Goal: Task Accomplishment & Management: Manage account settings

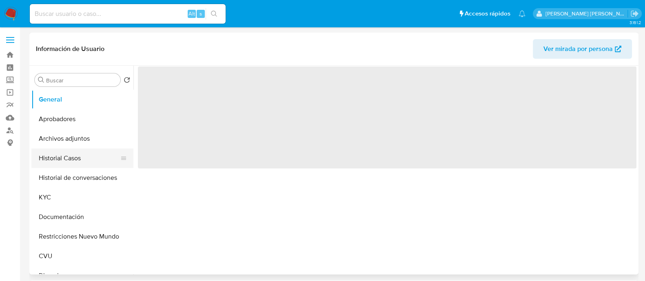
click at [65, 161] on button "Historial Casos" at bounding box center [78, 159] width 95 height 20
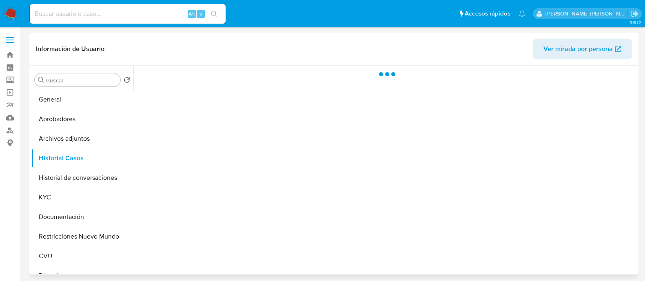
select select "10"
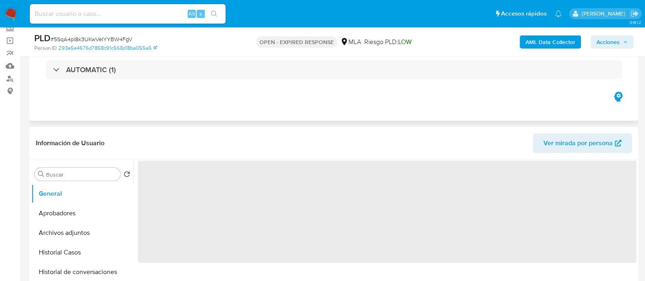
scroll to position [102, 0]
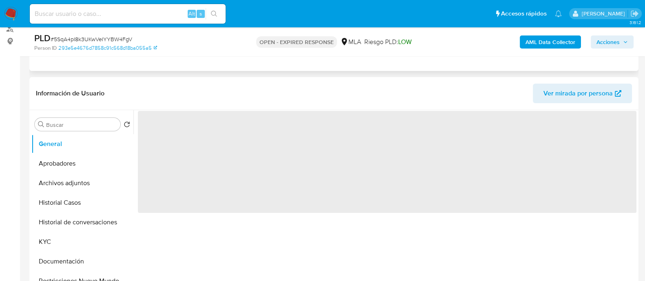
select select "10"
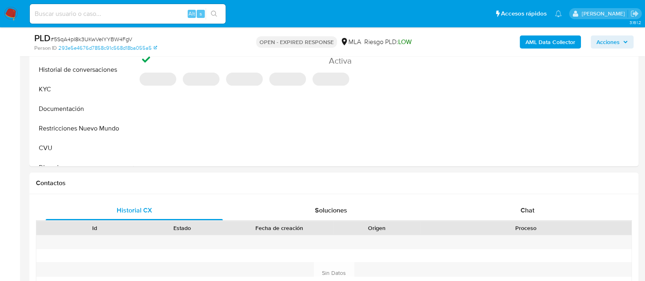
scroll to position [255, 0]
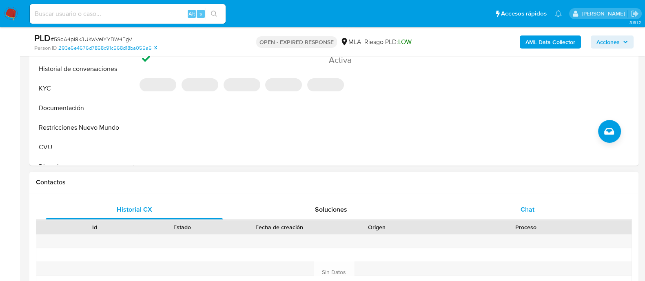
click at [523, 216] on div "Chat" at bounding box center [527, 210] width 177 height 20
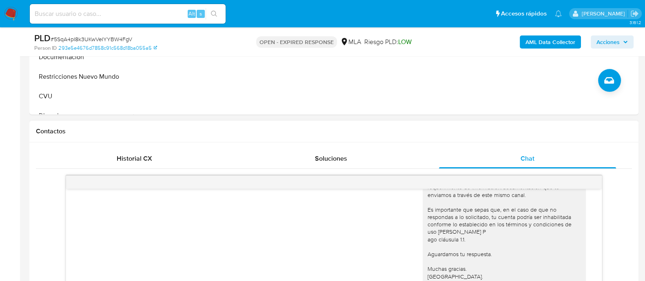
scroll to position [408, 0]
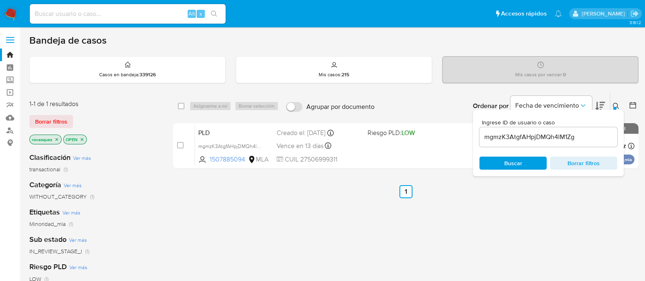
click at [539, 133] on input "mgmzK3AtgfAHpjDMQh4lM1Zg" at bounding box center [548, 137] width 138 height 11
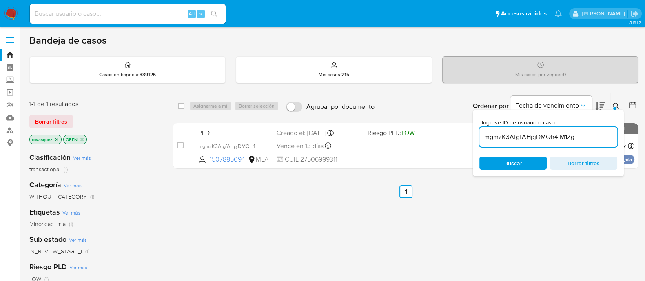
click at [539, 133] on input "mgmzK3AtgfAHpjDMQh4lM1Zg" at bounding box center [548, 137] width 138 height 11
paste input "5SqA4pI8k3UKwVeIYYBW4FgV"
type input "5SqA4pI8k3UKwVeIYYBW4FgV"
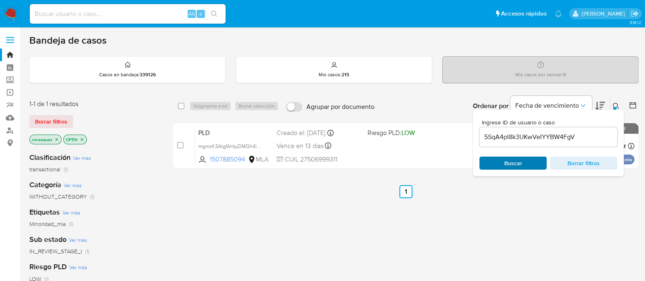
click at [515, 168] on span "Buscar" at bounding box center [513, 163] width 18 height 13
click at [182, 146] on input "checkbox" at bounding box center [180, 145] width 7 height 7
checkbox input "true"
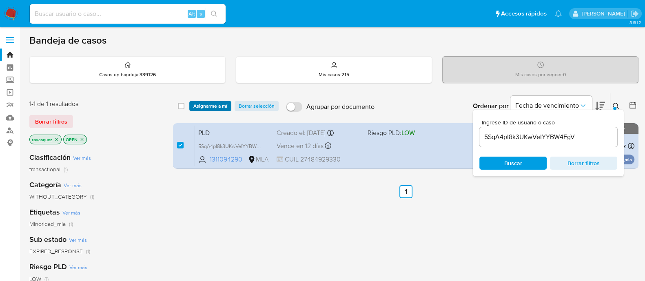
click at [211, 107] on span "Asignarme a mí" at bounding box center [210, 106] width 34 height 8
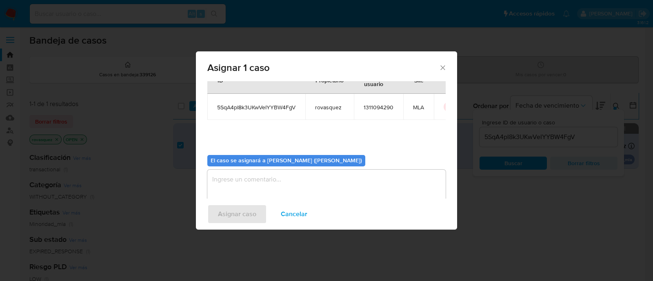
scroll to position [42, 0]
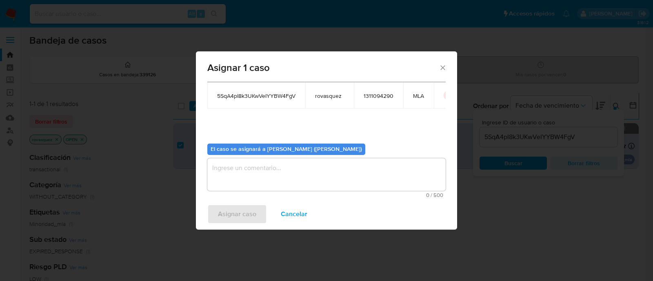
click at [290, 167] on textarea "assign-modal" at bounding box center [326, 174] width 238 height 33
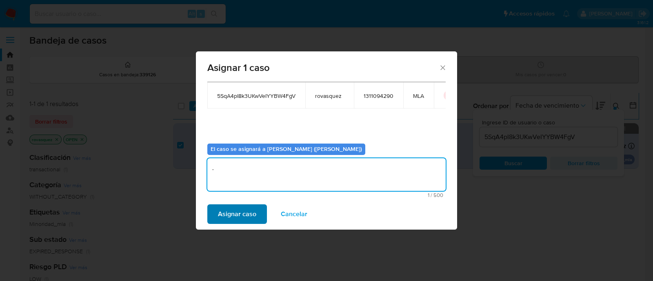
type textarea "."
click at [251, 205] on span "Asignar caso" at bounding box center [237, 214] width 38 height 18
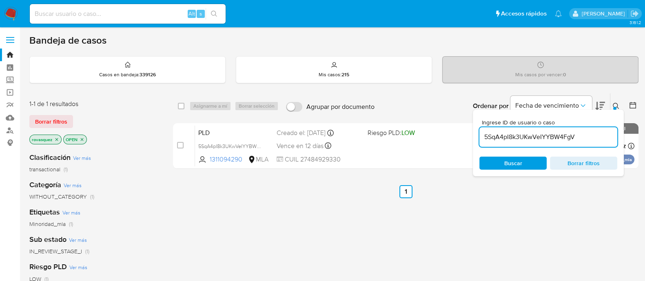
click at [526, 137] on input "5SqA4pI8k3UKwVeIYYBW4FgV" at bounding box center [548, 137] width 138 height 11
paste input "fYltkEhs4ikX8unzuBrs3N0d"
type input "fYltkEhs4ikX8unzuBrs3N0d"
click at [514, 162] on div "Buscar Borrar filtros" at bounding box center [548, 163] width 138 height 13
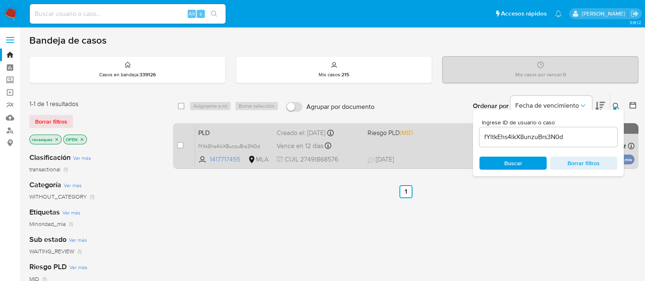
click at [176, 146] on div "case-item-checkbox No es posible asignar el caso PLD fYltkEhs4ikX8unzuBrs3N0d 1…" at bounding box center [406, 146] width 466 height 46
click at [180, 146] on input "checkbox" at bounding box center [180, 145] width 7 height 7
checkbox input "true"
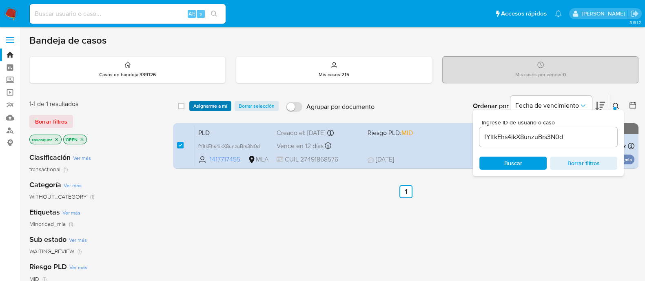
click at [218, 108] on span "Asignarme a mí" at bounding box center [210, 106] width 34 height 8
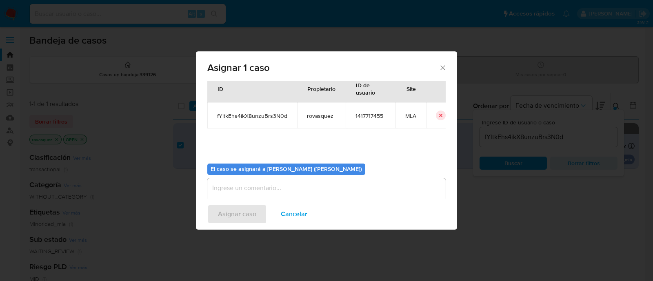
scroll to position [42, 0]
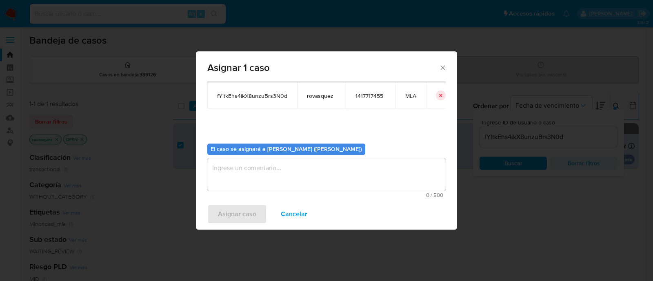
click at [242, 193] on span "0 / 500" at bounding box center [326, 195] width 233 height 5
click at [251, 174] on textarea "assign-modal" at bounding box center [326, 174] width 238 height 33
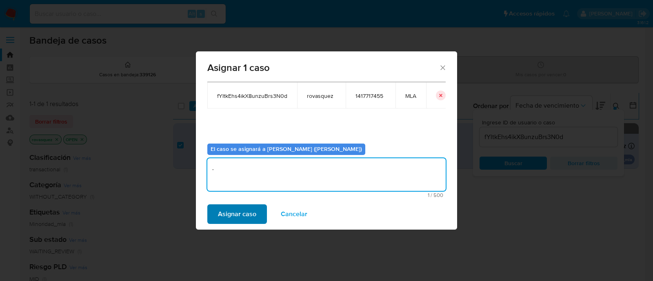
type textarea "."
click at [209, 215] on button "Asignar caso" at bounding box center [237, 214] width 60 height 20
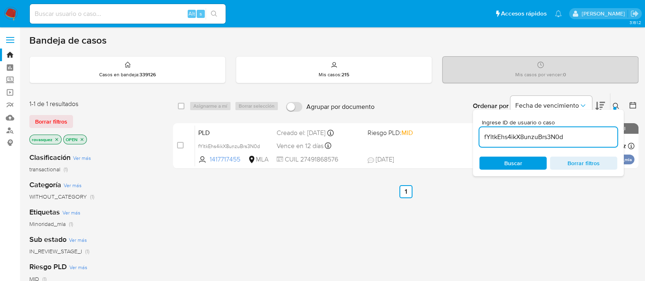
click at [529, 133] on input "fYltkEhs4ikX8unzuBrs3N0d" at bounding box center [548, 137] width 138 height 11
paste input "kJivr3i7IerOPVVGgbzVJenk"
type input "kJivr3i7IerOPVVGgbzVJenk"
click at [517, 162] on span "Buscar" at bounding box center [513, 163] width 18 height 13
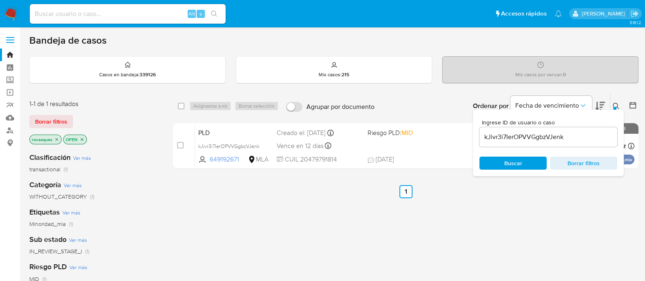
click at [180, 146] on input "checkbox" at bounding box center [180, 145] width 7 height 7
checkbox input "true"
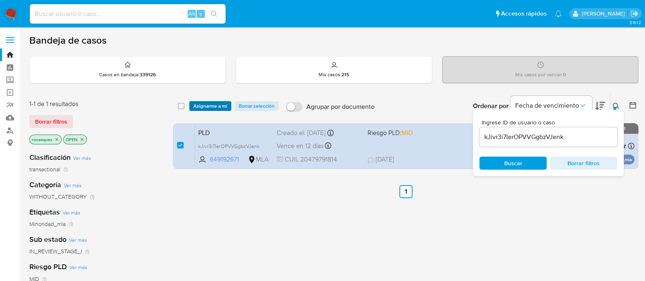
click at [215, 106] on span "Asignarme a mí" at bounding box center [210, 106] width 34 height 8
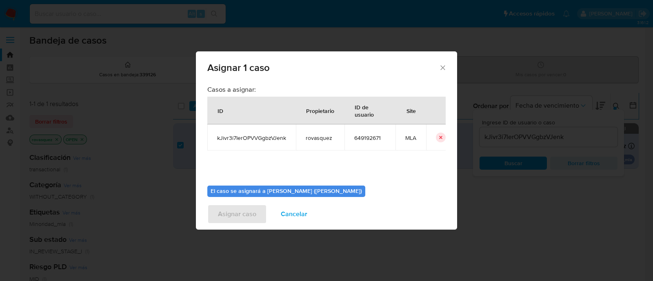
scroll to position [42, 0]
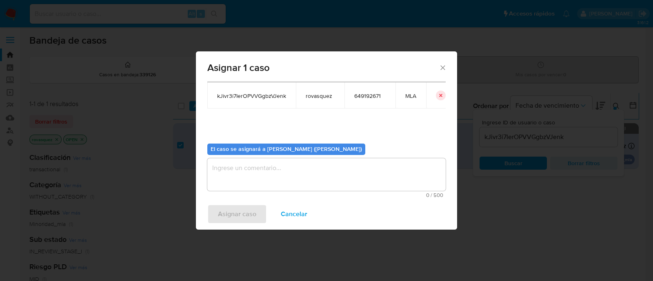
click at [299, 172] on textarea "assign-modal" at bounding box center [326, 174] width 238 height 33
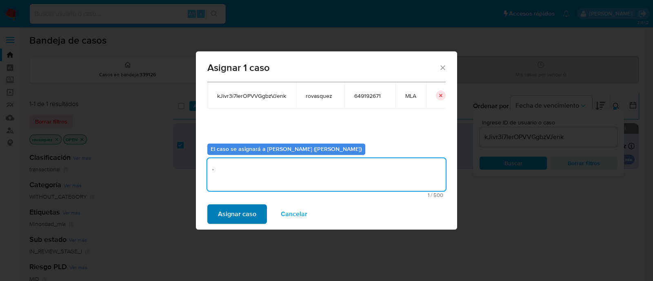
type textarea "."
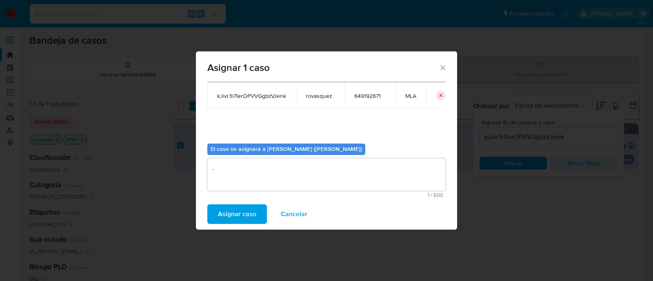
click at [243, 213] on span "Asignar caso" at bounding box center [237, 214] width 38 height 18
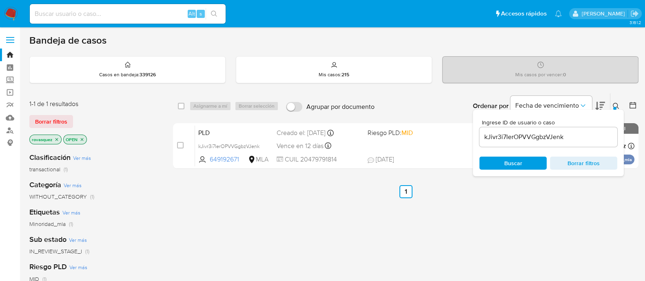
click at [514, 130] on div "kJivr3i7IerOPVVGgbzVJenk" at bounding box center [548, 137] width 138 height 20
click at [513, 137] on input "kJivr3i7IerOPVVGgbzVJenk" at bounding box center [548, 137] width 138 height 11
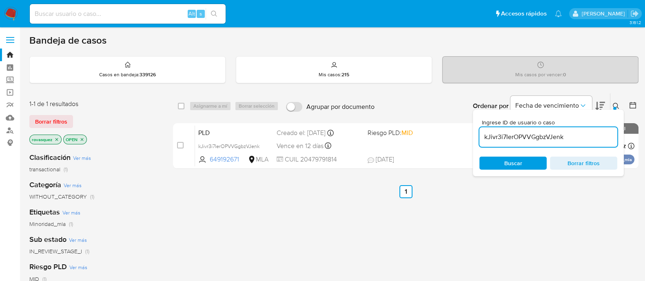
click at [513, 137] on input "kJivr3i7IerOPVVGgbzVJenk" at bounding box center [548, 137] width 138 height 11
paste input "VmLJbridezC28t3VKhq1IwzP"
type input "VmLJbridezC28t3VKhq1IwzP"
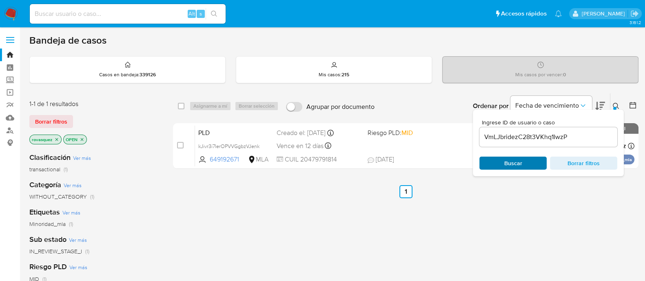
click at [519, 162] on span "Buscar" at bounding box center [513, 163] width 18 height 13
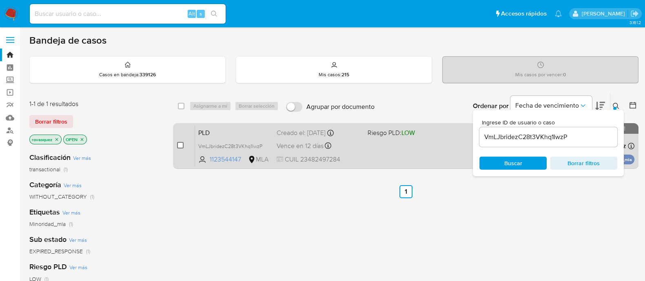
click at [180, 144] on input "checkbox" at bounding box center [180, 145] width 7 height 7
checkbox input "true"
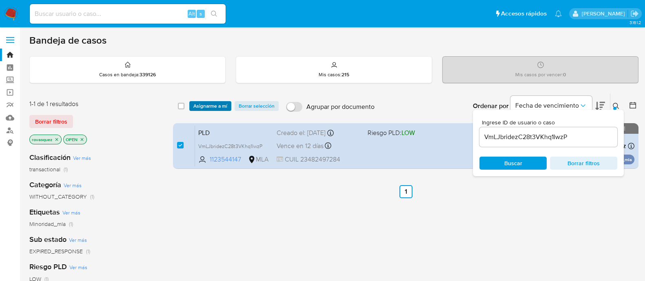
click at [214, 108] on span "Asignarme a mí" at bounding box center [210, 106] width 34 height 8
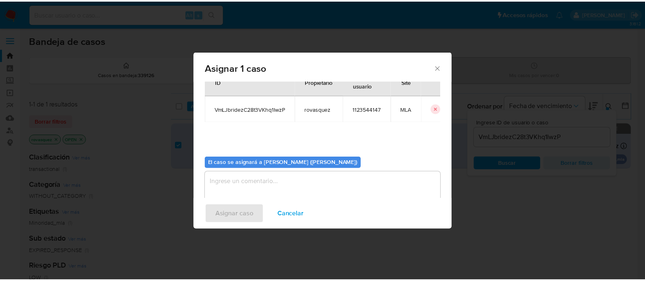
scroll to position [42, 0]
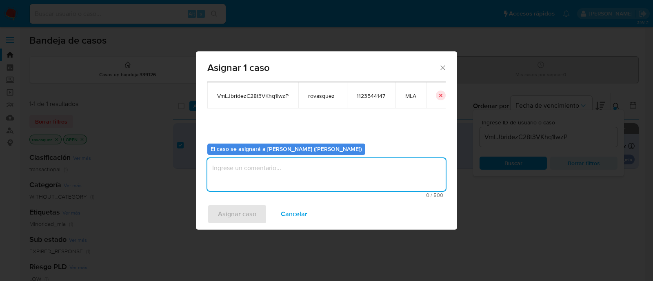
click at [268, 180] on textarea "assign-modal" at bounding box center [326, 174] width 238 height 33
type textarea "."
click at [235, 211] on span "Asignar caso" at bounding box center [237, 214] width 38 height 18
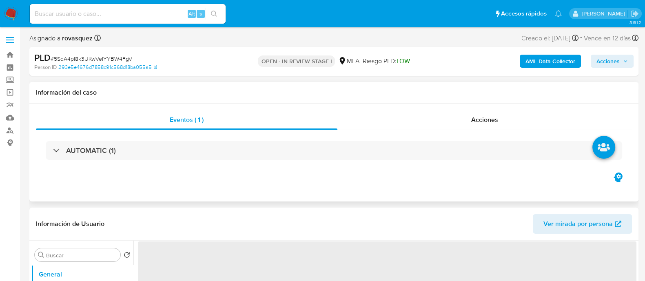
select select "10"
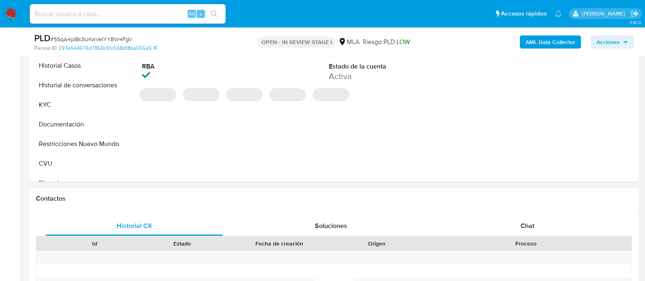
scroll to position [255, 0]
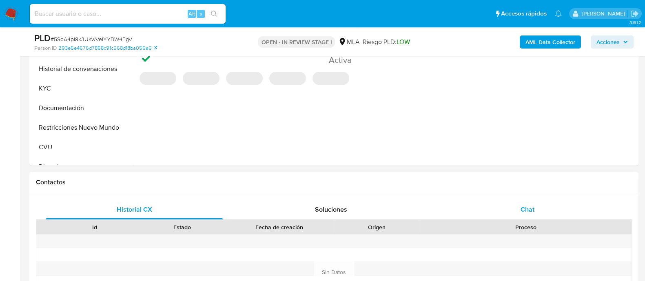
click at [528, 211] on span "Chat" at bounding box center [528, 209] width 14 height 9
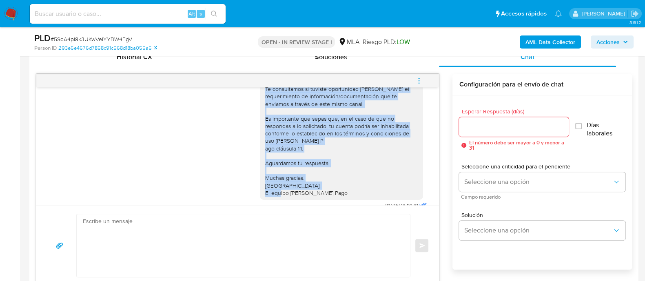
scroll to position [332, 0]
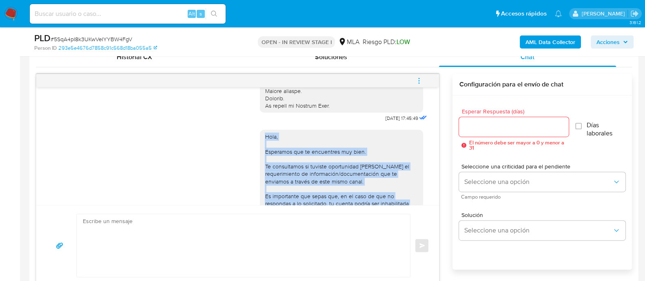
drag, startPoint x: 328, startPoint y: 176, endPoint x: 251, endPoint y: 140, distance: 86.0
click at [246, 140] on div "Hola, Esperamos que te encuentres muy bien. Te consultamos si tuviste oportunid…" at bounding box center [238, 206] width 382 height 165
copy div "Hola, Esperamos que te encuentres muy bien. Te consultamos si tuviste oportunid…"
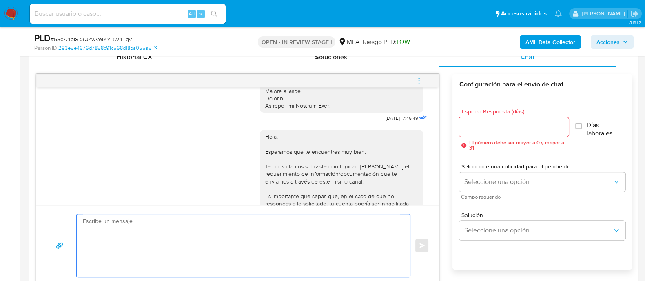
click at [135, 224] on textarea at bounding box center [241, 245] width 317 height 63
paste textarea "Hola, Esperamos que te encuentres muy bien. Te consultamos si tuviste oportunid…"
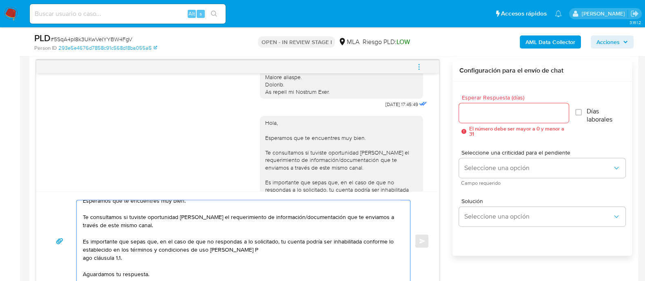
scroll to position [0, 0]
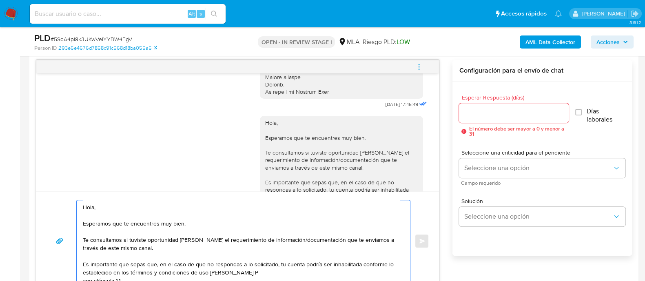
click at [124, 209] on textarea "Hola, Esperamos que te encuentres muy bien. Te consultamos si tuviste oportunid…" at bounding box center [241, 241] width 317 height 82
click at [135, 246] on textarea "Hola, Gianna. Esperamos que te encuentres muy bien. Te consultamos si tuviste o…" at bounding box center [241, 241] width 317 height 82
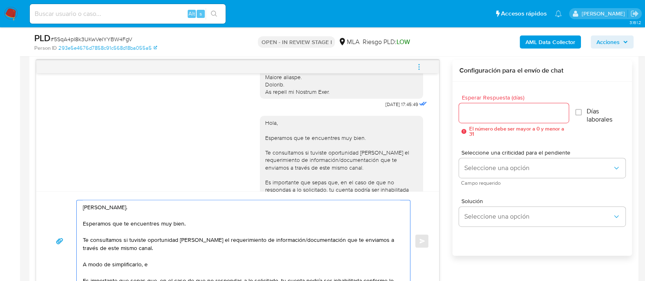
click at [153, 267] on textarea "Hola, Gianna. Esperamos que te encuentres muy bien. Te consultamos si tuviste o…" at bounding box center [241, 241] width 317 height 82
paste textarea "n función de las operaciones registradas en tu cuenta de Mercado Pago, necesita…"
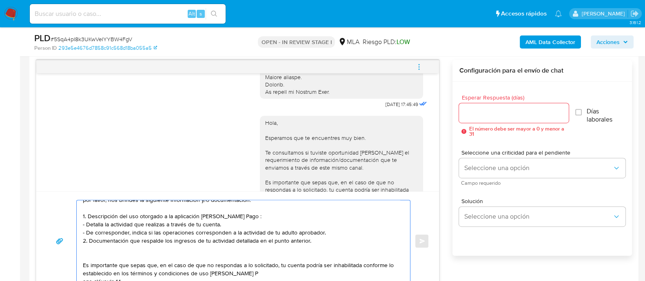
scroll to position [95, 0]
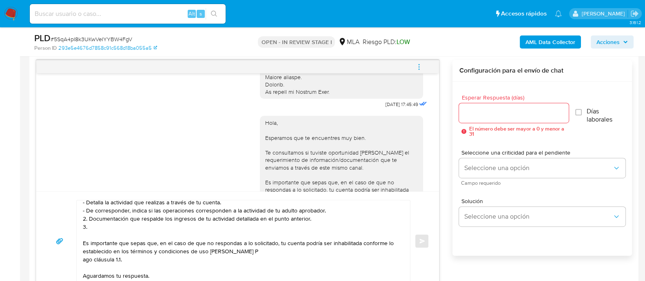
click at [110, 227] on textarea "Hola, Gianna. Esperamos que te encuentres muy bien. Te consultamos si tuviste o…" at bounding box center [241, 241] width 317 height 82
paste textarea "Motivo por el cual la operatoria en el mes de XXXX de 2025 presenta un desvío r…"
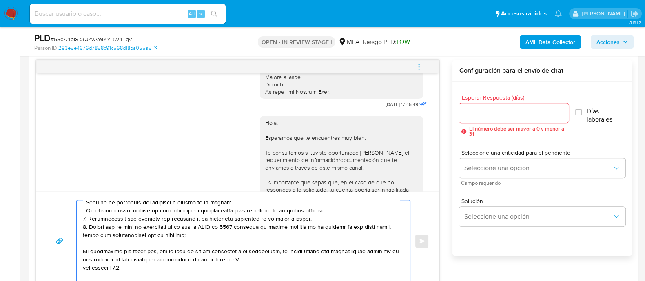
click at [211, 230] on textarea at bounding box center [241, 241] width 317 height 82
click at [212, 227] on textarea at bounding box center [241, 241] width 317 height 82
click at [249, 257] on textarea at bounding box center [241, 241] width 317 height 82
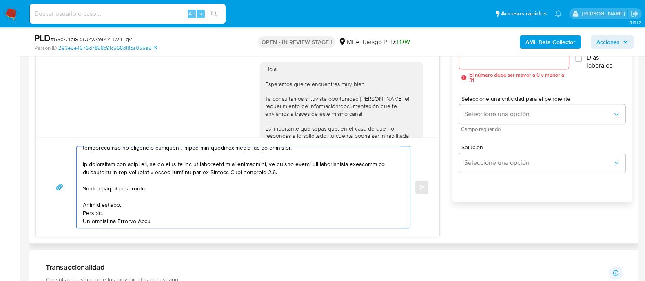
scroll to position [421, 0]
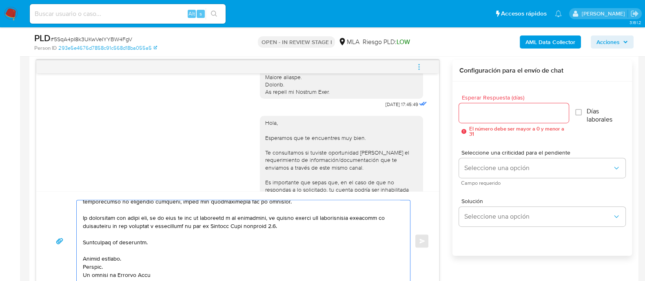
type textarea "Hola, Gianna. Esperamos que te encuentres muy bien. Te consultamos si tuviste o…"
click at [477, 115] on input "Esperar Respuesta (días)" at bounding box center [513, 113] width 109 height 11
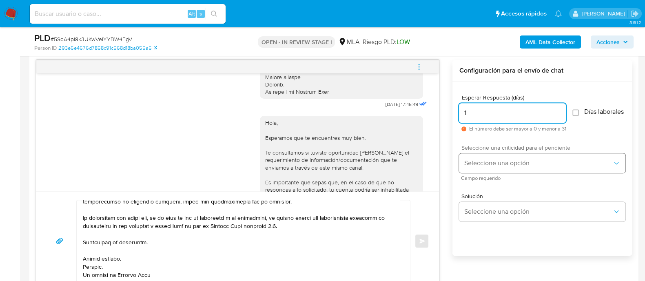
type input "1"
click at [479, 167] on span "Seleccione una opción" at bounding box center [538, 163] width 149 height 8
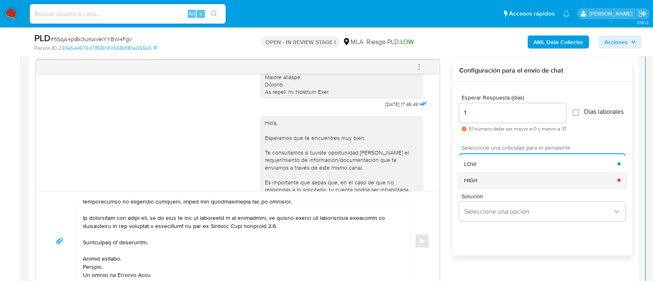
click at [483, 184] on div "HIGH" at bounding box center [540, 180] width 153 height 16
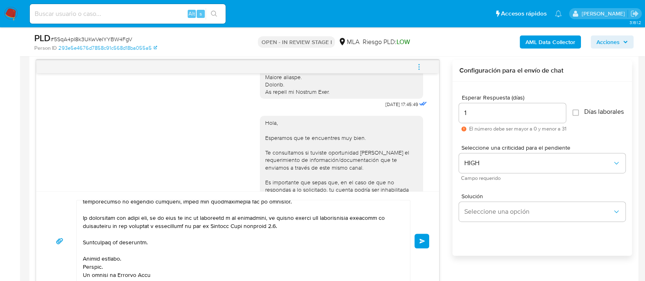
click at [422, 244] on button "Enviar" at bounding box center [422, 241] width 15 height 15
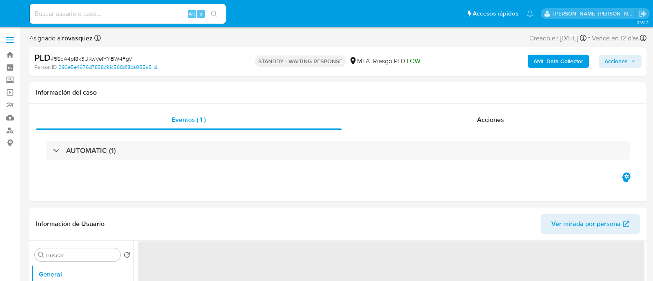
select select "10"
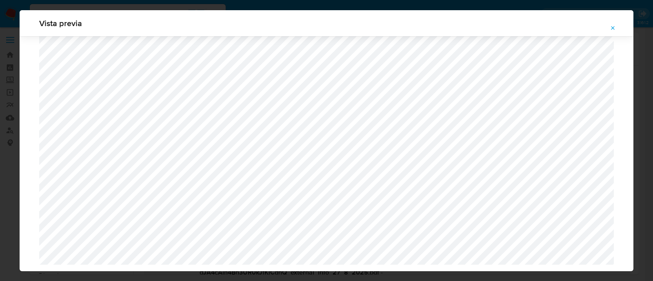
select select "10"
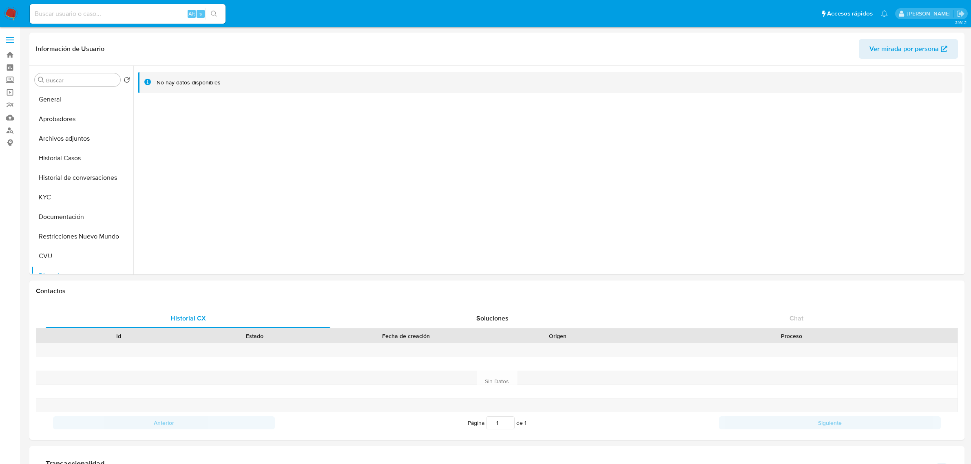
select select "10"
click at [75, 213] on button "Documentación" at bounding box center [78, 217] width 95 height 20
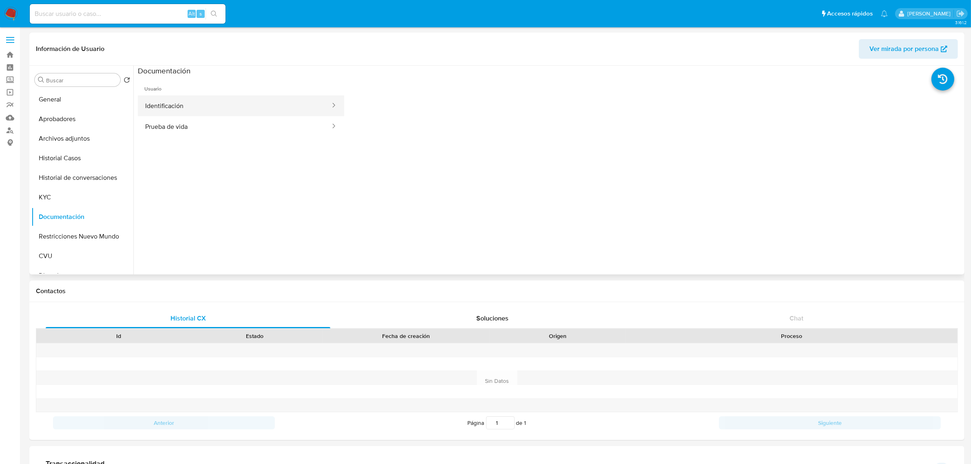
click at [238, 111] on button "Identificación" at bounding box center [234, 105] width 193 height 21
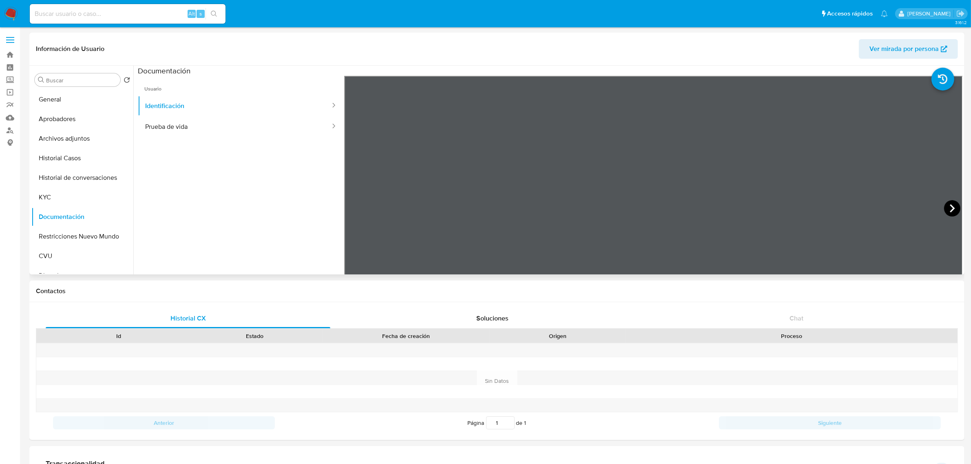
click at [944, 206] on icon at bounding box center [952, 208] width 16 height 16
click at [81, 191] on button "KYC" at bounding box center [78, 198] width 95 height 20
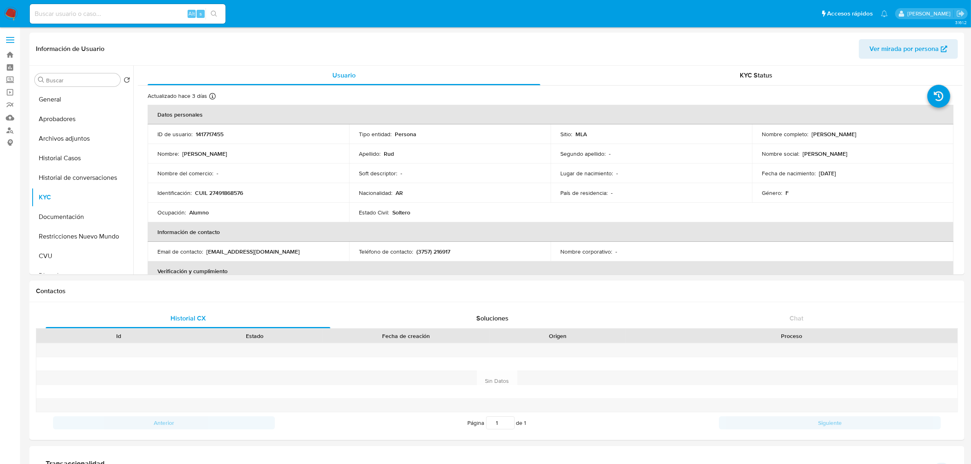
drag, startPoint x: 810, startPoint y: 135, endPoint x: 863, endPoint y: 135, distance: 53.0
click at [863, 135] on div "Nombre completo : Kamila Milagros Rud" at bounding box center [853, 134] width 182 height 7
copy p "Kamila Milagros Rud"
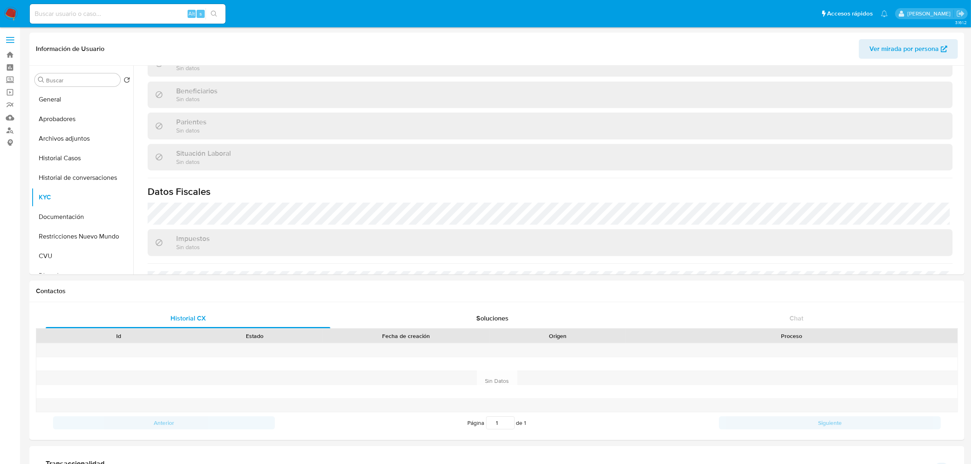
scroll to position [422, 0]
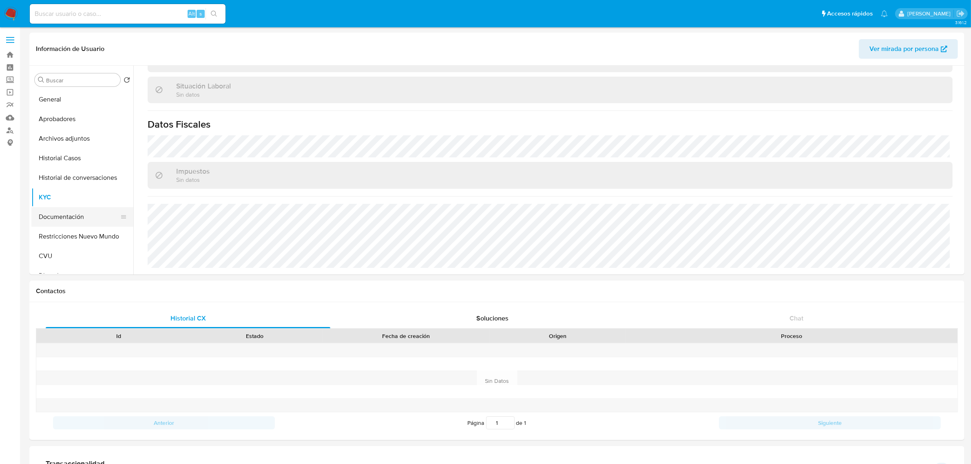
click at [75, 212] on button "Documentación" at bounding box center [78, 217] width 95 height 20
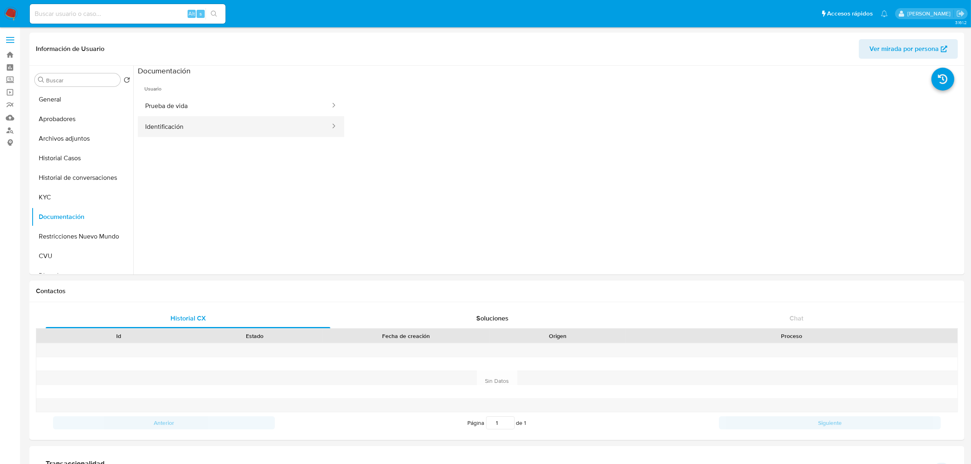
click at [192, 124] on button "Identificación" at bounding box center [234, 126] width 193 height 21
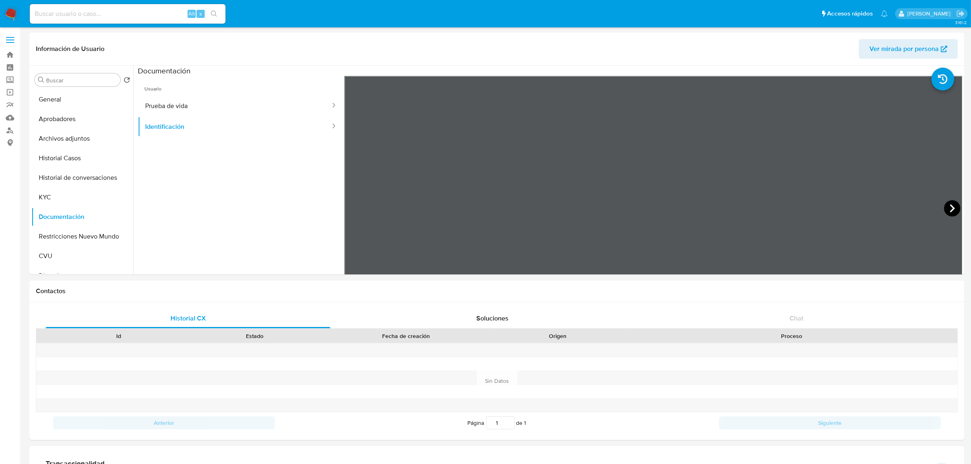
click at [954, 205] on icon at bounding box center [952, 208] width 16 height 16
click at [73, 162] on button "Historial Casos" at bounding box center [78, 159] width 95 height 20
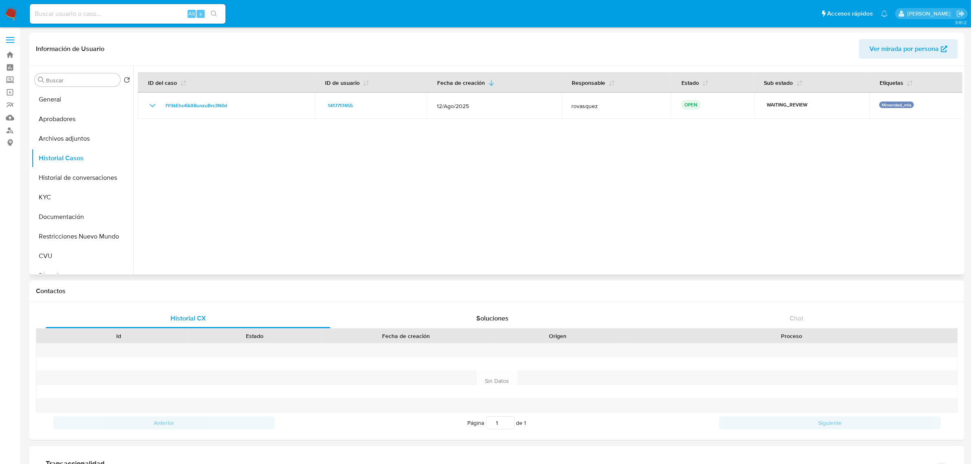
drag, startPoint x: 299, startPoint y: 186, endPoint x: 292, endPoint y: 178, distance: 10.1
click at [299, 186] on div at bounding box center [547, 170] width 829 height 209
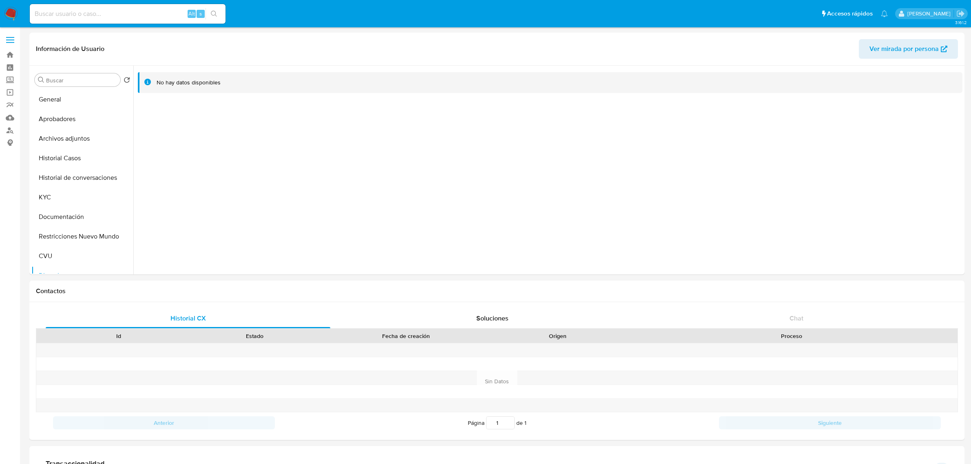
select select "10"
drag, startPoint x: 0, startPoint y: 0, endPoint x: 57, endPoint y: 92, distance: 108.1
click at [57, 188] on button "KYC" at bounding box center [78, 198] width 95 height 20
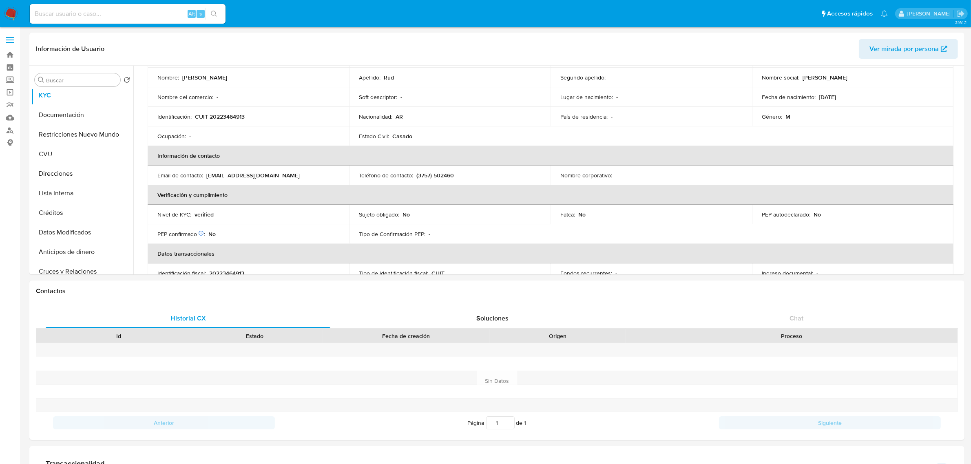
scroll to position [204, 0]
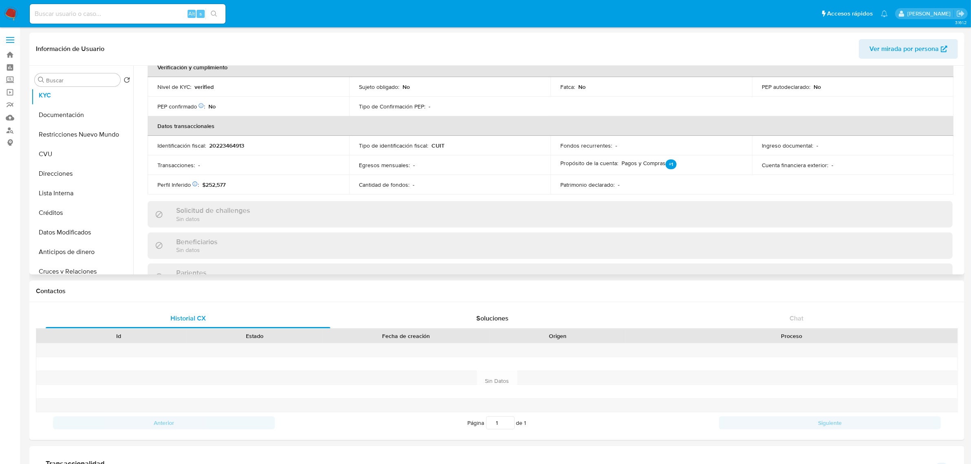
click at [329, 208] on div "Solicitud de challenges Sin datos" at bounding box center [550, 214] width 805 height 27
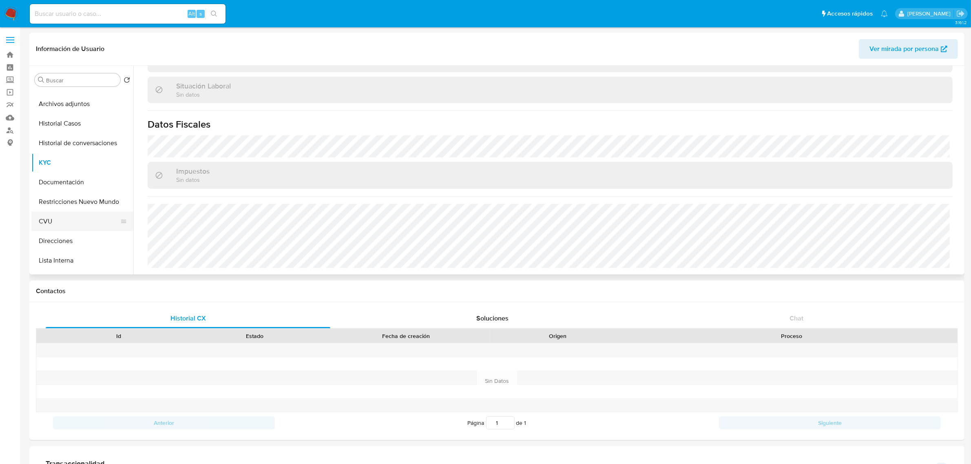
scroll to position [102, 0]
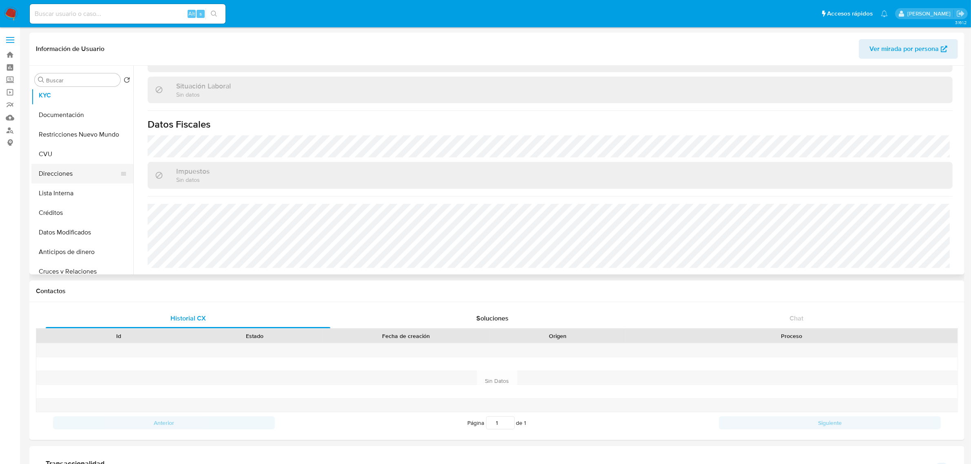
click at [67, 177] on button "Direcciones" at bounding box center [78, 174] width 95 height 20
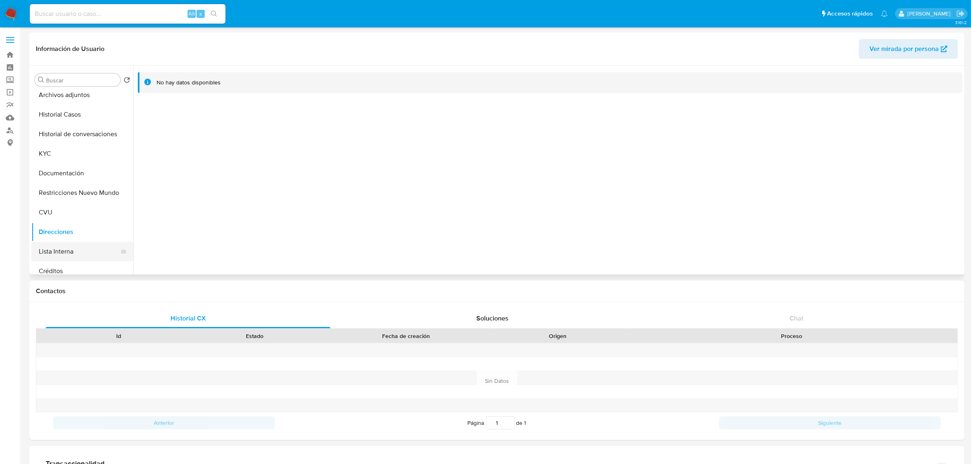
scroll to position [0, 0]
click at [59, 196] on button "KYC" at bounding box center [78, 198] width 95 height 20
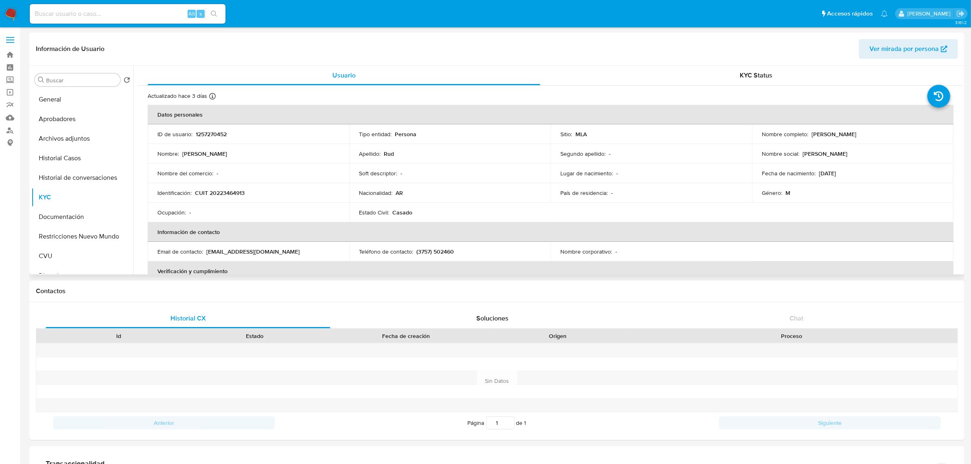
click at [235, 190] on p "CUIT 20223464913" at bounding box center [220, 192] width 50 height 7
copy p "20223464913"
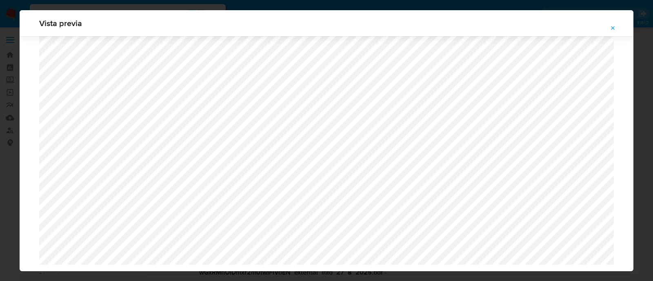
select select "10"
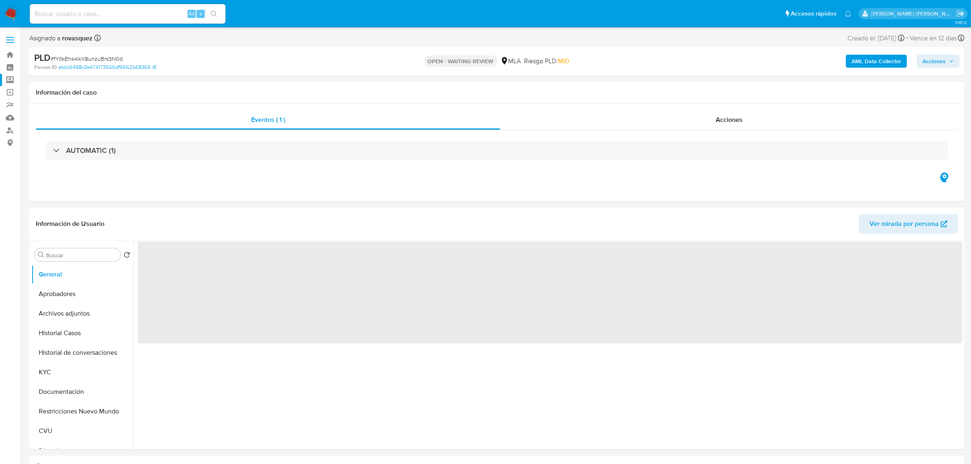
select select "10"
click at [880, 60] on b "AML Data Collector" at bounding box center [877, 61] width 50 height 13
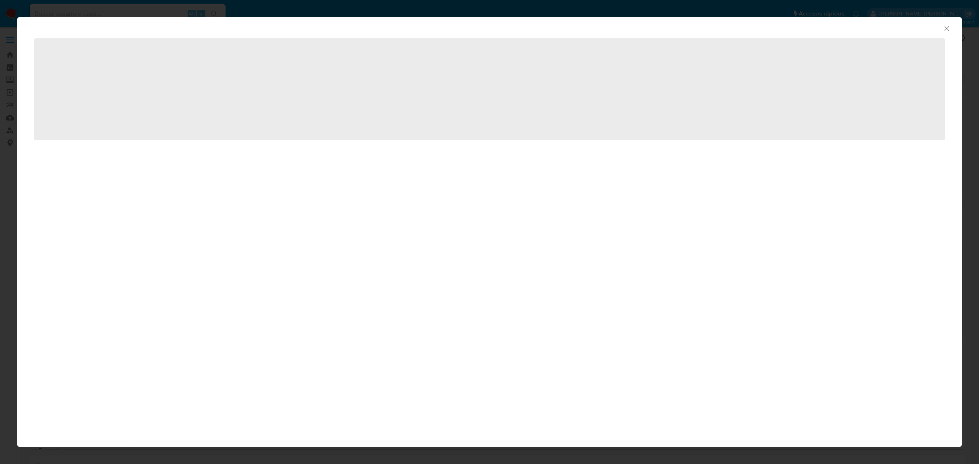
select select "10"
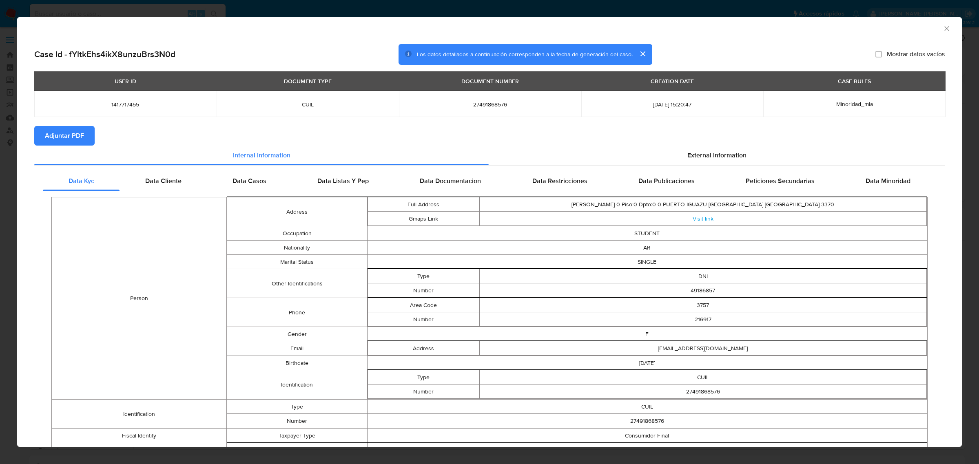
click at [73, 139] on span "Adjuntar PDF" at bounding box center [64, 136] width 39 height 18
click at [943, 31] on icon "Cerrar ventana" at bounding box center [947, 28] width 8 height 8
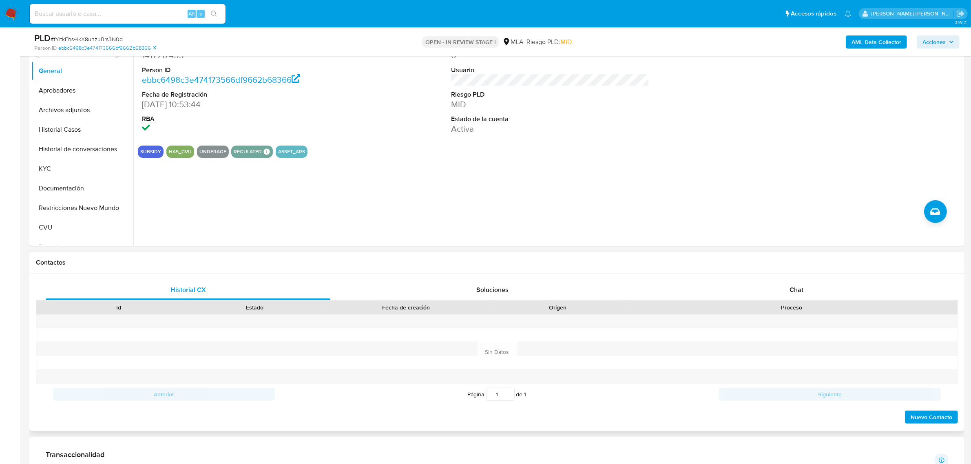
scroll to position [255, 0]
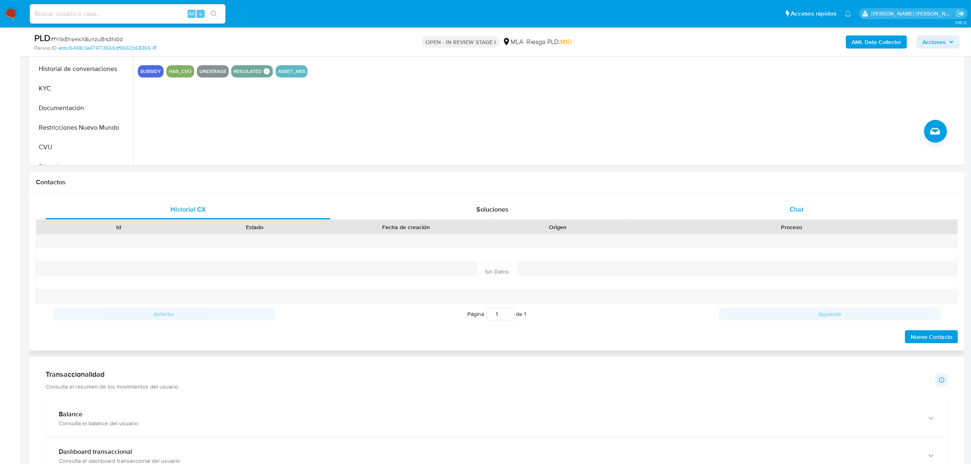
click at [796, 213] on span "Chat" at bounding box center [797, 209] width 14 height 9
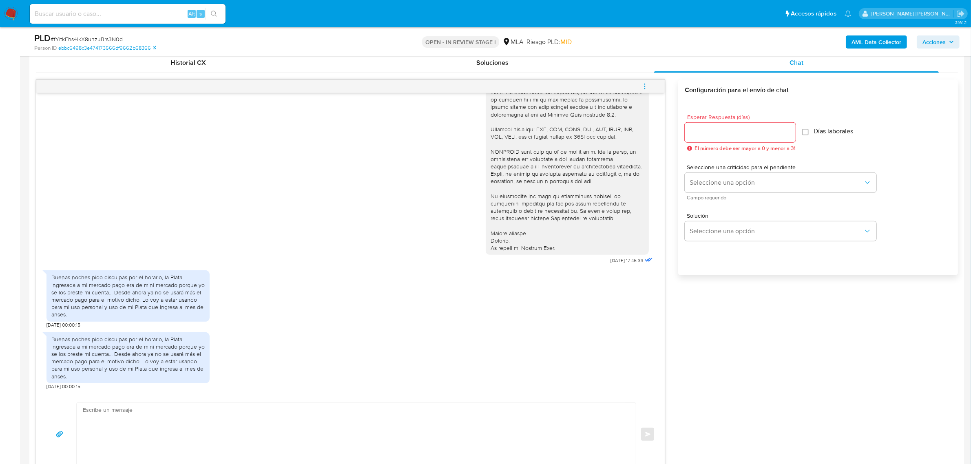
scroll to position [408, 0]
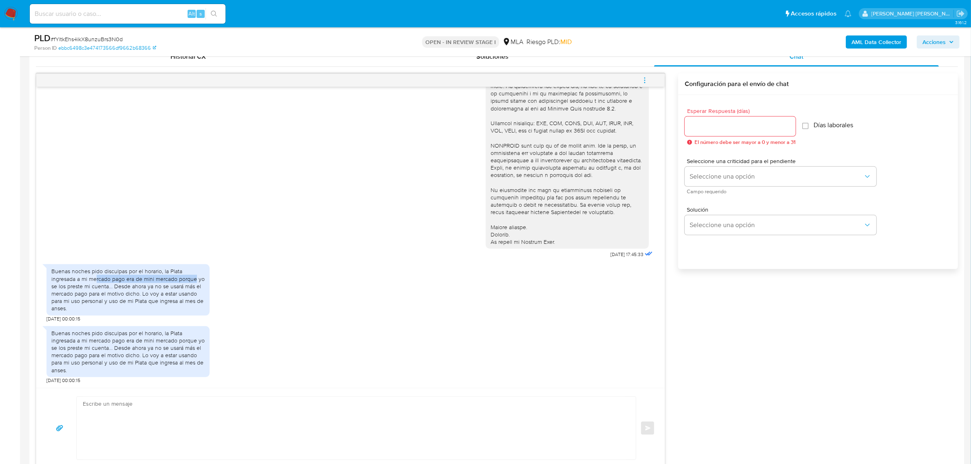
drag, startPoint x: 95, startPoint y: 282, endPoint x: 192, endPoint y: 281, distance: 97.5
click at [192, 281] on div "Buenas noches pido disculpas por el horario, la Plata ingresada a mi mercado pa…" at bounding box center [127, 290] width 153 height 44
drag, startPoint x: 51, startPoint y: 335, endPoint x: 195, endPoint y: 374, distance: 148.7
click at [195, 374] on div "Buenas noches pido disculpas por el horario, la Plata ingresada a mi mercado pa…" at bounding box center [127, 352] width 153 height 44
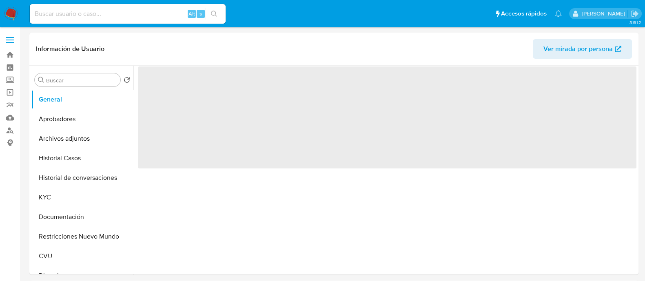
select select "10"
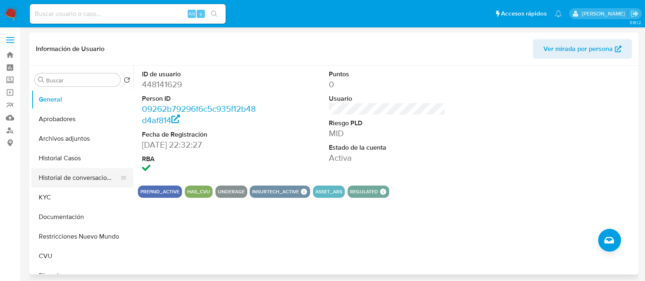
click at [92, 178] on button "Historial de conversaciones" at bounding box center [78, 178] width 95 height 20
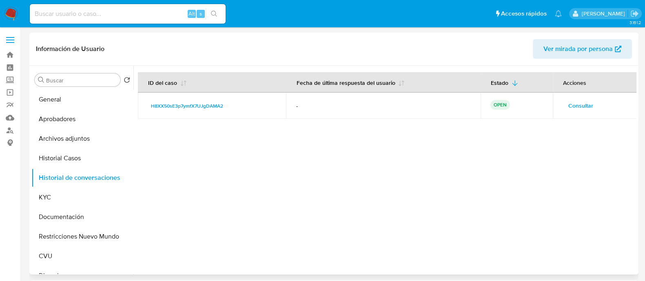
click at [581, 107] on span "Consultar" at bounding box center [580, 105] width 25 height 11
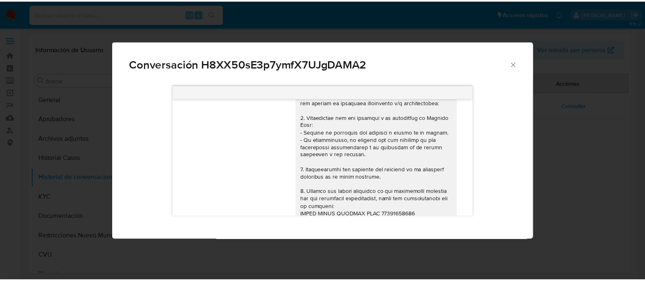
scroll to position [668, 0]
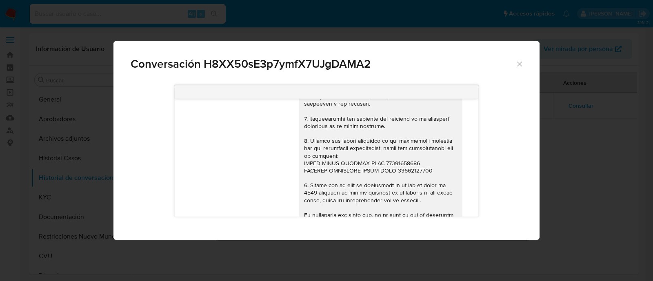
click at [520, 66] on icon "Cerrar" at bounding box center [519, 64] width 8 height 8
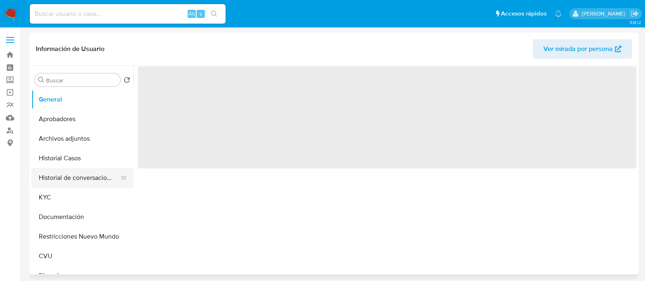
click at [91, 181] on button "Historial de conversaciones" at bounding box center [78, 178] width 95 height 20
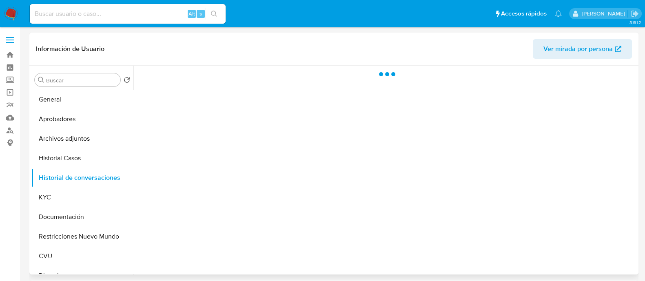
select select "10"
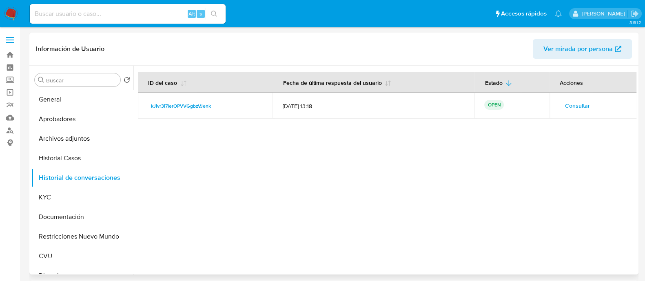
click at [572, 103] on span "Consultar" at bounding box center [577, 105] width 25 height 11
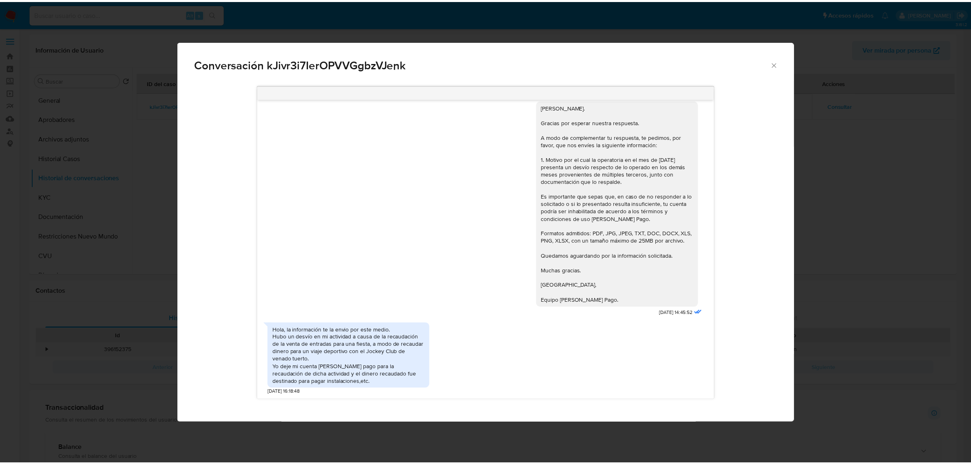
scroll to position [450, 0]
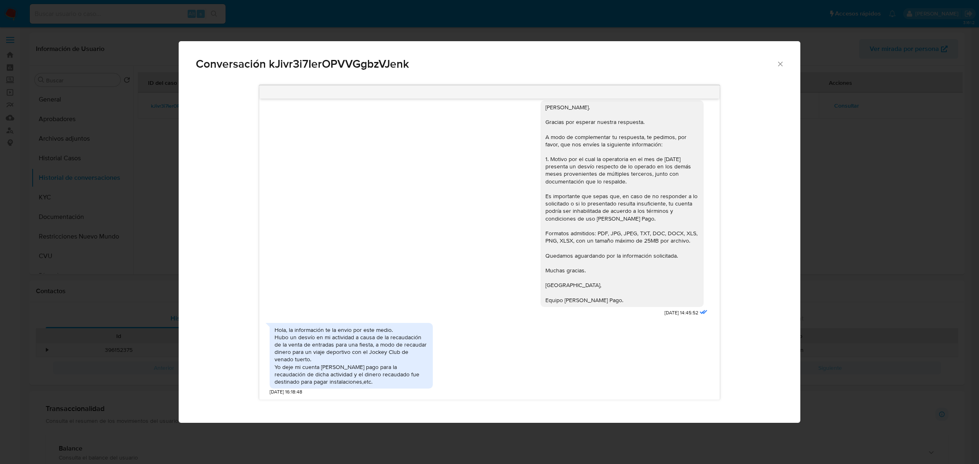
click at [353, 281] on div "Hola, la información te la envio por este medio. Hubo un desvío en mi actividad…" at bounding box center [351, 356] width 153 height 60
drag, startPoint x: 330, startPoint y: 347, endPoint x: 417, endPoint y: 347, distance: 86.9
click at [417, 281] on div "Hola, la información te la envio por este medio. Hubo un desvío en mi actividad…" at bounding box center [351, 356] width 153 height 60
click at [306, 281] on div "Hola, la información te la envio por este medio. Hubo un desvío en mi actividad…" at bounding box center [351, 356] width 153 height 60
drag, startPoint x: 300, startPoint y: 351, endPoint x: 419, endPoint y: 351, distance: 119.5
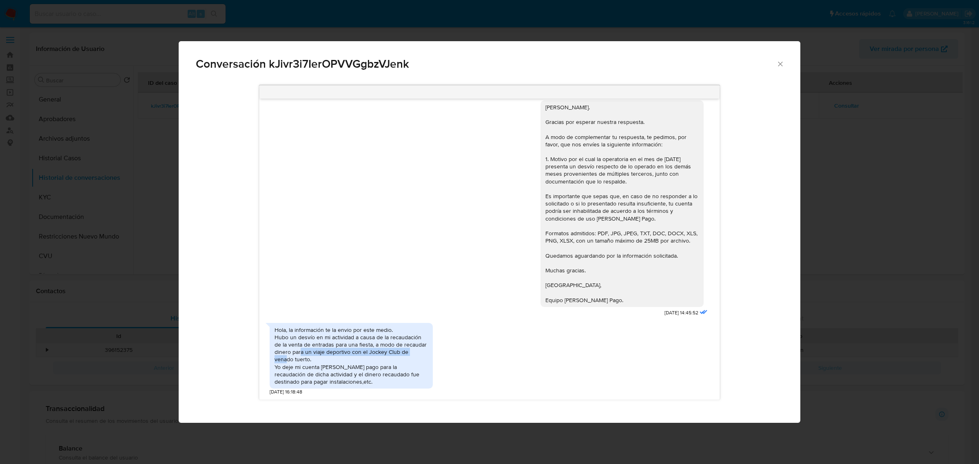
click at [419, 281] on div "Hola, la información te la envio por este medio. Hubo un desvío en mi actividad…" at bounding box center [351, 356] width 153 height 60
click at [392, 281] on div "Hola, la información te la envio por este medio. Hubo un desvío en mi actividad…" at bounding box center [351, 356] width 153 height 60
click at [313, 281] on div "Hola, la información te la envio por este medio. Hubo un desvío en mi actividad…" at bounding box center [351, 356] width 153 height 60
drag, startPoint x: 272, startPoint y: 370, endPoint x: 432, endPoint y: 385, distance: 161.0
click at [432, 281] on div "Hola, la información te la envio por este medio. Hubo un desvío en mi actividad…" at bounding box center [351, 356] width 163 height 66
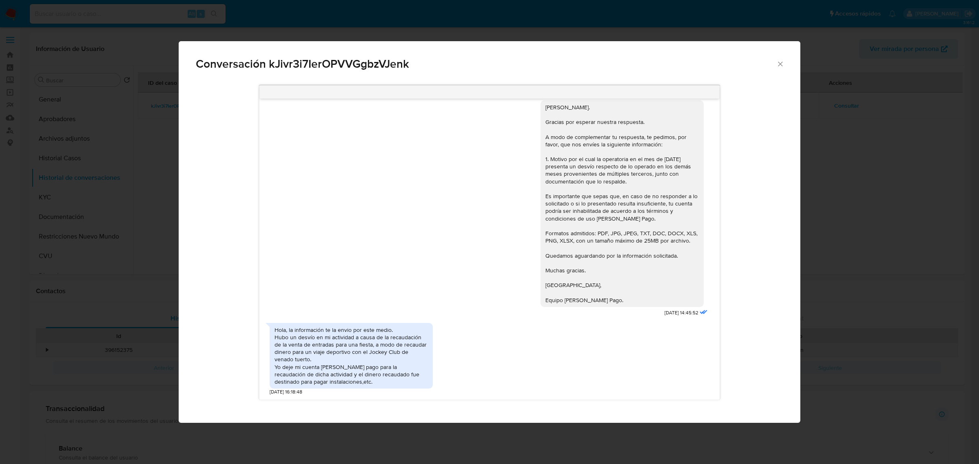
click at [337, 61] on span "Conversación kJivr3i7IerOPVVGgbzVJenk" at bounding box center [486, 63] width 581 height 11
copy span "kJivr3i7IerOPVVGgbzVJenk"
drag, startPoint x: 776, startPoint y: 63, endPoint x: 766, endPoint y: 65, distance: 10.4
click at [652, 63] on icon "Cerrar" at bounding box center [780, 64] width 8 height 8
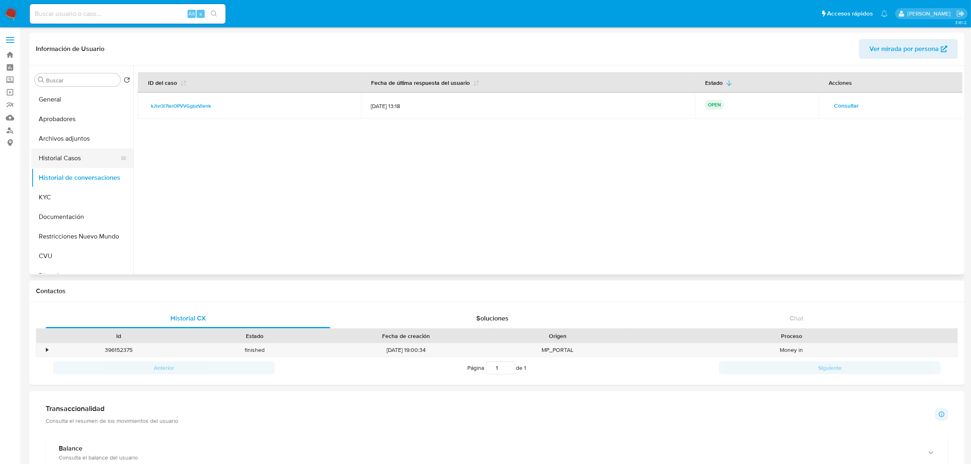
click at [75, 164] on button "Historial Casos" at bounding box center [78, 159] width 95 height 20
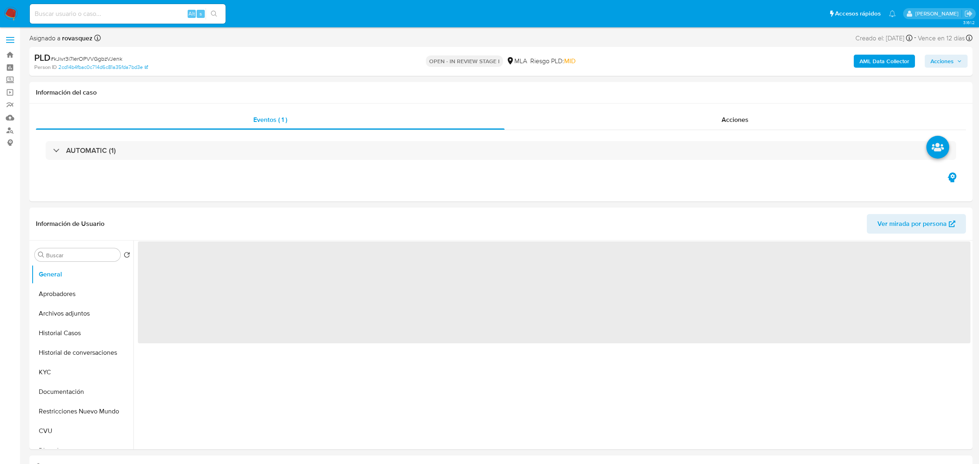
select select "10"
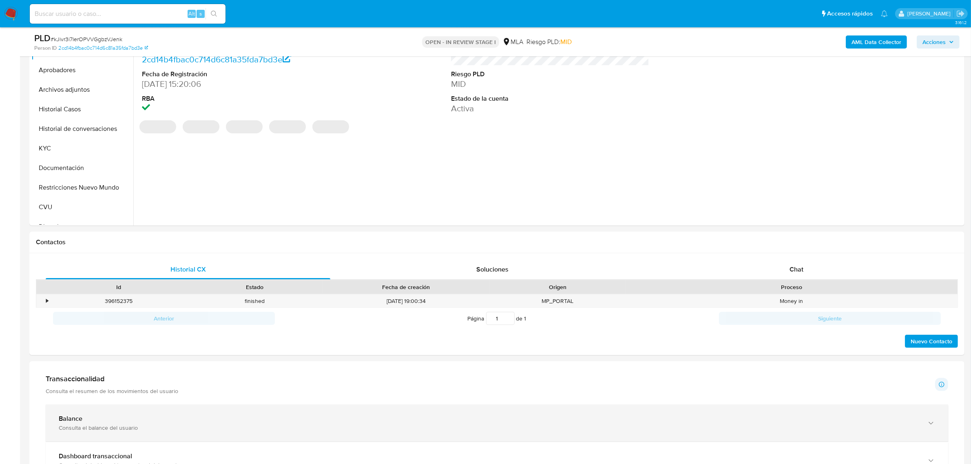
scroll to position [255, 0]
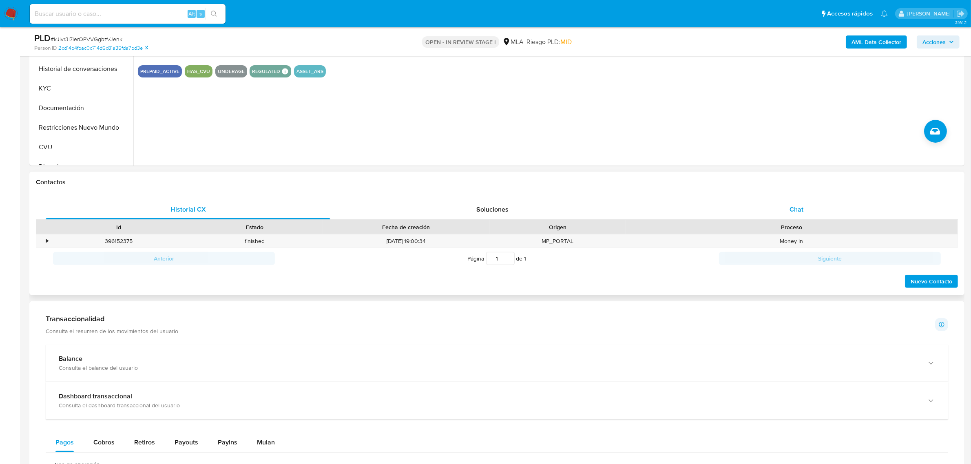
click at [800, 205] on span "Chat" at bounding box center [797, 209] width 14 height 9
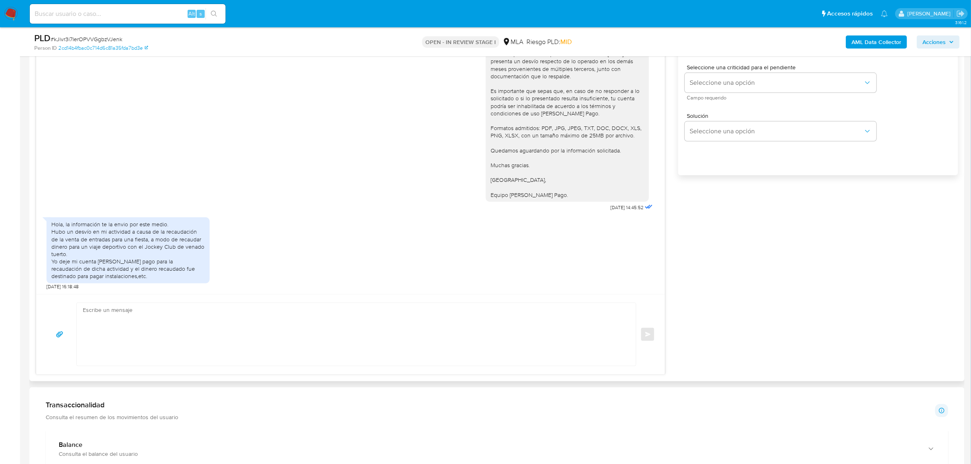
scroll to position [510, 0]
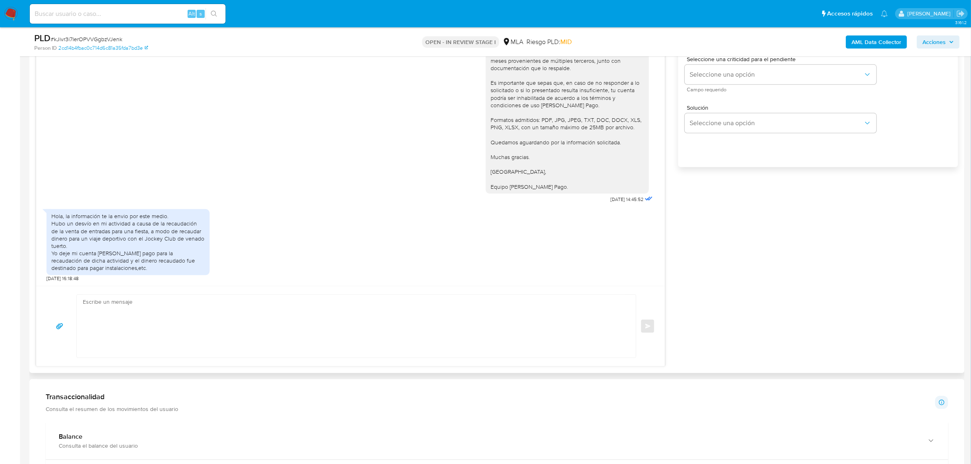
click at [161, 319] on textarea at bounding box center [354, 326] width 543 height 63
click at [233, 337] on textarea at bounding box center [354, 326] width 543 height 63
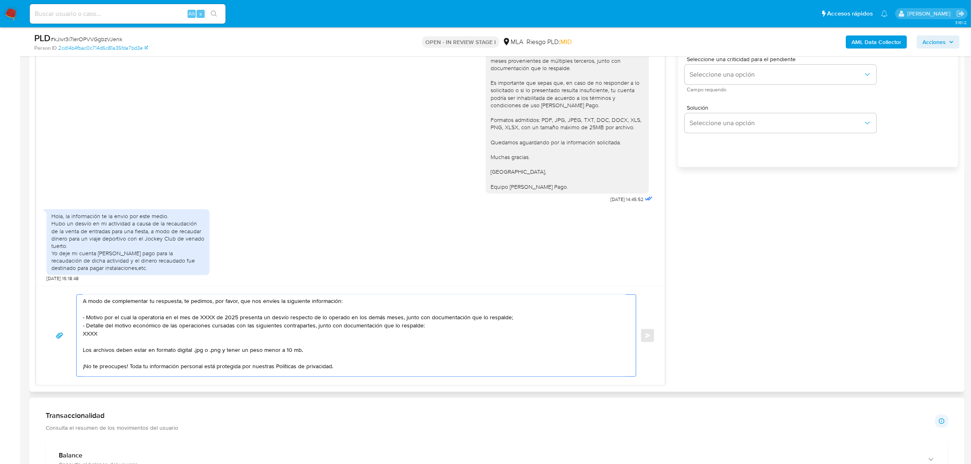
scroll to position [51, 0]
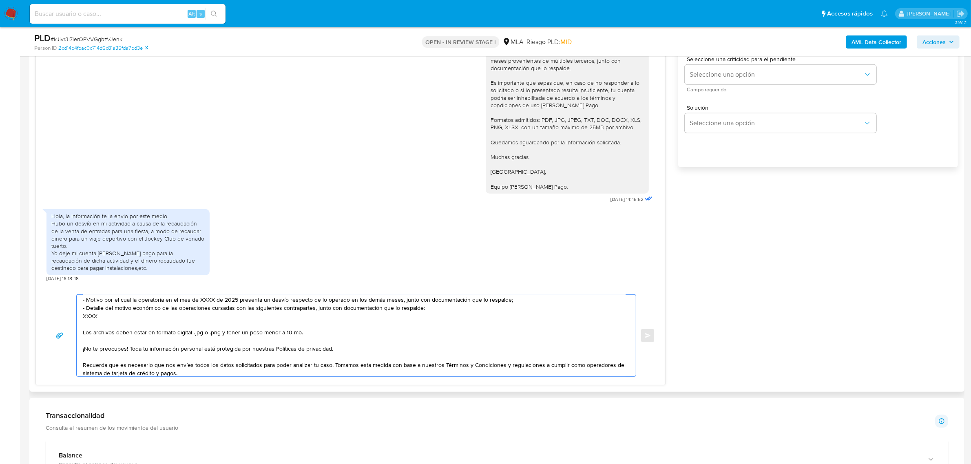
click at [92, 319] on textarea "Buen día Bautista. Gracias por esperar nuestra respuesta. A modo de complementa…" at bounding box center [354, 336] width 543 height 82
paste textarea "20479791237 Federico Raul Soloa 20475843879 Nazario Pardo 20472901835 Lorenzo P…"
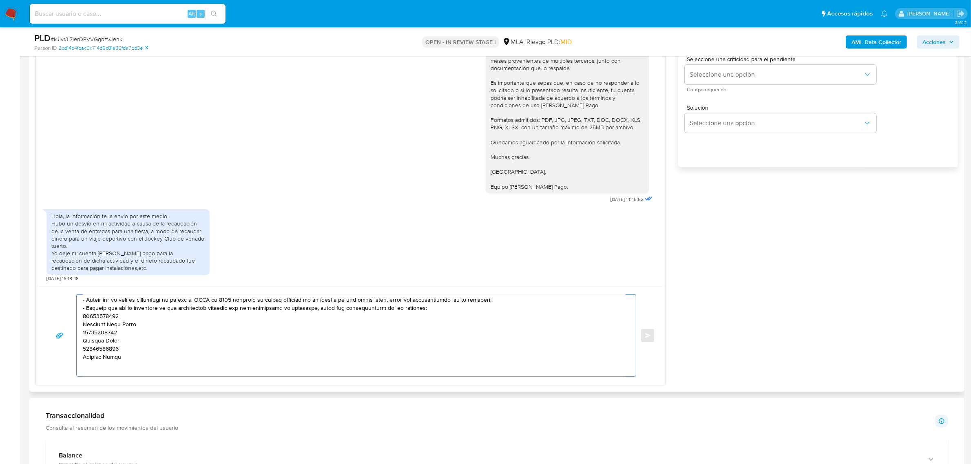
click at [100, 320] on textarea at bounding box center [354, 336] width 543 height 82
paste textarea "20479791237"
paste textarea "20475843879"
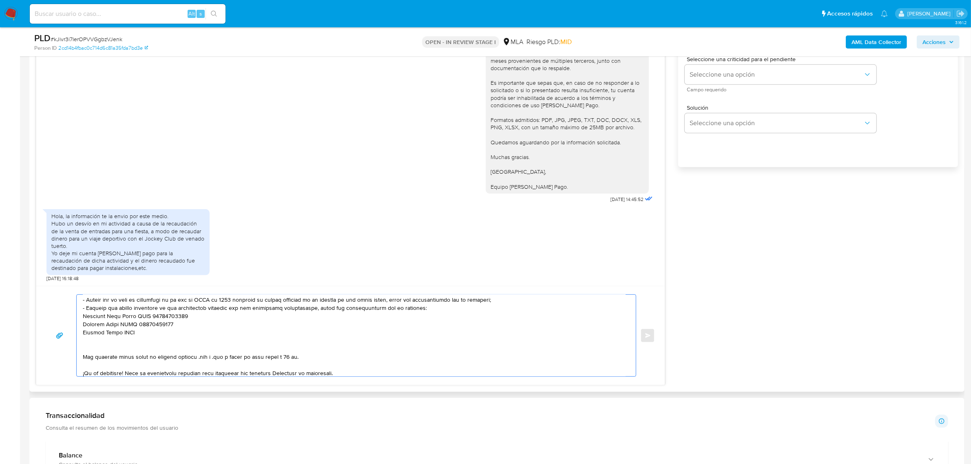
paste textarea "20472901835"
click at [108, 344] on textarea at bounding box center [354, 336] width 543 height 82
paste textarea "30716166186 Brand: WINES LA CAVA SRL || Legal: WINES LA CAVA SRL 20298335140 Di…"
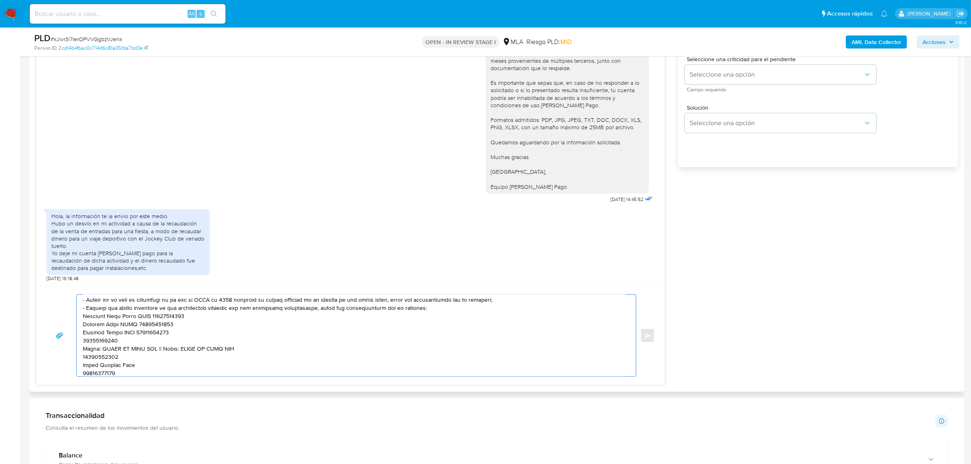
scroll to position [68, 0]
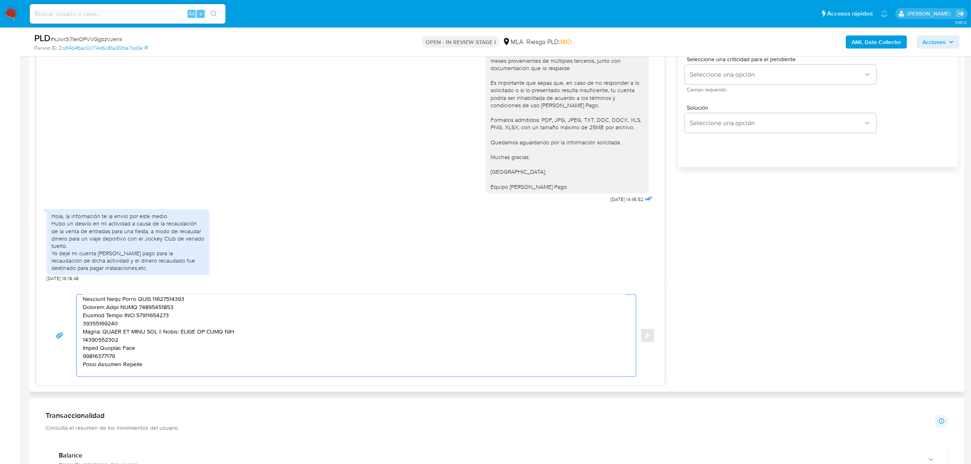
click at [100, 325] on textarea at bounding box center [354, 336] width 543 height 82
paste textarea "30716166186"
paste textarea "20298335140"
paste textarea "20148989509"
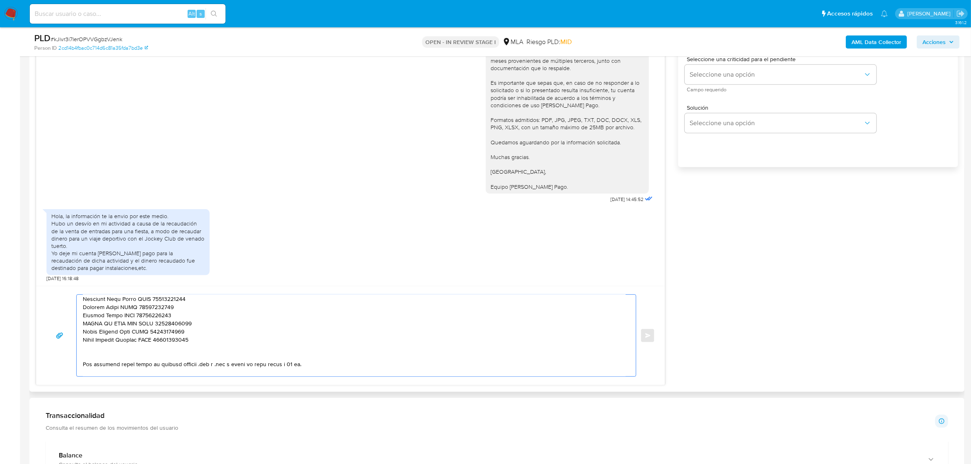
scroll to position [17, 0]
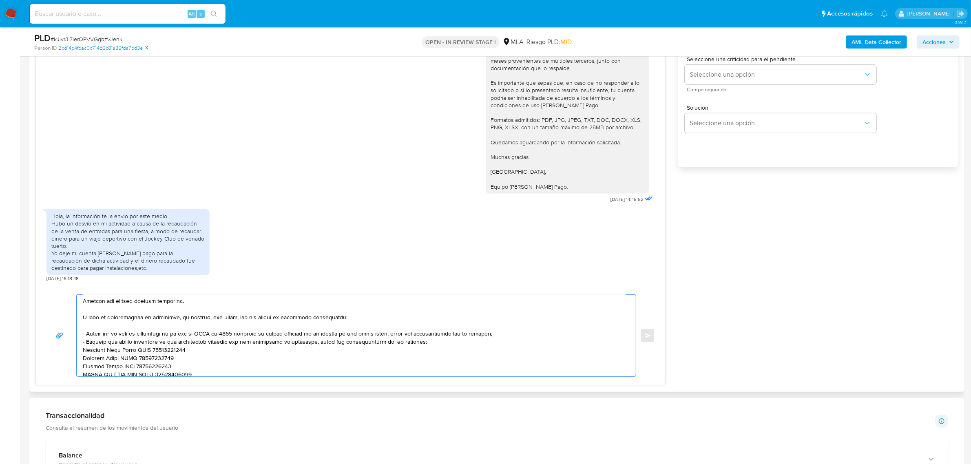
click at [186, 337] on textarea at bounding box center [354, 336] width 543 height 82
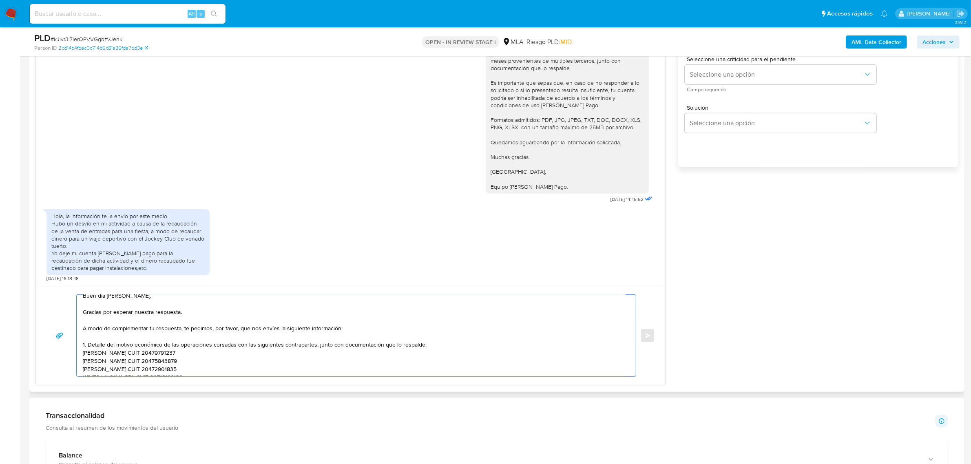
scroll to position [0, 0]
click at [183, 319] on textarea "Buen día Bautista. Gracias por esperar nuestra respuesta. A modo de complementa…" at bounding box center [354, 336] width 543 height 82
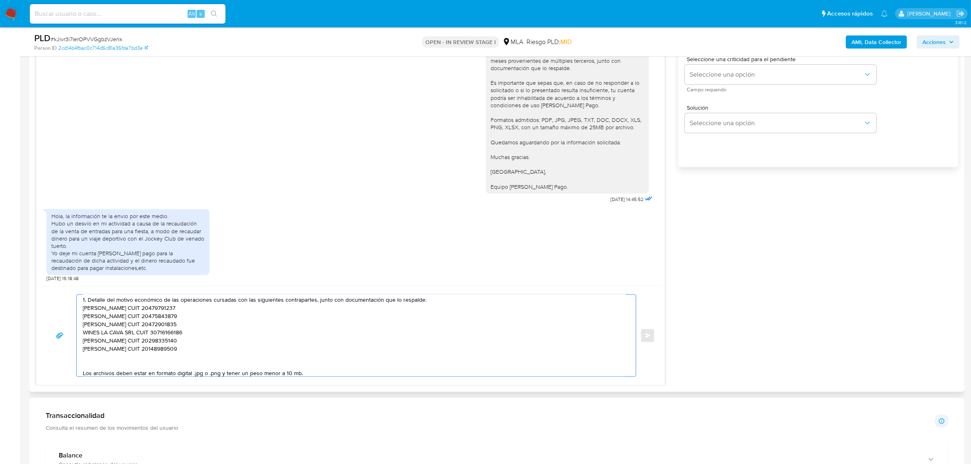
scroll to position [102, 0]
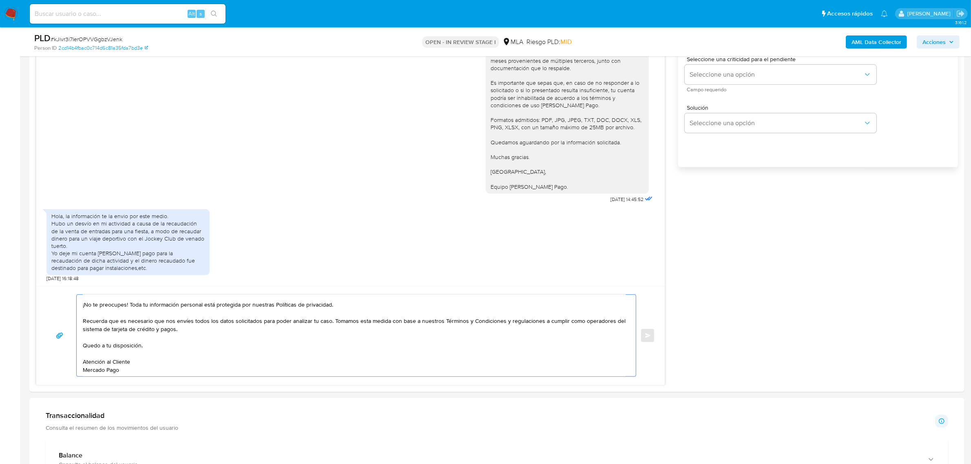
drag, startPoint x: 89, startPoint y: 311, endPoint x: 266, endPoint y: 434, distance: 215.6
click at [266, 434] on div "Información de Usuario Ver mirada por persona Buscar Volver al orden por defect…" at bounding box center [497, 425] width 936 height 1512
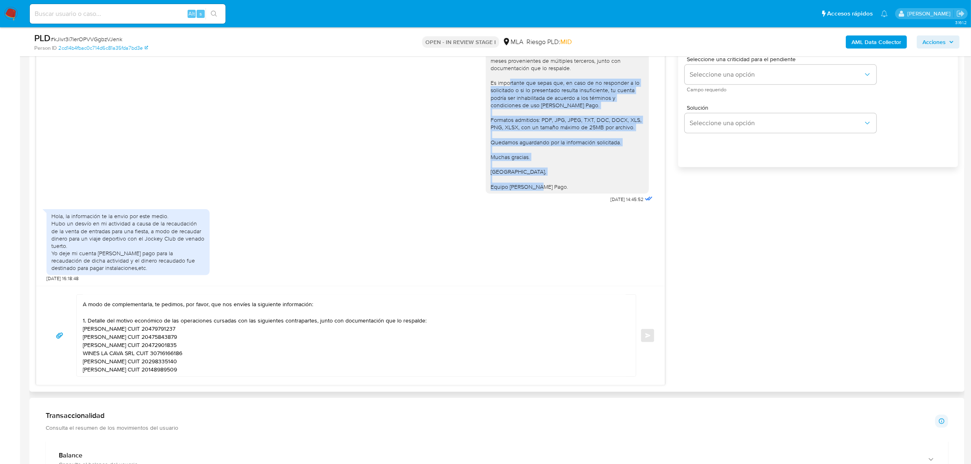
drag, startPoint x: 557, startPoint y: 188, endPoint x: 482, endPoint y: 85, distance: 127.1
click at [486, 85] on div "Hola Bautista. Gracias por esperar nuestra respuesta. A modo de complementar tu…" at bounding box center [567, 90] width 163 height 207
copy div "Es importante que sepas que, en caso de no responder a lo solicitado o si lo pr…"
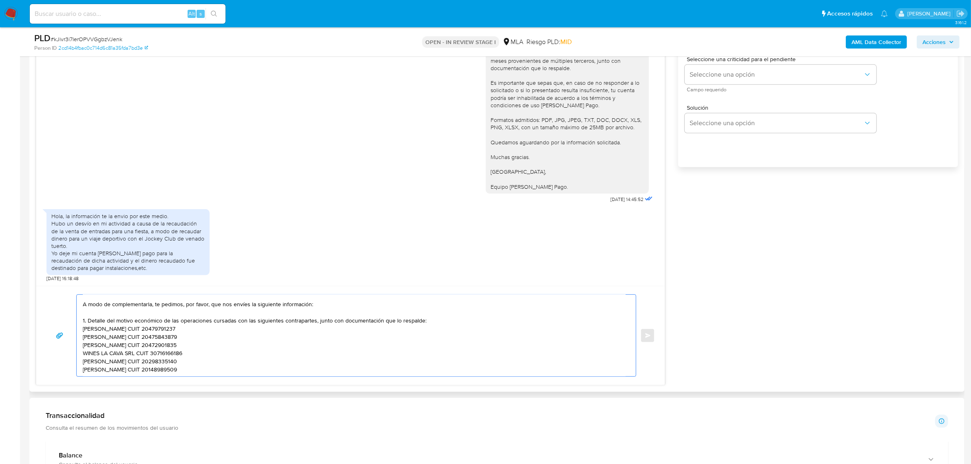
click at [118, 372] on textarea "Buen día Bautista. Gracias por la respuesta enviada. A modo de complementarla, …" at bounding box center [354, 336] width 543 height 82
paste textarea "Es importante que sepas que, en caso de no responder a lo solicitado o si lo pr…"
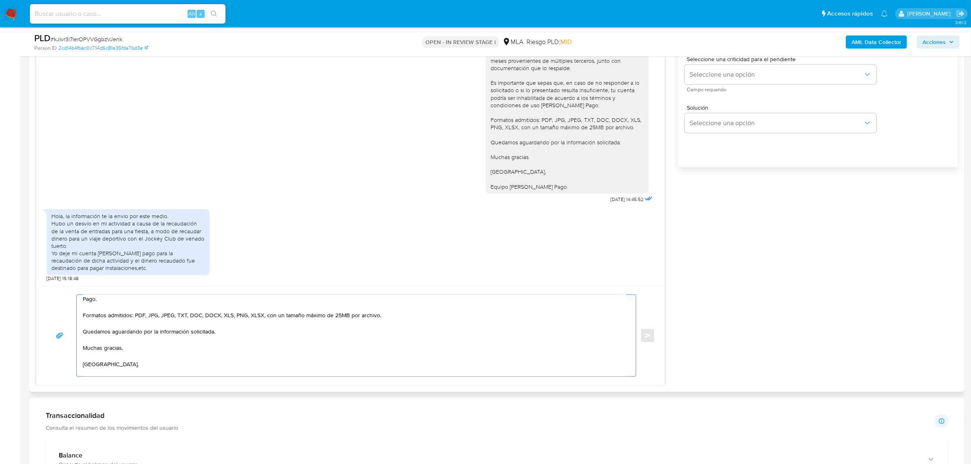
scroll to position [128, 0]
click at [97, 325] on textarea "Buen día Bautista. Gracias por la respuesta enviada. A modo de complementarla, …" at bounding box center [354, 336] width 543 height 82
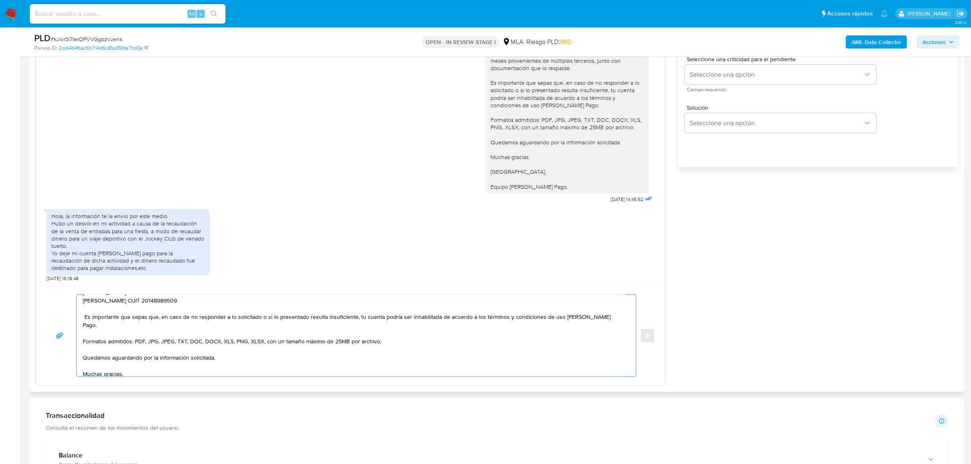
scroll to position [77, 0]
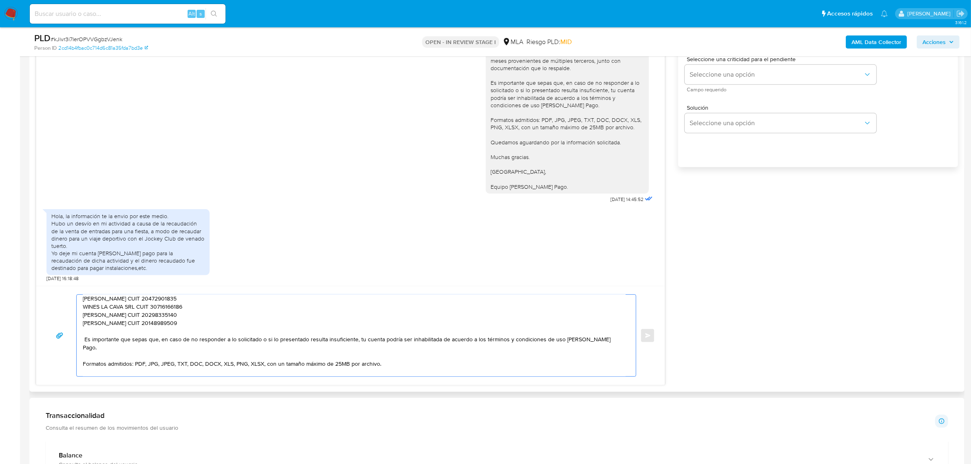
click at [86, 343] on textarea "Buen día Bautista. Gracias por la respuesta enviada. A modo de complementarla, …" at bounding box center [354, 336] width 543 height 82
click at [113, 347] on textarea "Buen día Bautista. Gracias por la respuesta enviada. A modo de complementarla, …" at bounding box center [354, 336] width 543 height 82
click at [97, 367] on textarea "Buen día Bautista. Gracias por la respuesta enviada. A modo de complementarla, …" at bounding box center [354, 336] width 543 height 82
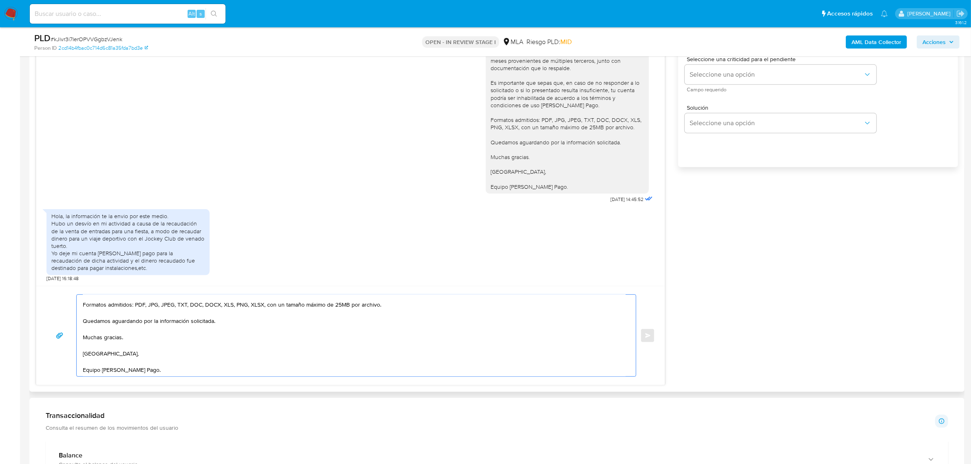
click at [93, 333] on textarea "Buen día Bautista. Gracias por la respuesta enviada. A modo de complementarla, …" at bounding box center [354, 336] width 543 height 82
click at [89, 347] on textarea "Buen día Bautista. Gracias por la respuesta enviada. A modo de complementarla, …" at bounding box center [354, 336] width 543 height 82
click at [93, 360] on textarea "Buen día Bautista. Gracias por la respuesta enviada. A modo de complementarla, …" at bounding box center [354, 336] width 543 height 82
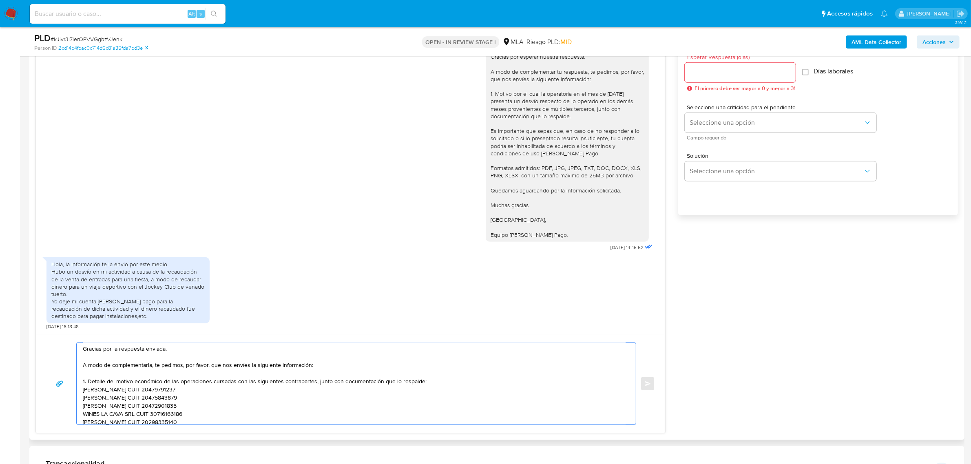
scroll to position [408, 0]
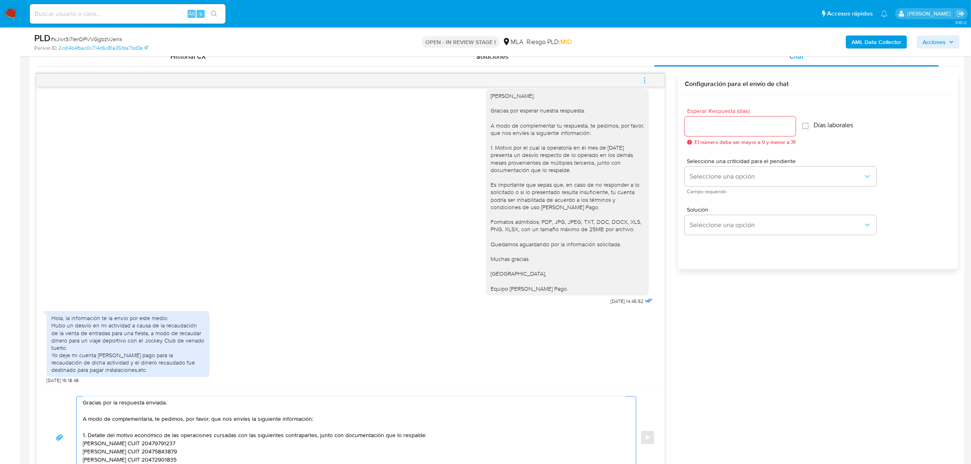
type textarea "Buen día Bautista. Gracias por la respuesta enviada. A modo de complementarla, …"
click at [715, 127] on input "Esperar Respuesta (días)" at bounding box center [740, 126] width 111 height 11
type input "1"
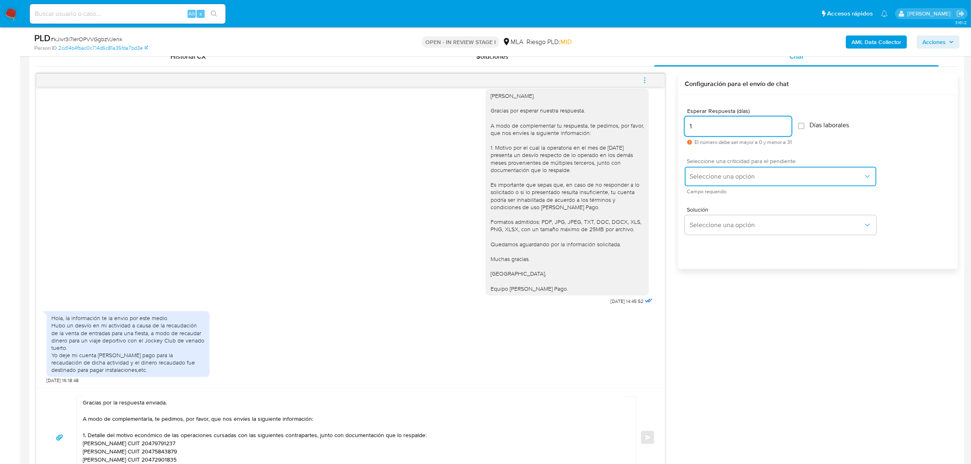
click at [720, 173] on span "Seleccione una opción" at bounding box center [777, 177] width 174 height 8
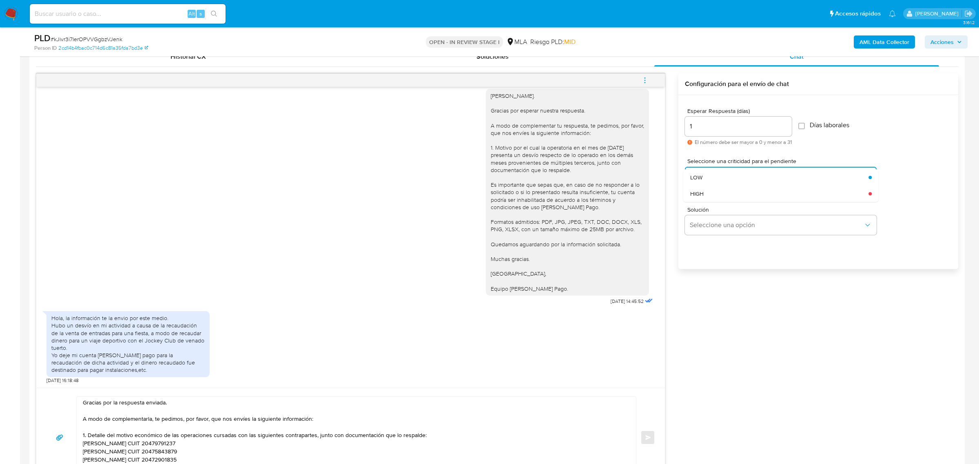
click at [724, 194] on div "HIGH" at bounding box center [779, 194] width 179 height 16
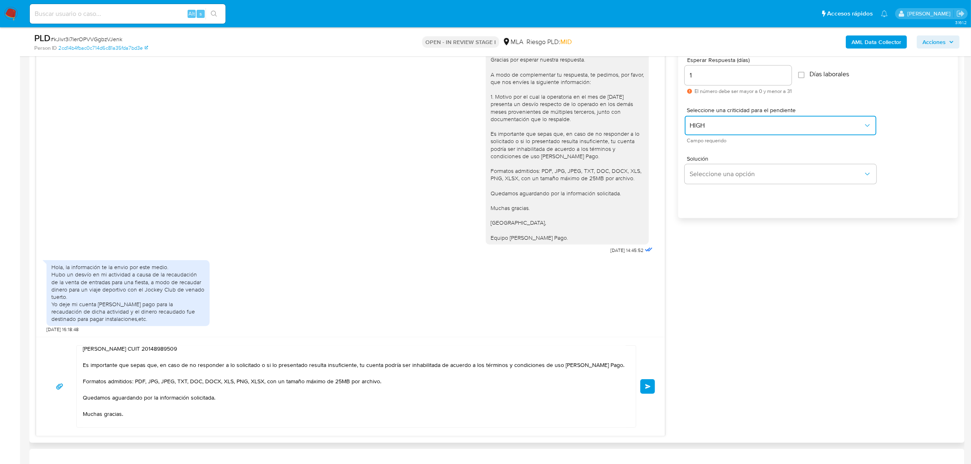
scroll to position [120, 0]
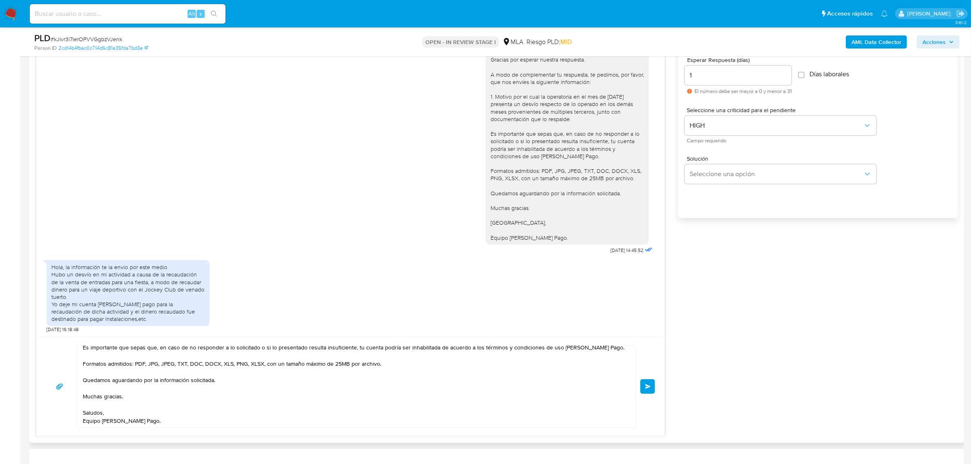
click at [651, 391] on button "Enviar" at bounding box center [648, 386] width 15 height 15
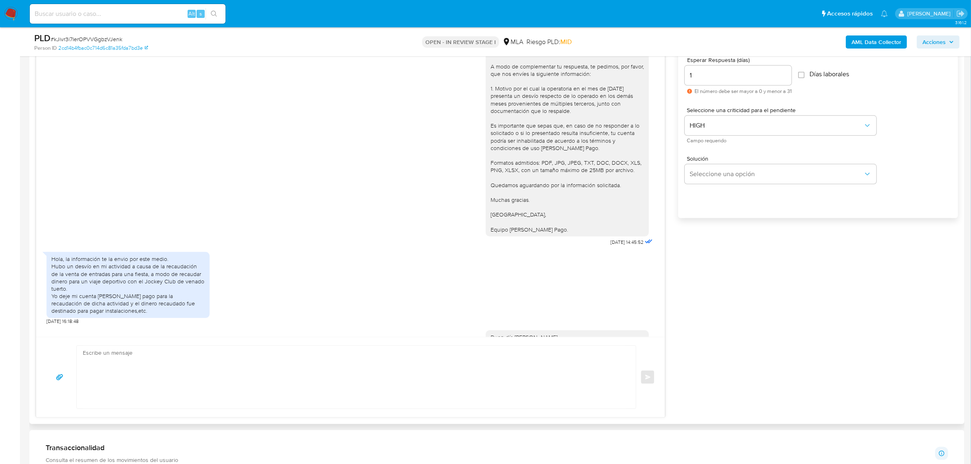
scroll to position [704, 0]
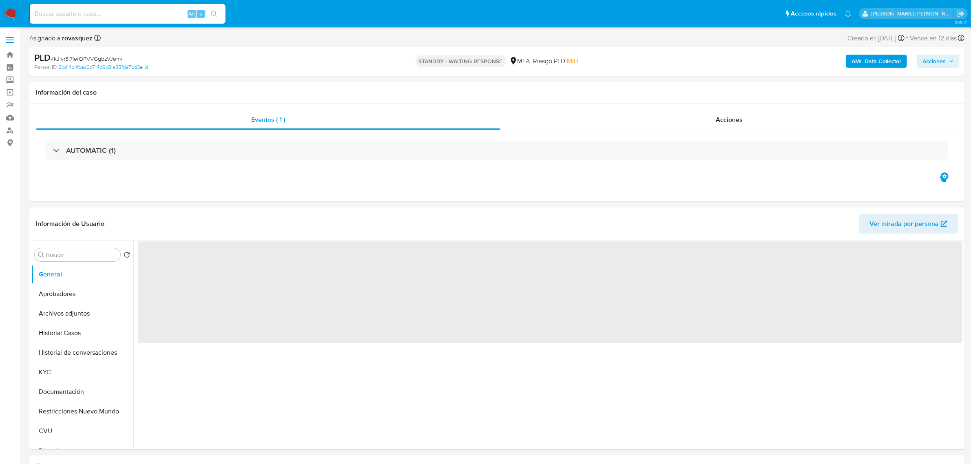
select select "10"
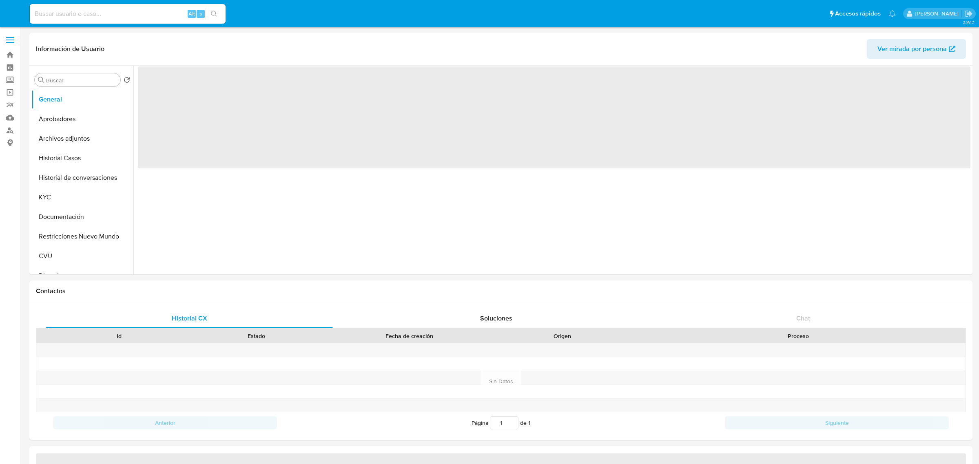
select select "10"
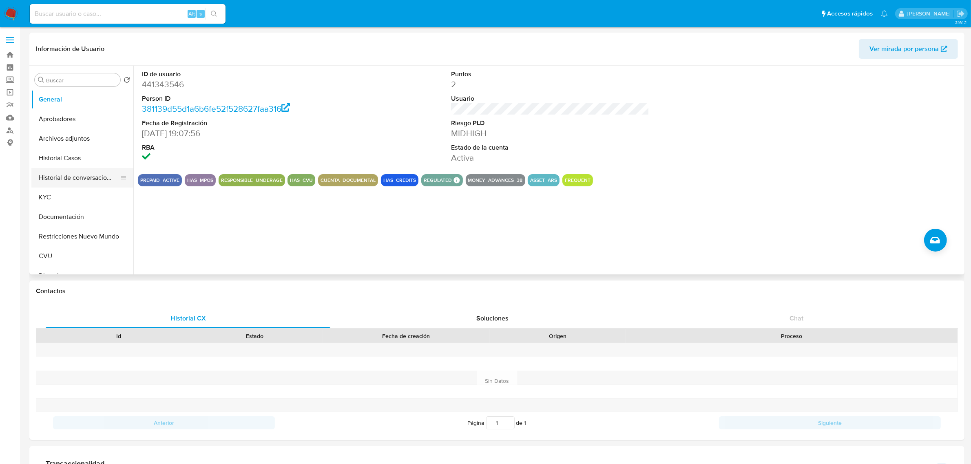
click at [85, 181] on button "Historial de conversaciones" at bounding box center [78, 178] width 95 height 20
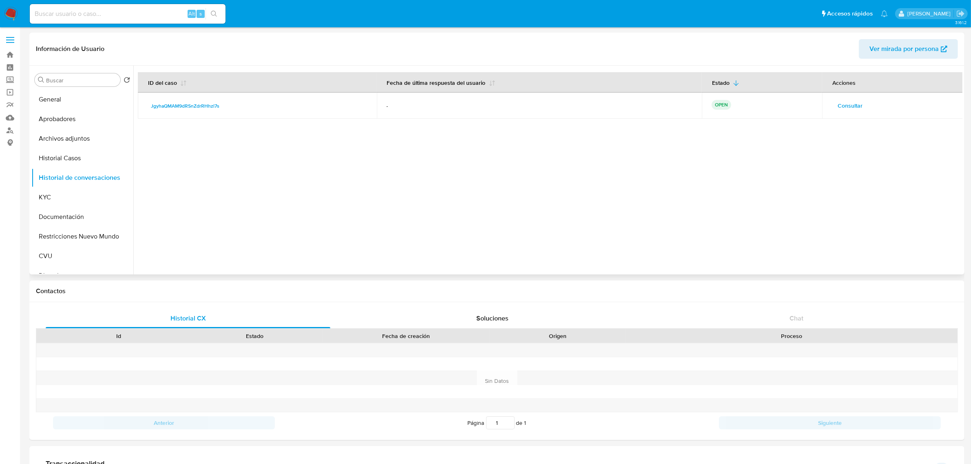
click at [843, 109] on span "Consultar" at bounding box center [850, 105] width 25 height 11
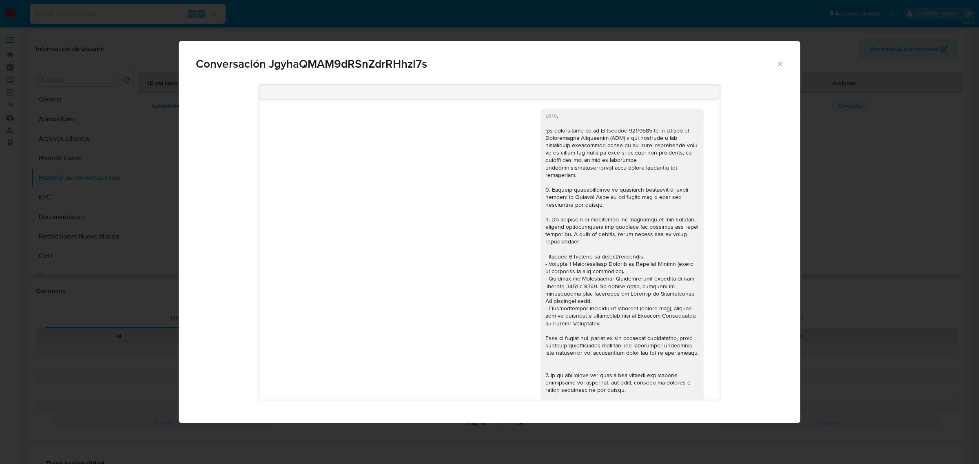
scroll to position [684, 0]
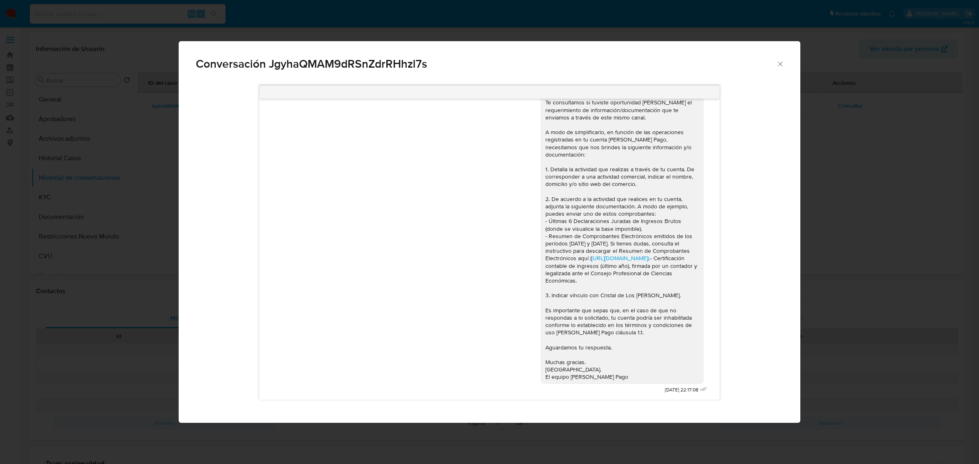
click at [378, 347] on div "Hola, Jonatan. Esperamos que te encuentres muy bien. Te consultamos si tuviste …" at bounding box center [490, 228] width 440 height 336
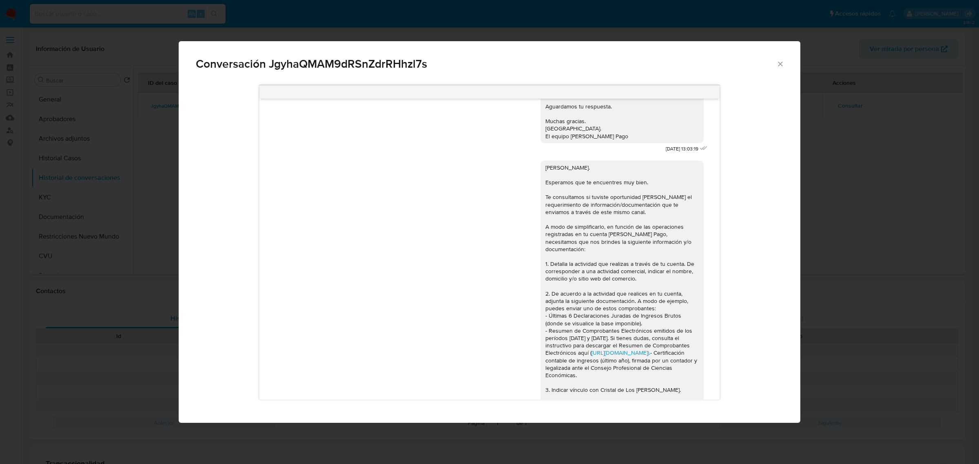
scroll to position [582, 0]
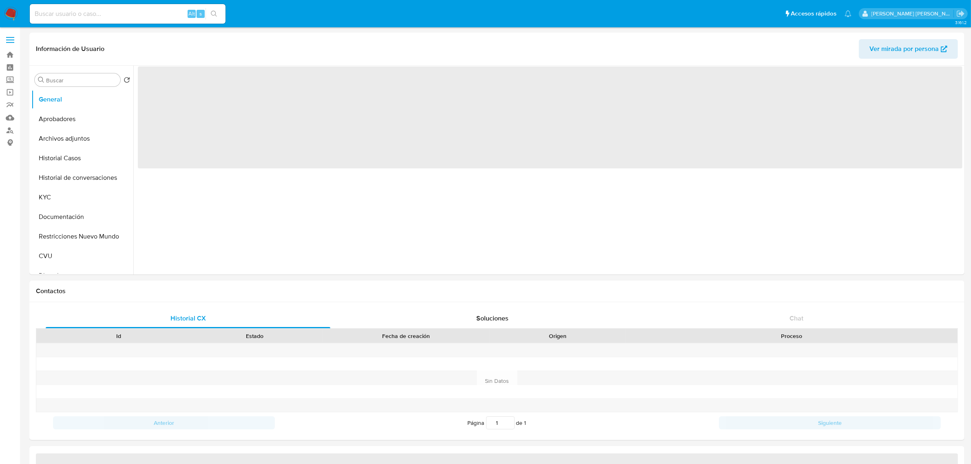
select select "10"
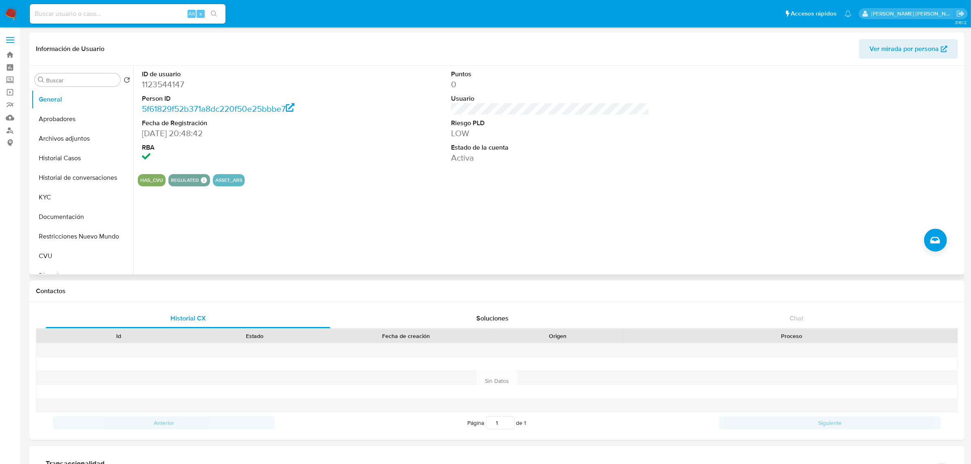
click at [311, 199] on div "ID de usuario 1123544147 Person ID 5f61829f52b371a8dc220f50e25bbbe7 Fecha de Re…" at bounding box center [547, 170] width 829 height 209
click at [82, 160] on button "Historial Casos" at bounding box center [78, 159] width 95 height 20
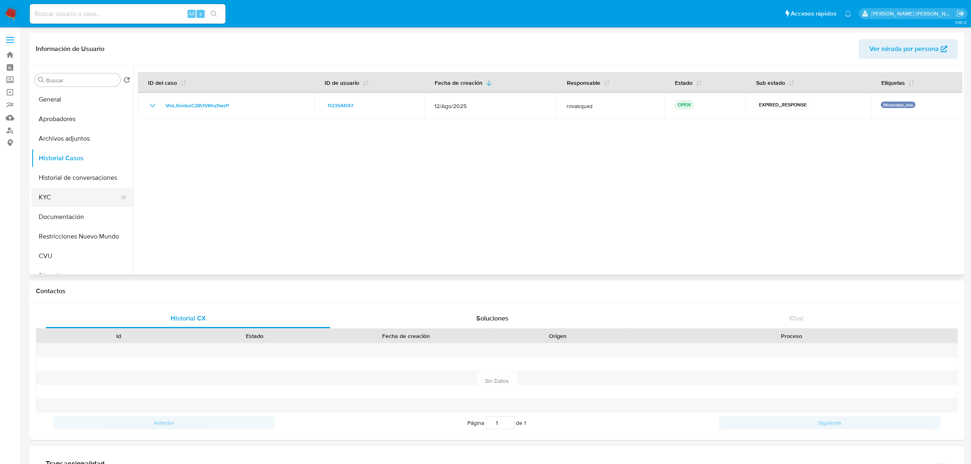
click at [56, 193] on button "KYC" at bounding box center [78, 198] width 95 height 20
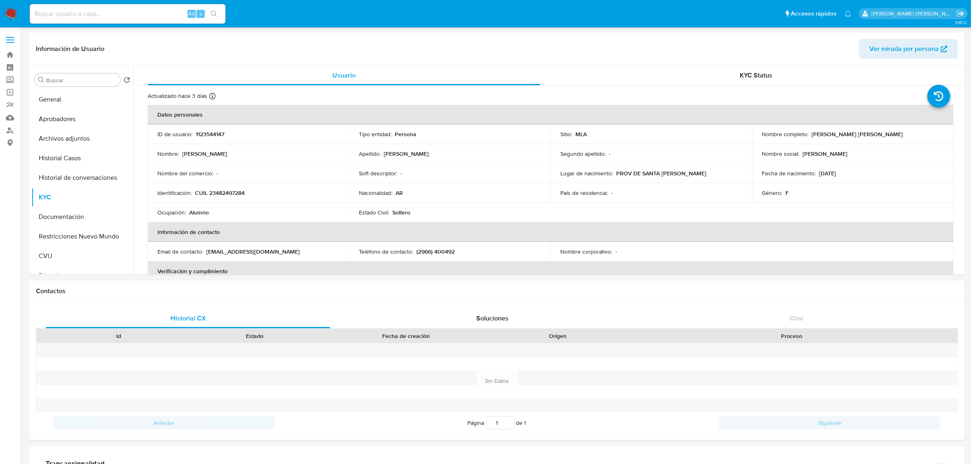
click at [227, 191] on p "CUIL 23482497284" at bounding box center [220, 192] width 50 height 7
copy p "23482497284"
drag, startPoint x: 809, startPoint y: 133, endPoint x: 871, endPoint y: 133, distance: 62.4
click at [871, 133] on div "Nombre completo : Malena Jazmín Peralta" at bounding box center [853, 134] width 182 height 7
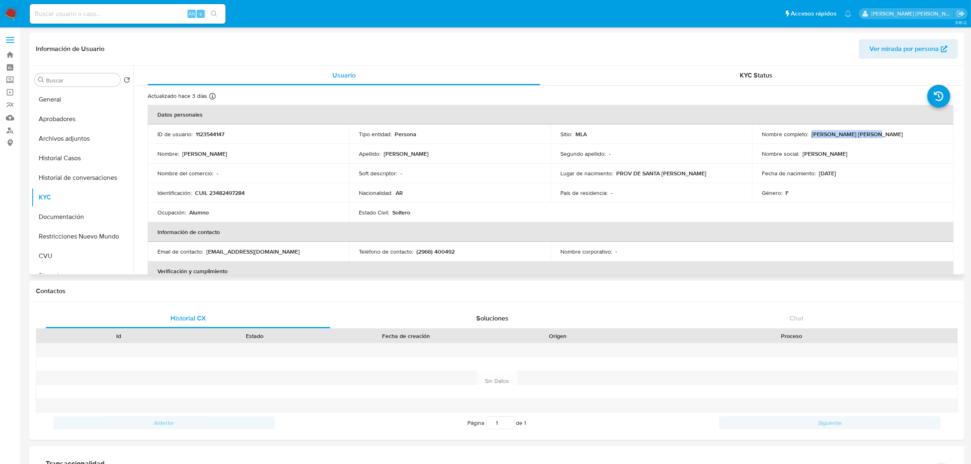
copy p "Malena Jazmín Peralta"
click at [58, 121] on button "Aprobadores" at bounding box center [78, 119] width 95 height 20
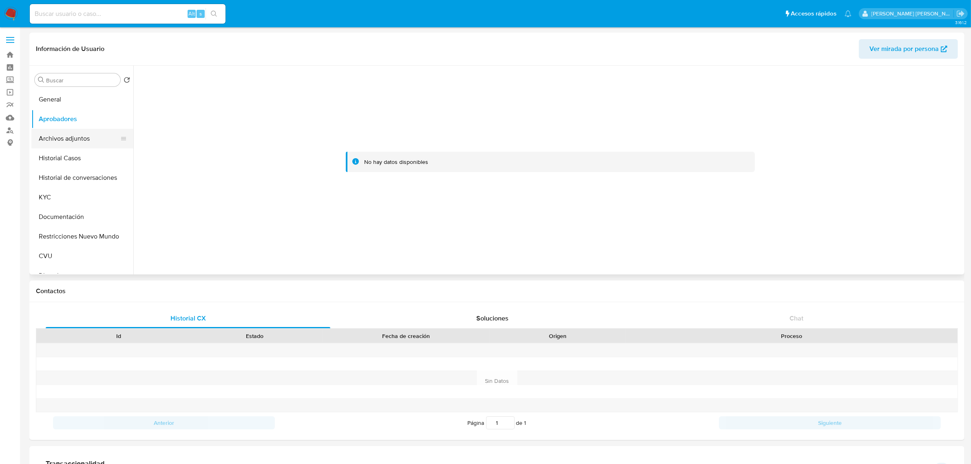
click at [58, 135] on button "Archivos adjuntos" at bounding box center [78, 139] width 95 height 20
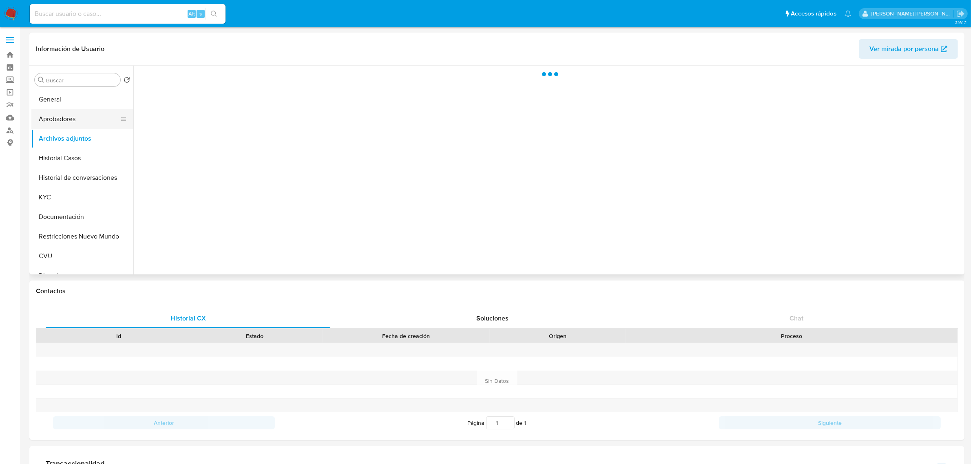
click at [82, 119] on button "Aprobadores" at bounding box center [78, 119] width 95 height 20
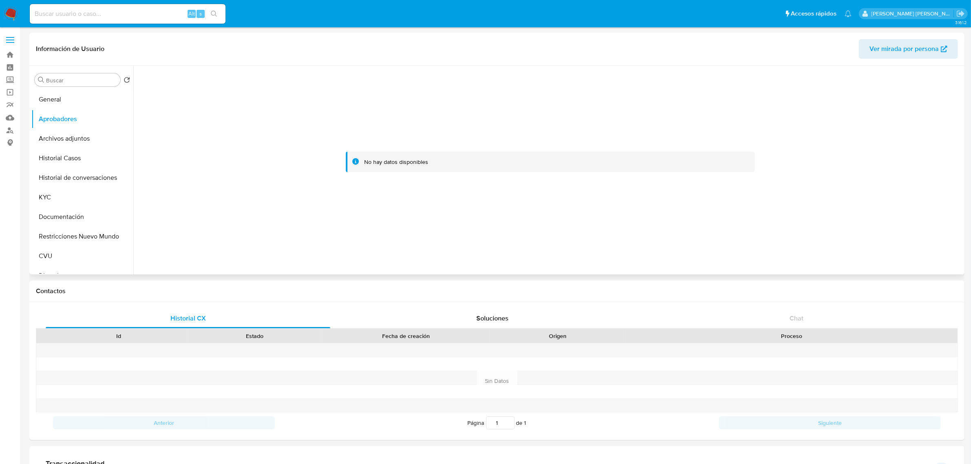
click at [274, 180] on div at bounding box center [550, 162] width 818 height 180
click at [54, 215] on button "Documentación" at bounding box center [78, 217] width 95 height 20
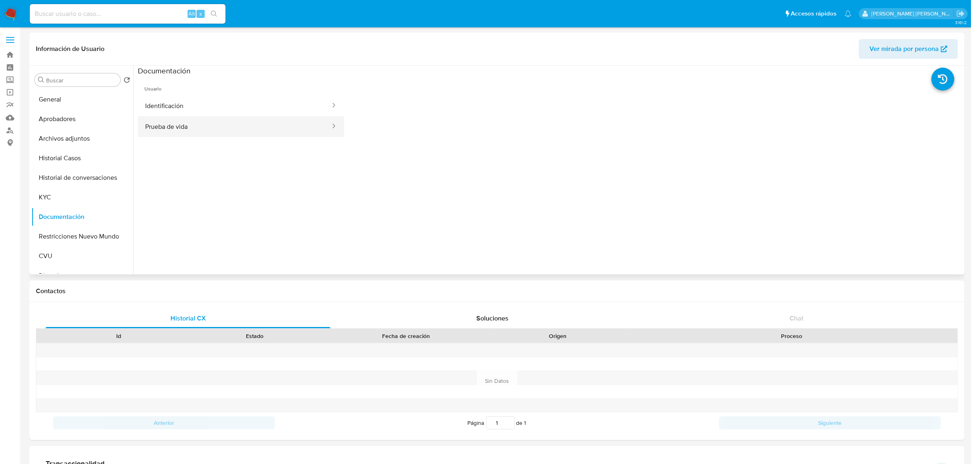
click at [268, 118] on button "Prueba de vida" at bounding box center [234, 126] width 193 height 21
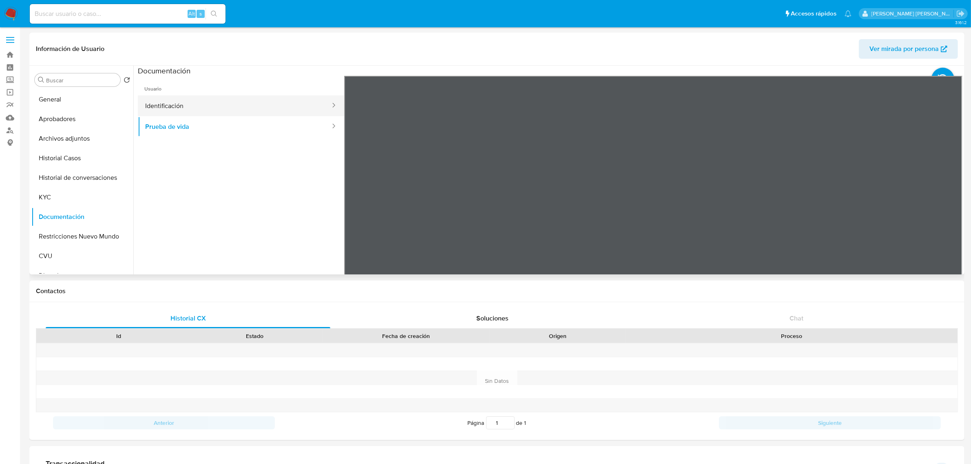
click at [282, 96] on button "Identificación" at bounding box center [234, 105] width 193 height 21
click at [58, 194] on button "KYC" at bounding box center [78, 198] width 95 height 20
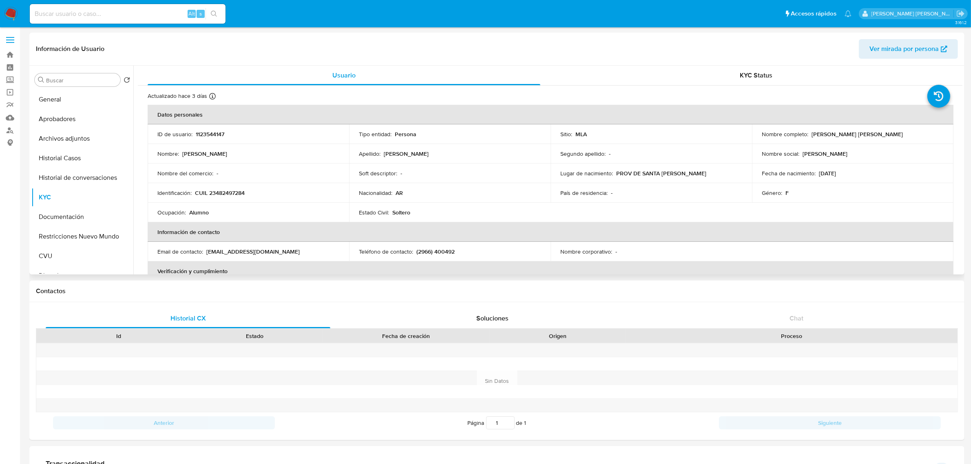
click at [235, 190] on p "CUIL 23482497284" at bounding box center [220, 192] width 50 height 7
copy p "23482497284"
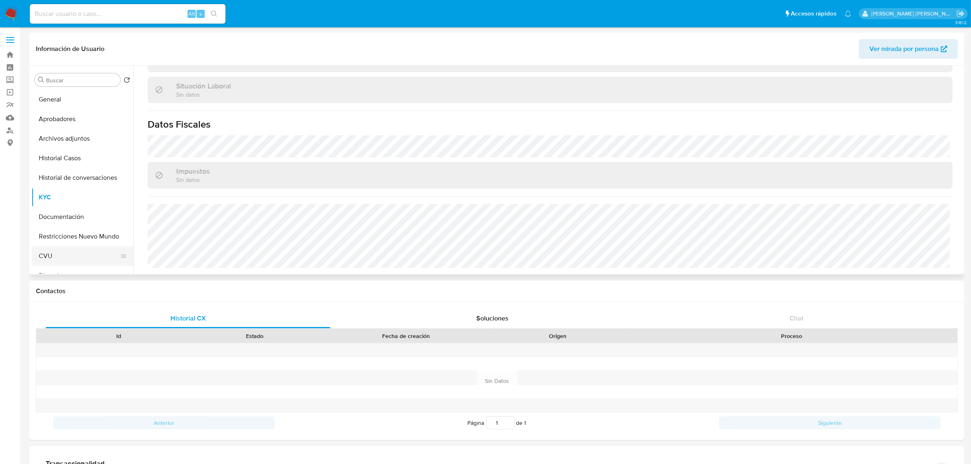
scroll to position [51, 0]
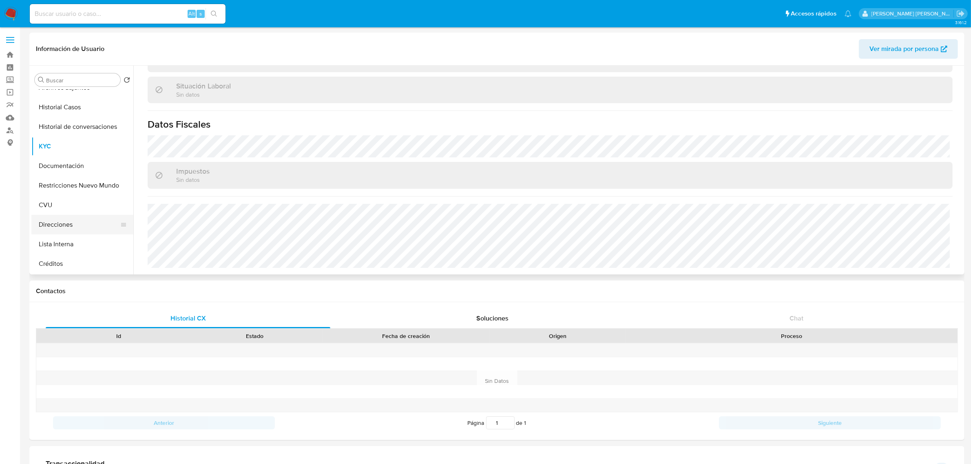
click at [78, 226] on button "Direcciones" at bounding box center [78, 225] width 95 height 20
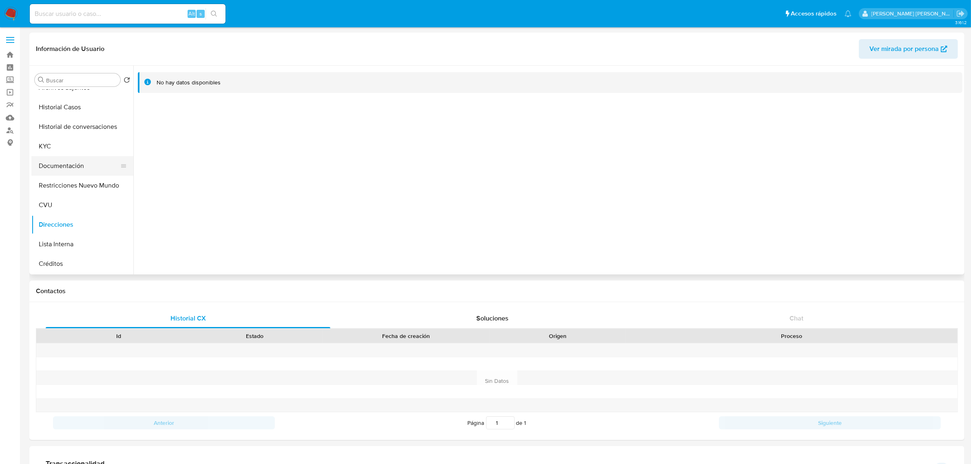
click at [68, 164] on button "Documentación" at bounding box center [78, 166] width 95 height 20
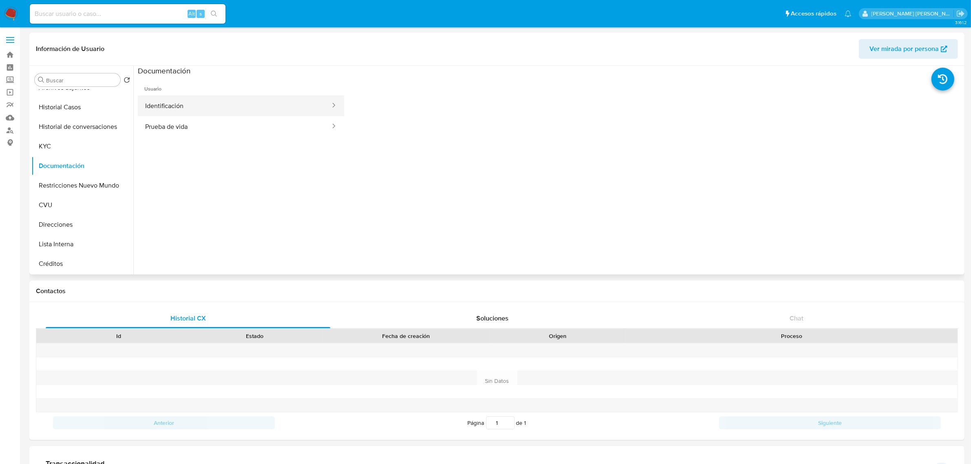
click at [262, 108] on button "Identificación" at bounding box center [234, 105] width 193 height 21
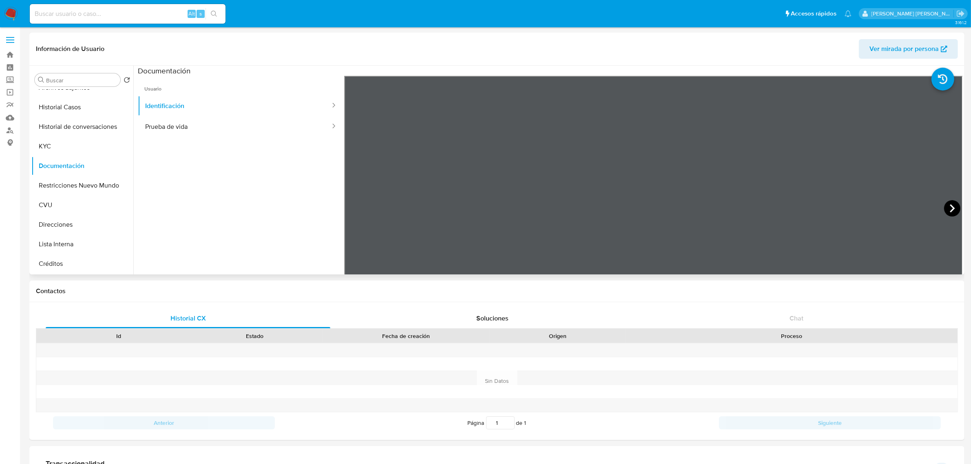
click at [945, 208] on icon at bounding box center [952, 208] width 16 height 16
click at [349, 209] on icon at bounding box center [354, 208] width 16 height 16
click at [950, 211] on icon at bounding box center [952, 208] width 5 height 8
click at [81, 231] on button "Direcciones" at bounding box center [78, 225] width 95 height 20
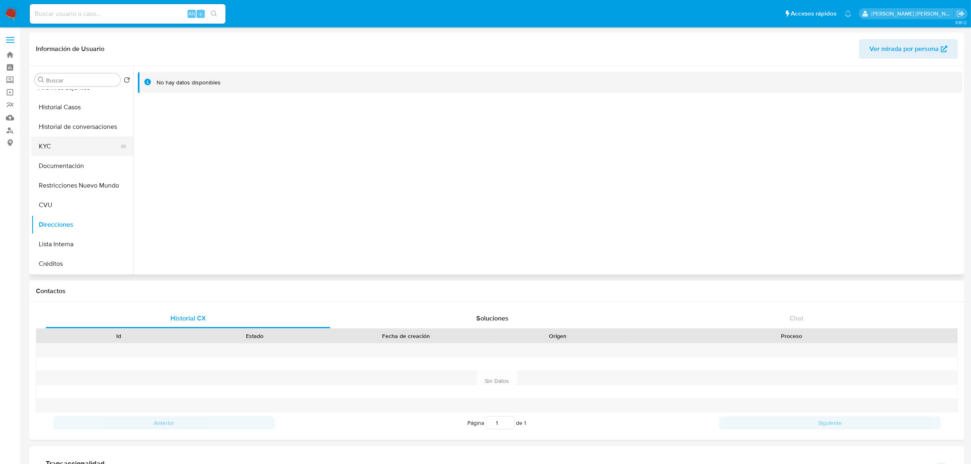
click at [65, 149] on button "KYC" at bounding box center [78, 147] width 95 height 20
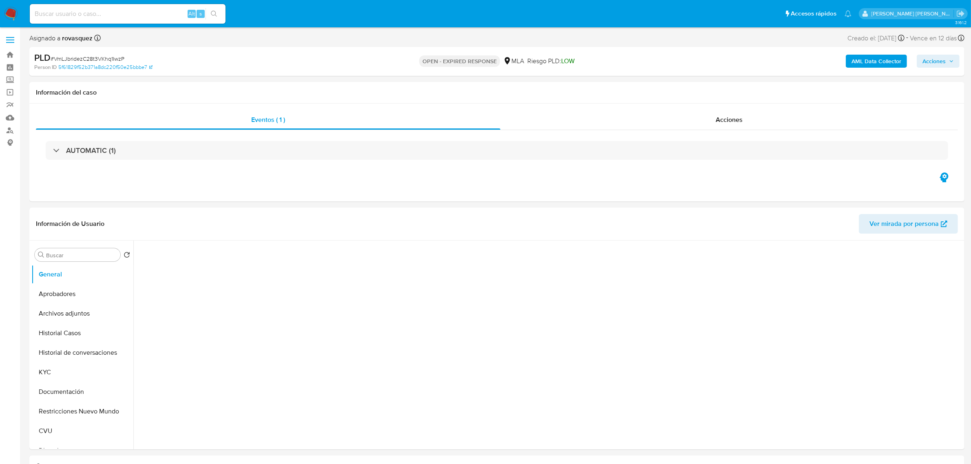
select select "10"
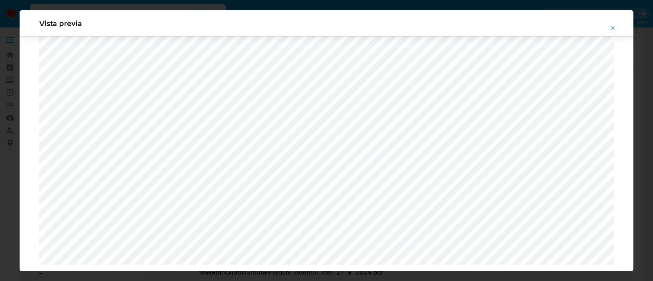
select select "10"
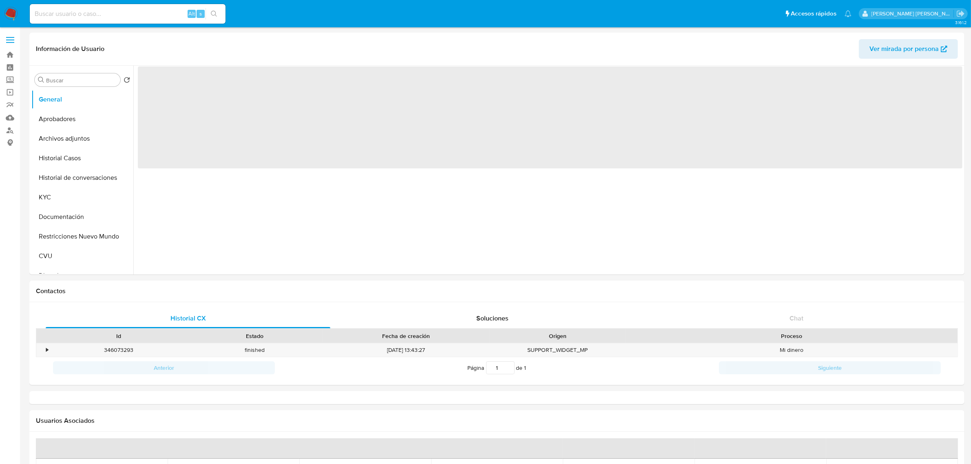
select select "10"
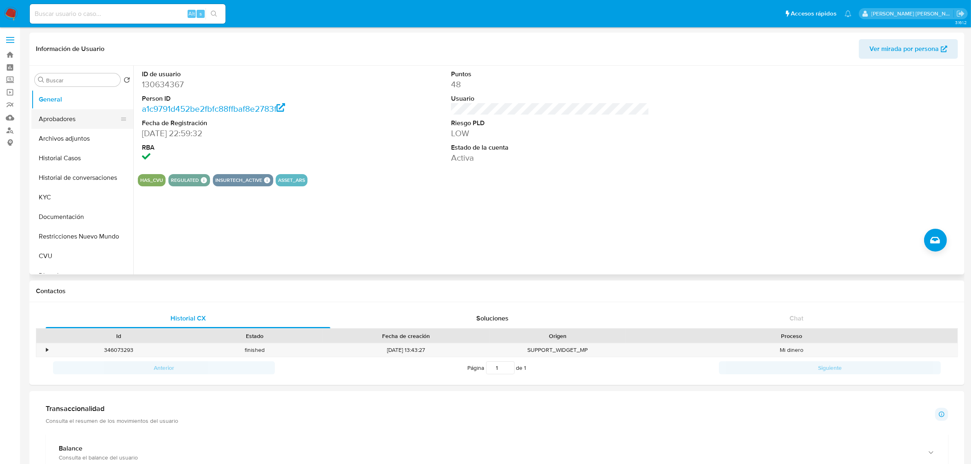
click at [75, 127] on button "Aprobadores" at bounding box center [78, 119] width 95 height 20
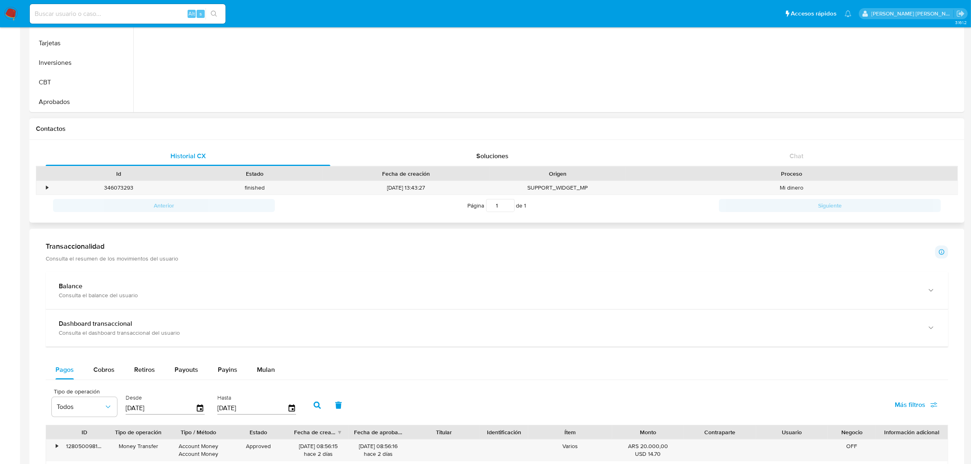
scroll to position [102, 0]
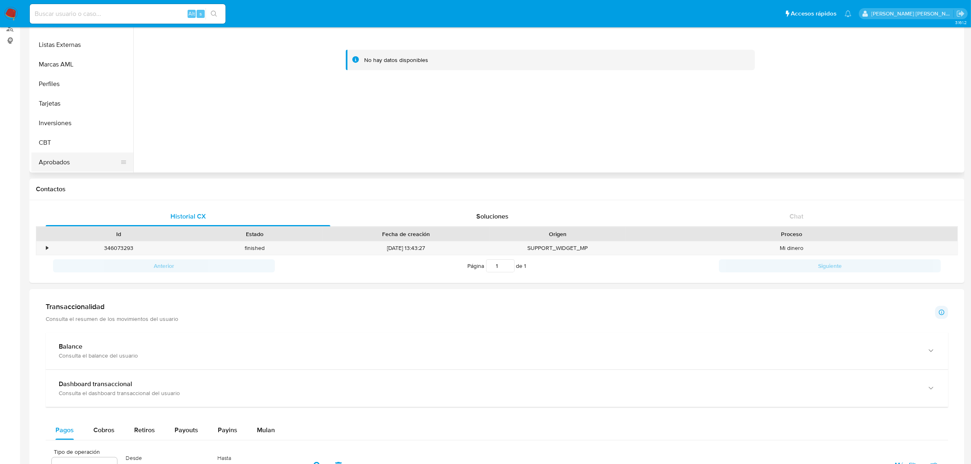
click at [75, 160] on button "Aprobados" at bounding box center [78, 163] width 95 height 20
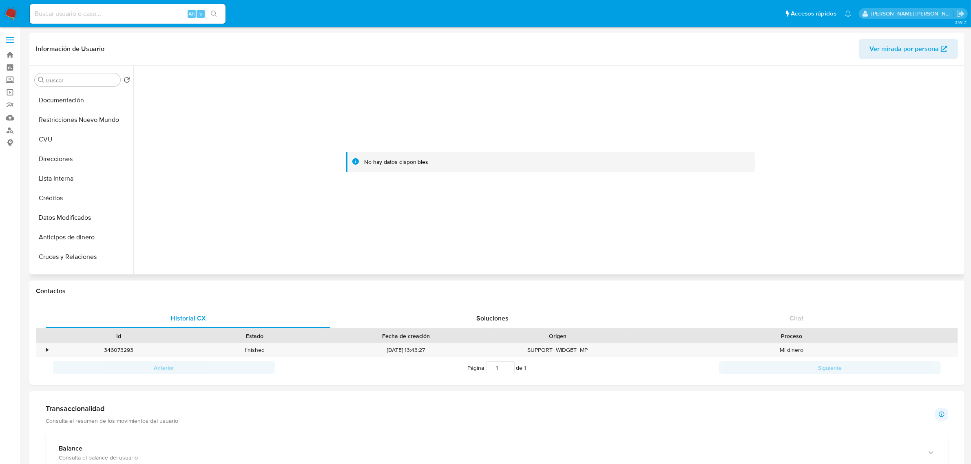
scroll to position [0, 0]
click at [53, 196] on button "KYC" at bounding box center [78, 198] width 95 height 20
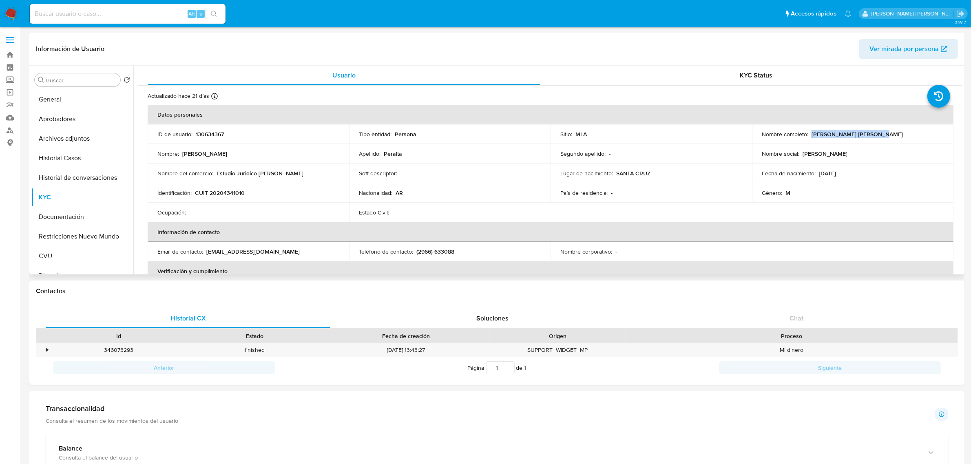
drag, startPoint x: 810, startPoint y: 136, endPoint x: 872, endPoint y: 135, distance: 62.4
click at [872, 135] on div "Nombre completo : Gabriel Eduardo Peralta" at bounding box center [853, 134] width 182 height 7
copy p "Gabriel Eduardo Peralta"
click at [226, 193] on p "CUIT 20204341010" at bounding box center [220, 192] width 50 height 7
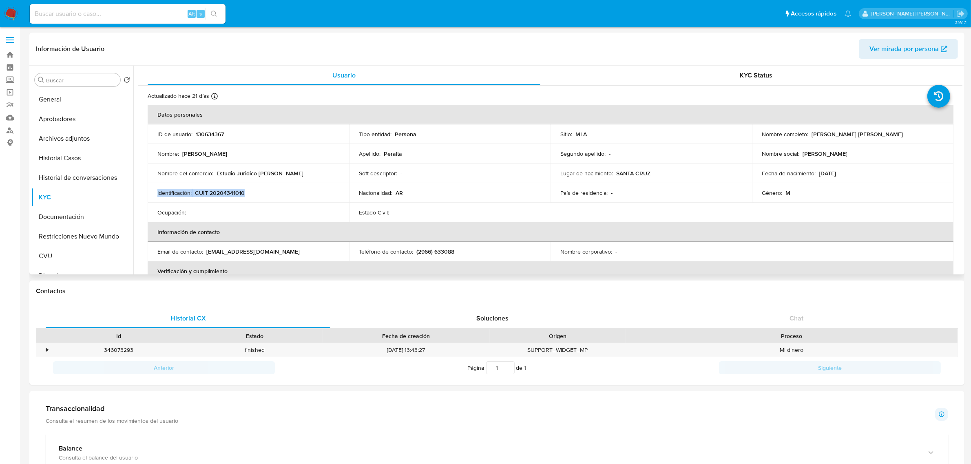
click at [226, 193] on p "CUIT 20204341010" at bounding box center [220, 192] width 50 height 7
click at [198, 192] on p "CUIT 20204341010" at bounding box center [220, 192] width 50 height 7
drag, startPoint x: 196, startPoint y: 192, endPoint x: 254, endPoint y: 194, distance: 58.0
click at [254, 194] on div "Identificación : CUIT 20204341010" at bounding box center [248, 192] width 182 height 7
copy p "CUIT 20204341010"
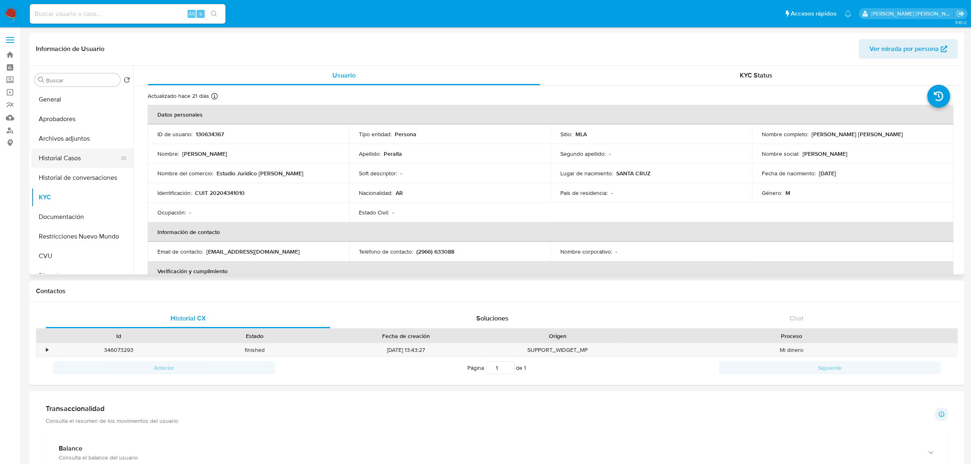
click at [61, 156] on button "Historial Casos" at bounding box center [78, 159] width 95 height 20
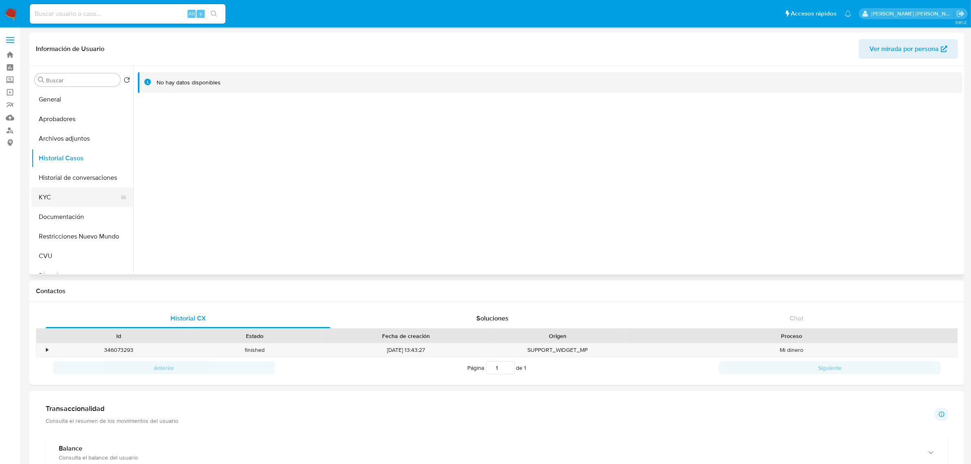
click at [60, 193] on button "KYC" at bounding box center [78, 198] width 95 height 20
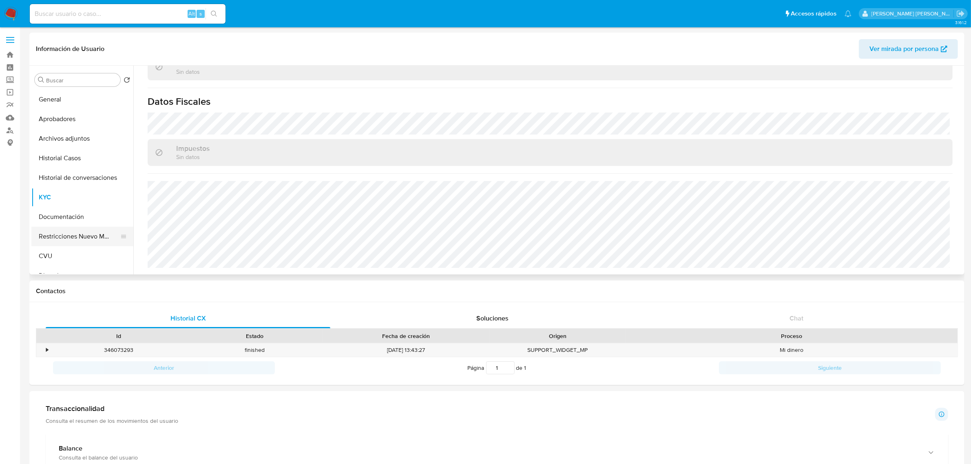
scroll to position [51, 0]
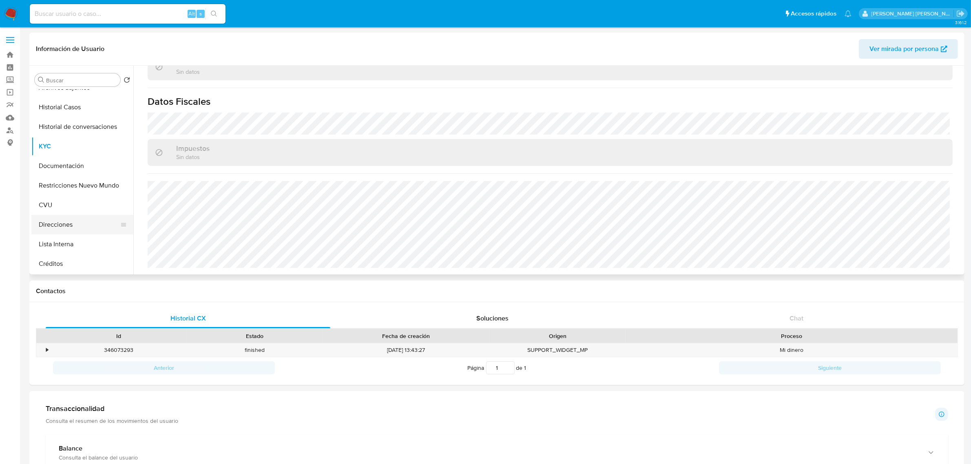
click at [76, 226] on button "Direcciones" at bounding box center [78, 225] width 95 height 20
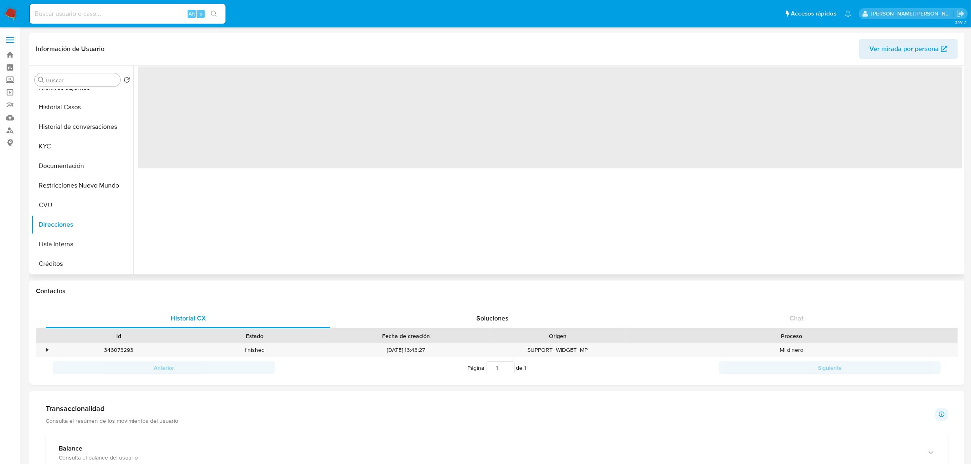
scroll to position [0, 0]
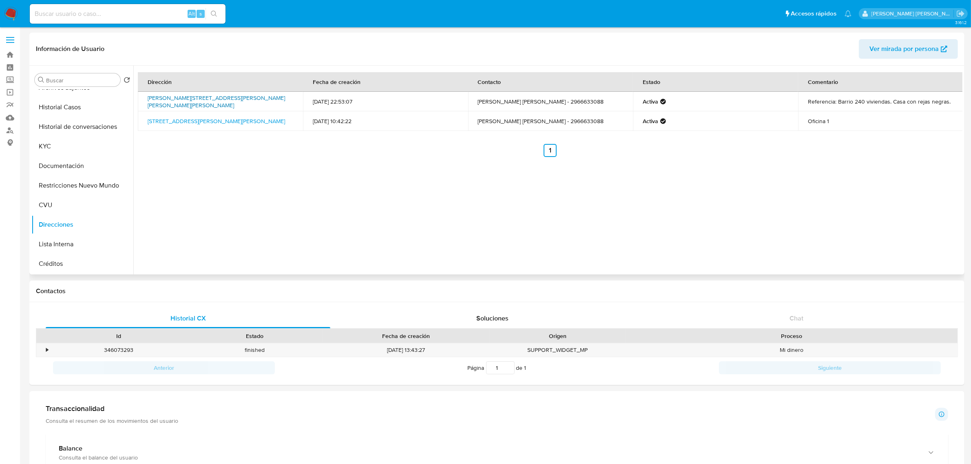
drag, startPoint x: 210, startPoint y: 107, endPoint x: 162, endPoint y: 97, distance: 49.3
click at [162, 97] on td "Calle Juan Emilio Riquez 648, Río Gallegos, Santa Cruz, 9402, Argentina 648" at bounding box center [220, 102] width 165 height 20
copy link "Juan Emilio Riquez 648, Río Gallegos, Santa Cruz, 9402, Argentina 648"
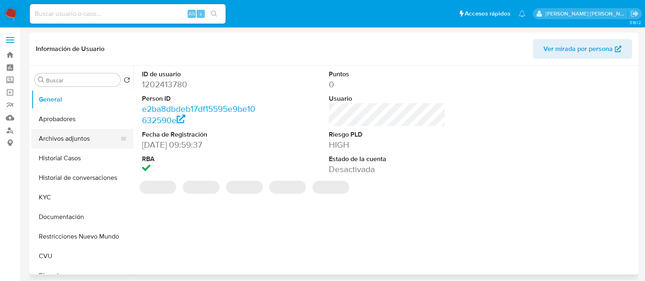
click at [71, 134] on button "Archivos adjuntos" at bounding box center [78, 139] width 95 height 20
select select "10"
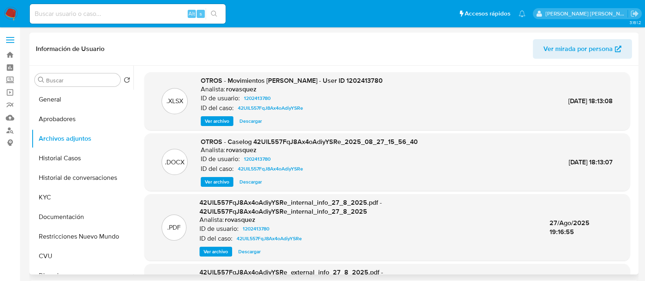
click at [219, 183] on span "Ver archivo" at bounding box center [217, 182] width 24 height 8
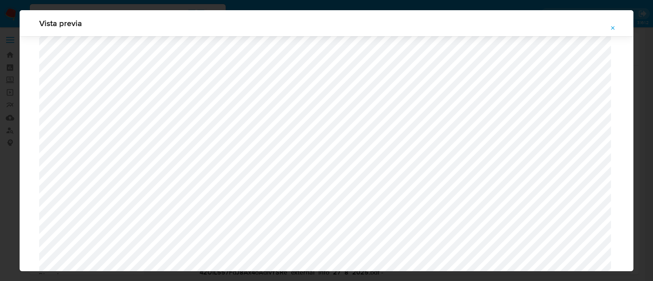
scroll to position [646, 0]
click at [338, 279] on div "Vista previa" at bounding box center [326, 140] width 653 height 281
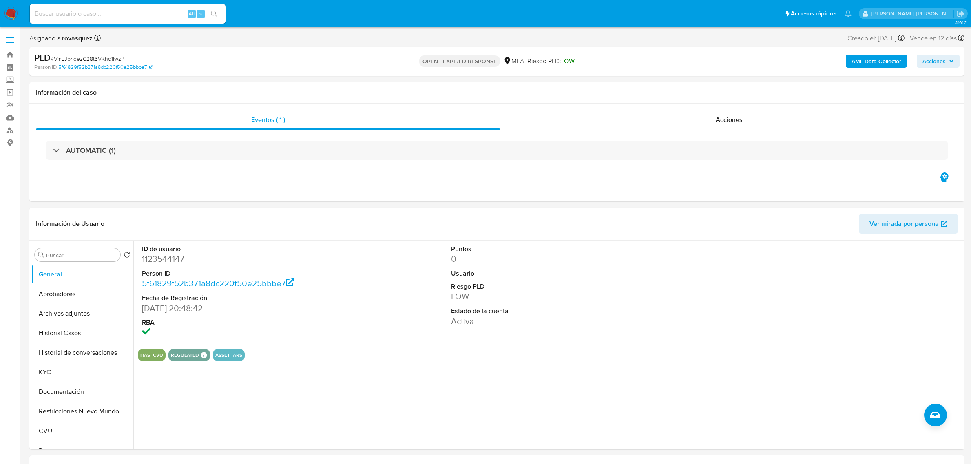
select select "10"
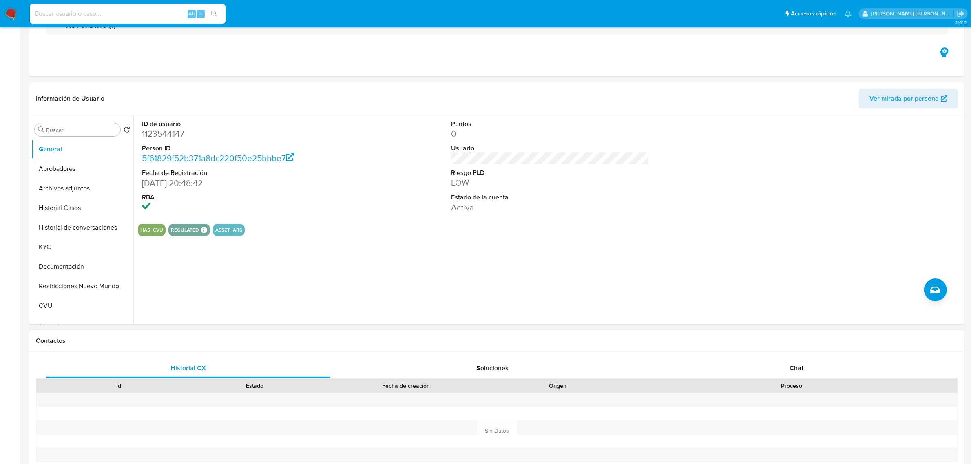
scroll to position [255, 0]
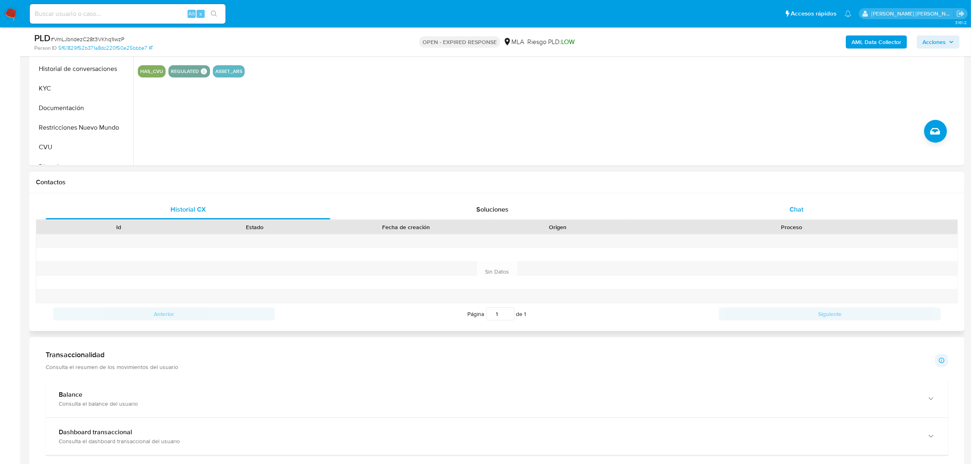
click at [799, 206] on span "Chat" at bounding box center [797, 209] width 14 height 9
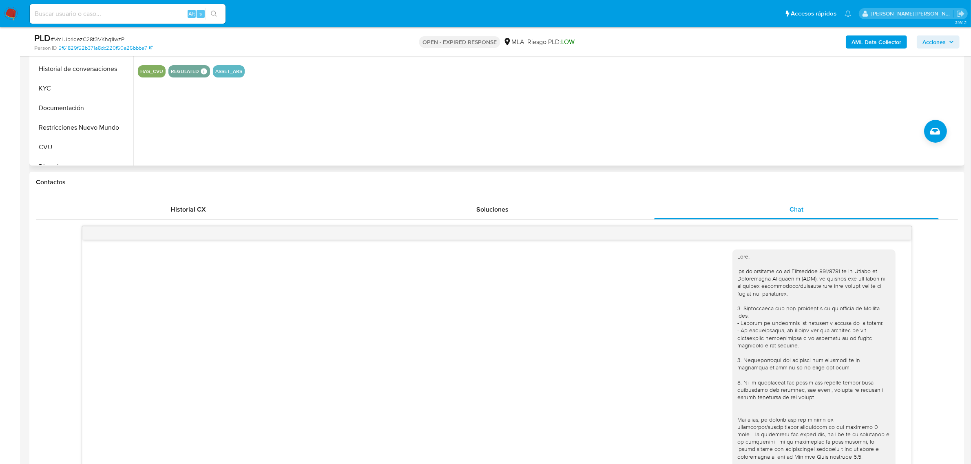
scroll to position [252, 0]
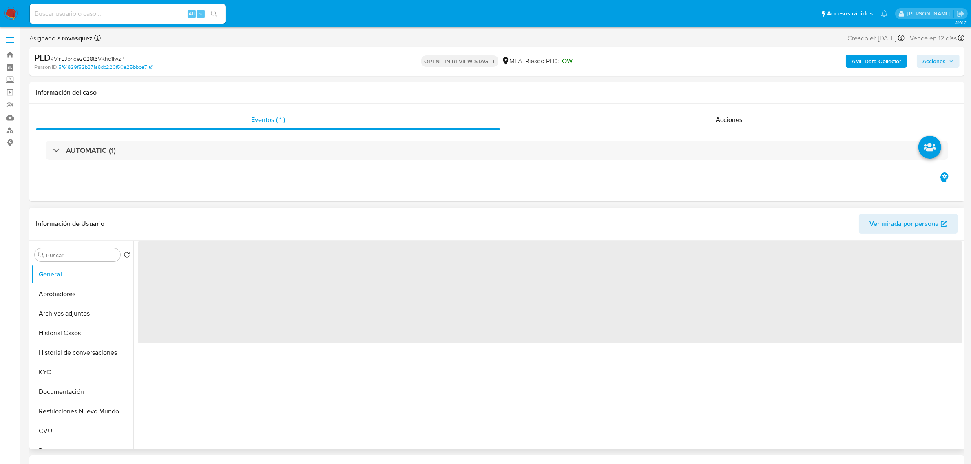
select select "10"
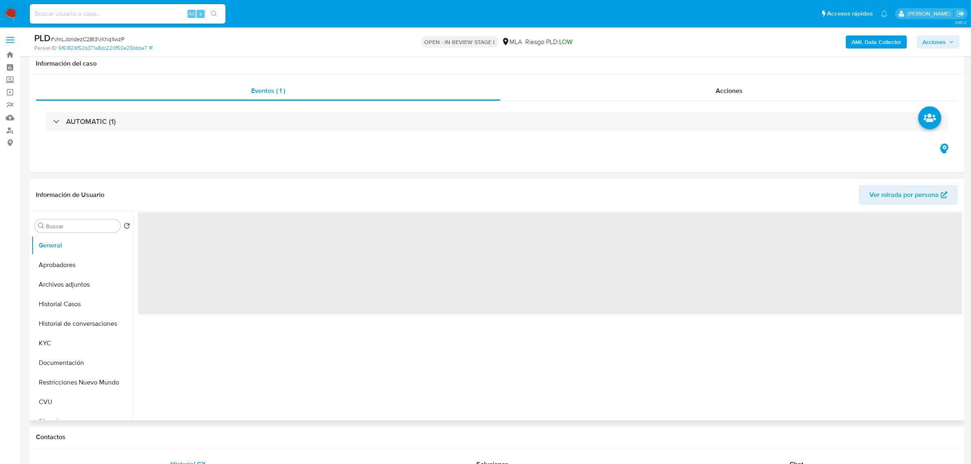
scroll to position [306, 0]
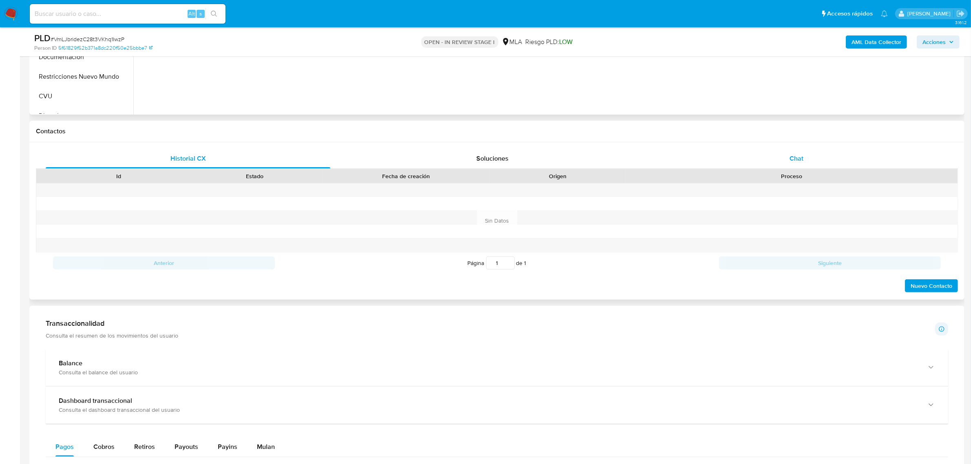
click at [799, 152] on div "Chat" at bounding box center [796, 159] width 285 height 20
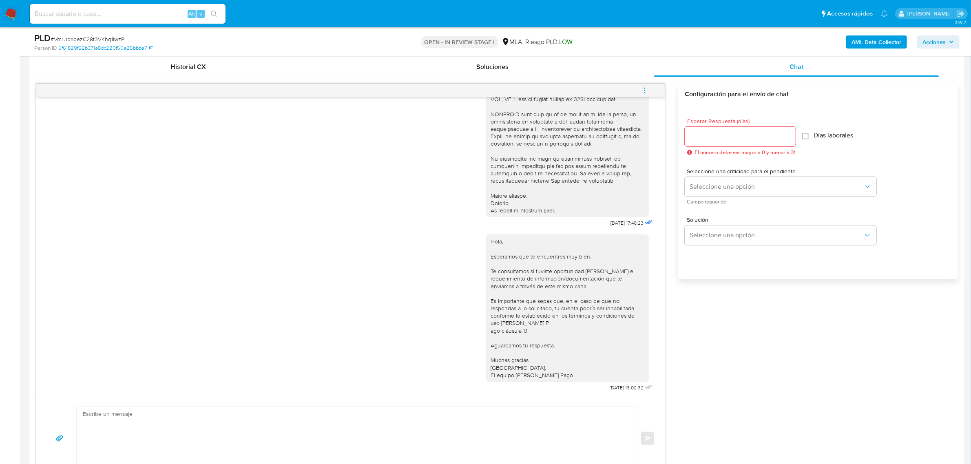
scroll to position [459, 0]
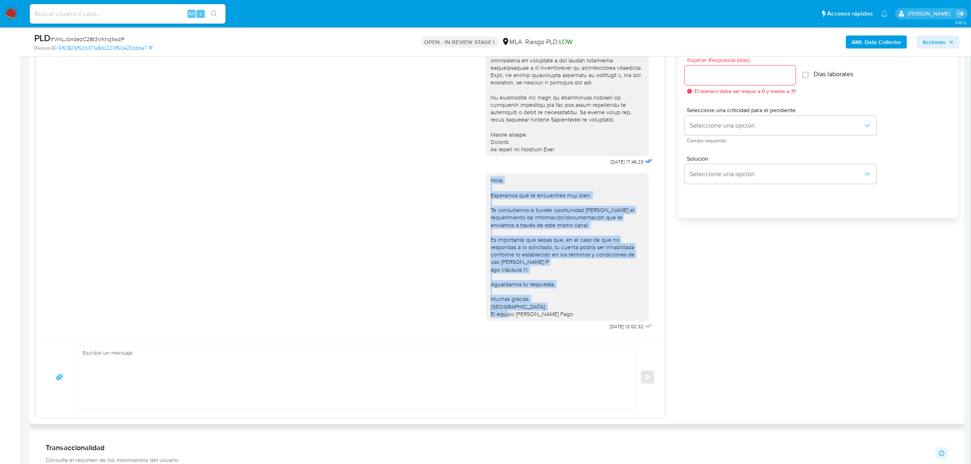
drag, startPoint x: 563, startPoint y: 315, endPoint x: 475, endPoint y: 171, distance: 168.5
click at [475, 171] on div "Hola, Esperamos que te encuentres muy bien. Te consultamos si tuviste oportunid…" at bounding box center [351, 250] width 608 height 165
copy div "Hola, Esperamos que te encuentres muy bien. Te consultamos si tuviste oportunid…"
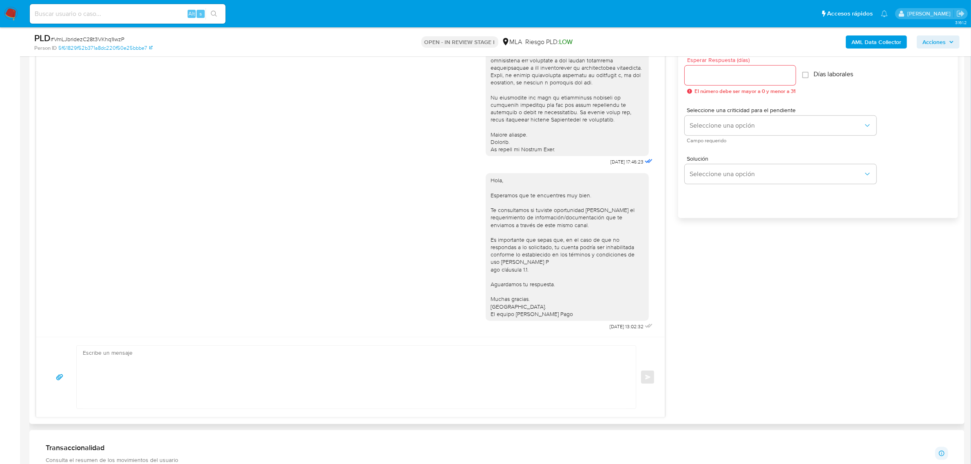
click at [268, 366] on textarea at bounding box center [354, 377] width 543 height 63
paste textarea "Hola, Esperamos que te encuentres muy bien. Te consultamos si tuviste oportunid…"
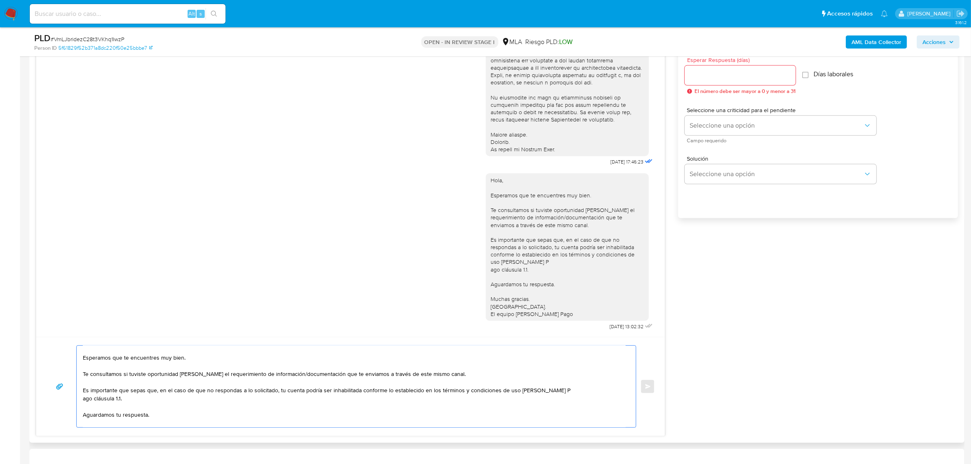
scroll to position [0, 0]
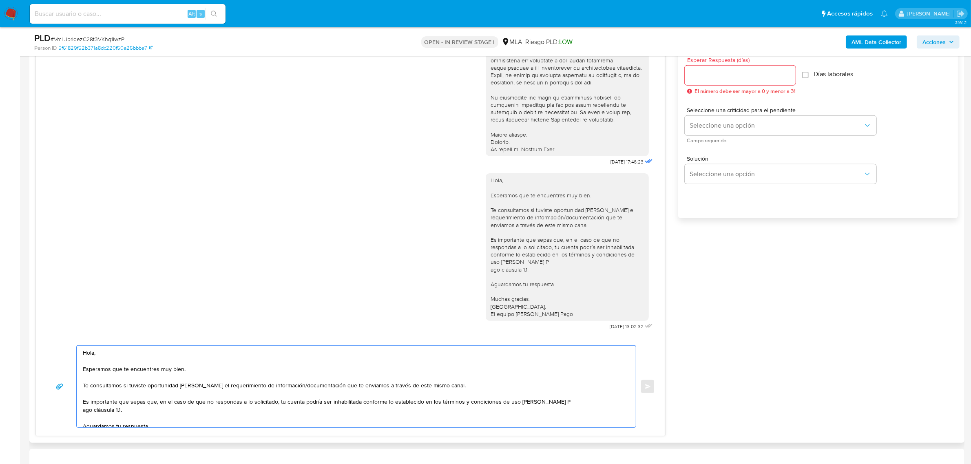
click at [108, 353] on textarea "Hola, Esperamos que te encuentres muy bien. Te consultamos si tuviste oportunid…" at bounding box center [354, 387] width 543 height 82
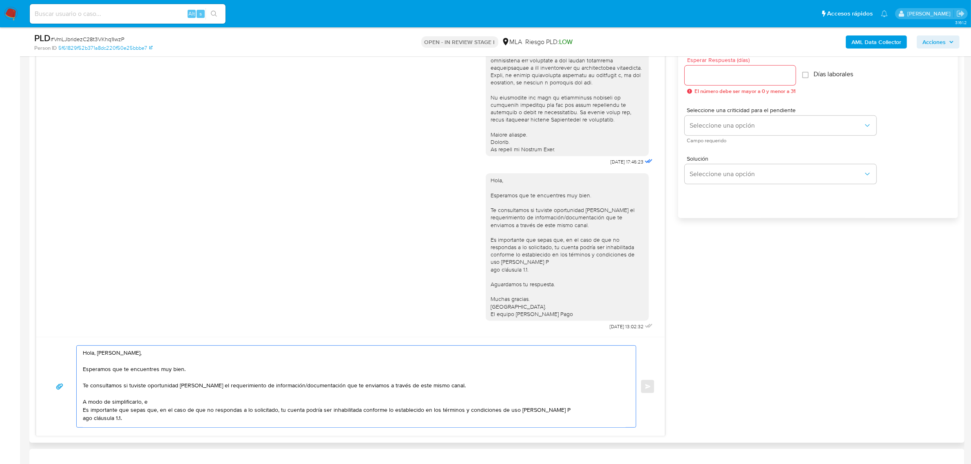
paste textarea "n función de las operaciones registradas en tu cuenta de Mercado Pago, necesita…"
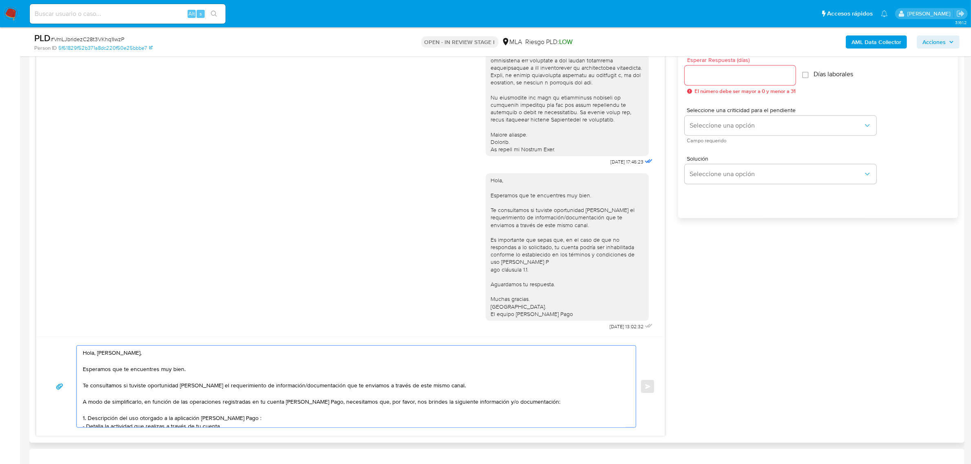
scroll to position [27, 0]
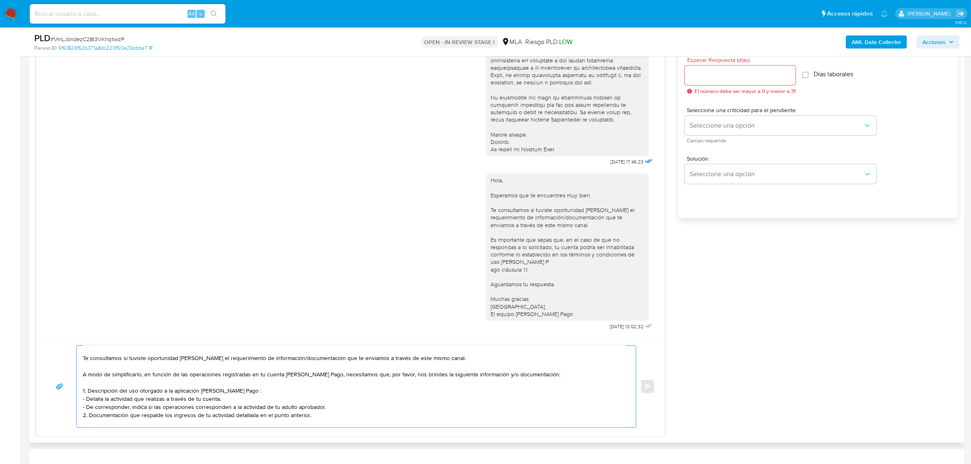
click at [250, 392] on textarea "Hola, Malena, Esperamos que te encuentres muy bien. Te consultamos si tuviste o…" at bounding box center [354, 387] width 543 height 82
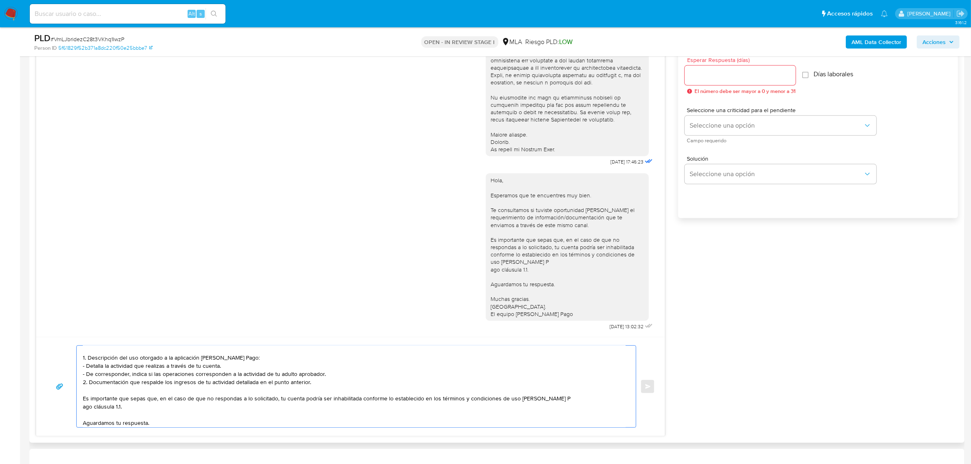
scroll to position [78, 0]
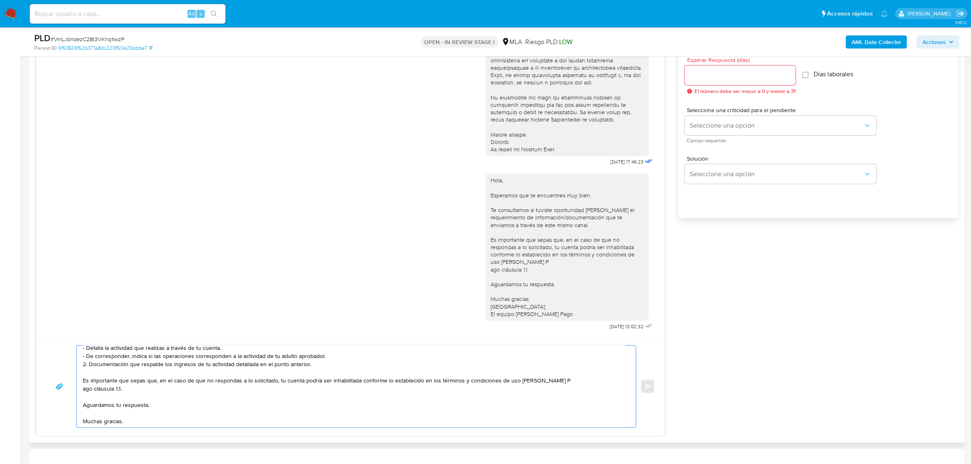
click at [324, 367] on textarea "Hola, Malena, Esperamos que te encuentres muy bien. Te consultamos si tuviste o…" at bounding box center [354, 387] width 543 height 82
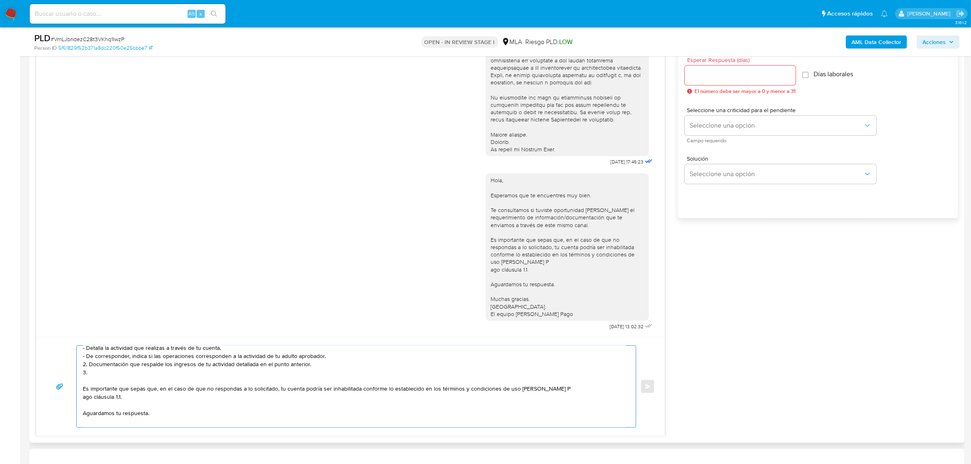
click at [98, 370] on textarea "Hola, Malena, Esperamos que te encuentres muy bien. Te consultamos si tuviste o…" at bounding box center [354, 387] width 543 height 82
paste textarea "Motivo por el cual la operatoria en el mes de XXXX de 2025 presenta un desvío r…"
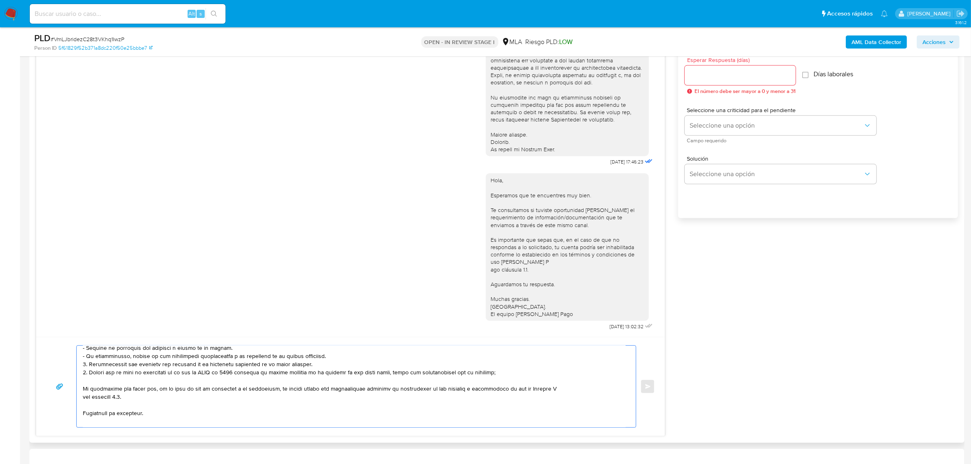
click at [206, 374] on textarea at bounding box center [354, 387] width 543 height 82
click at [594, 371] on textarea at bounding box center [354, 387] width 543 height 82
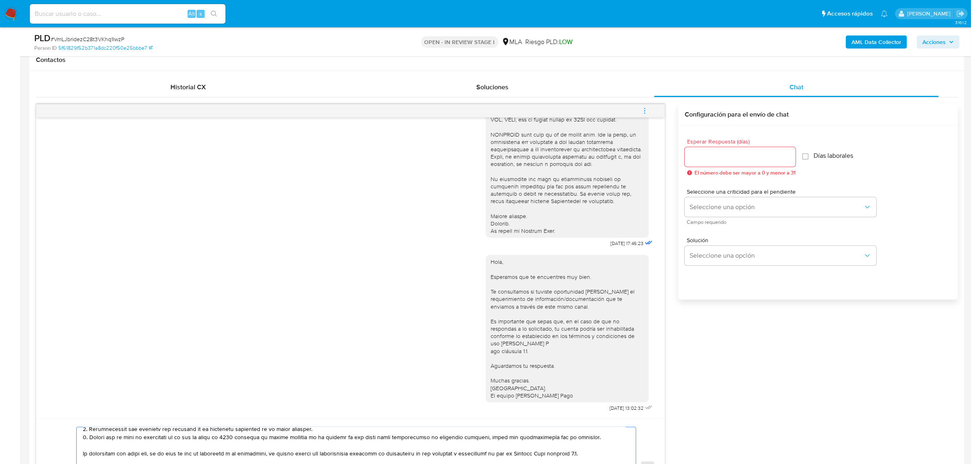
scroll to position [357, 0]
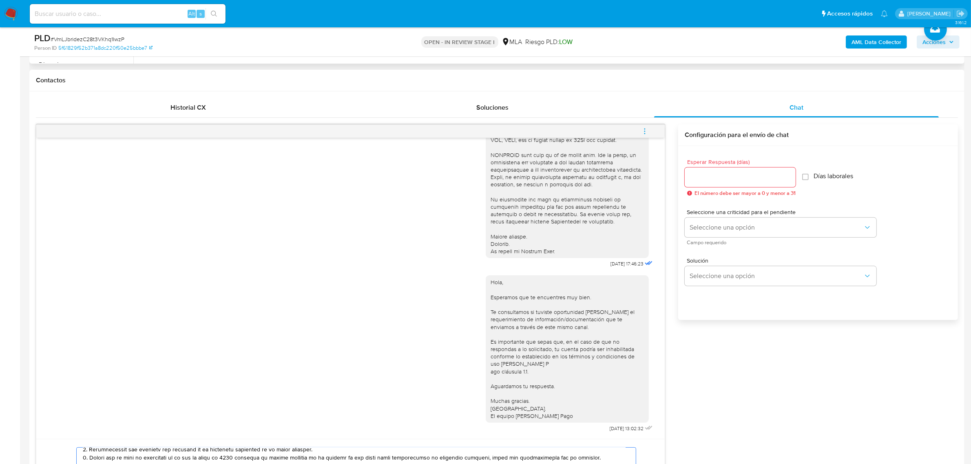
type textarea "Hola, Malena, Esperamos que te encuentres muy bien. Te consultamos si tuviste o…"
click at [727, 178] on input "Esperar Respuesta (días)" at bounding box center [740, 177] width 111 height 11
type input "1"
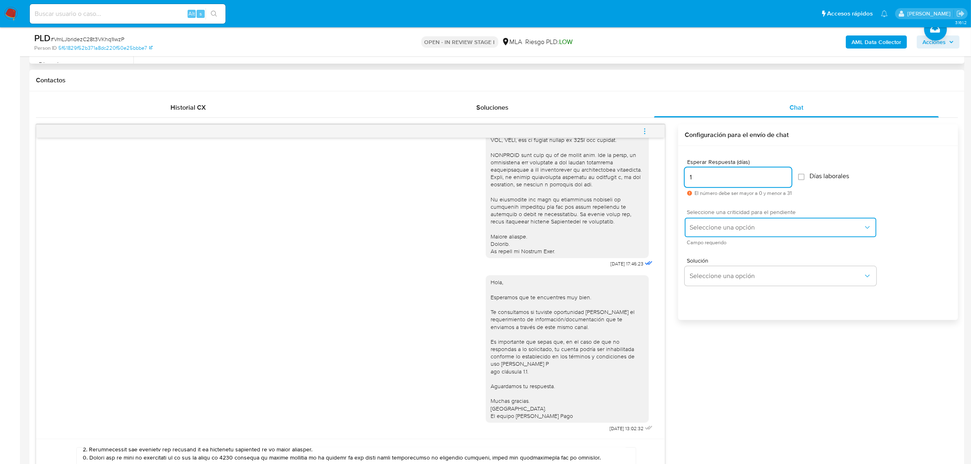
click at [710, 227] on span "Seleccione una opción" at bounding box center [777, 228] width 174 height 8
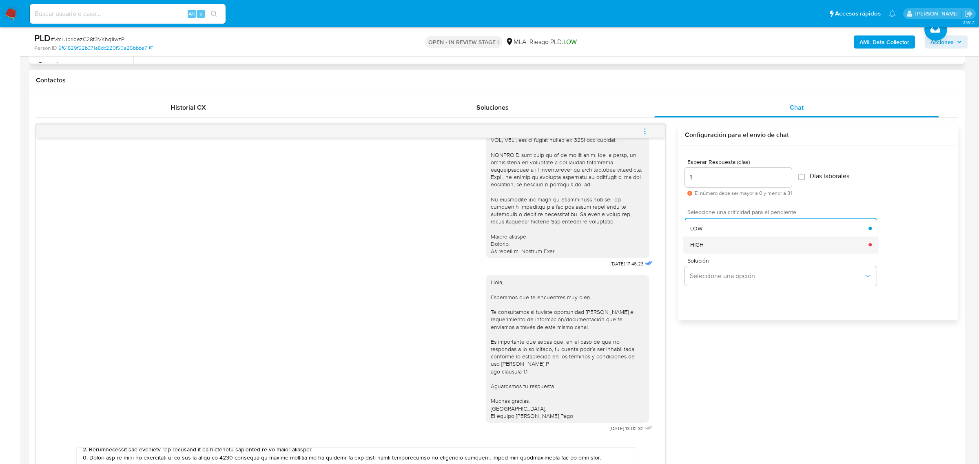
click at [728, 245] on div "HIGH" at bounding box center [779, 245] width 179 height 16
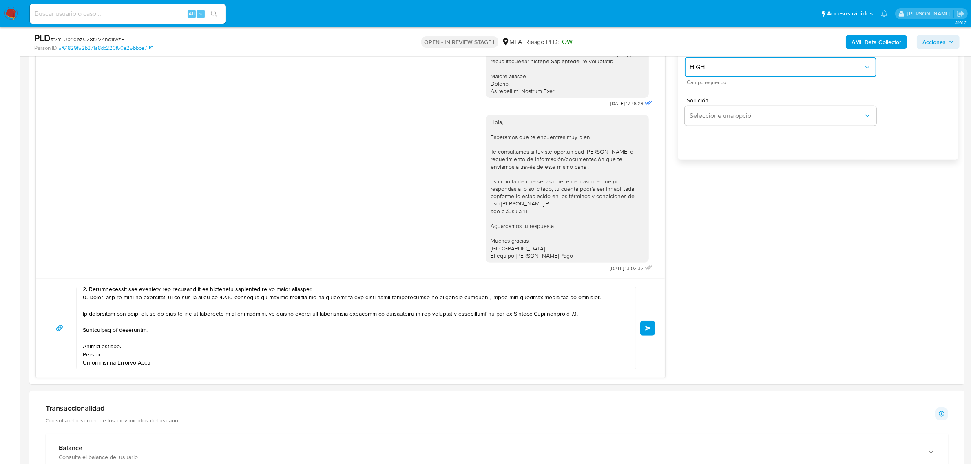
scroll to position [561, 0]
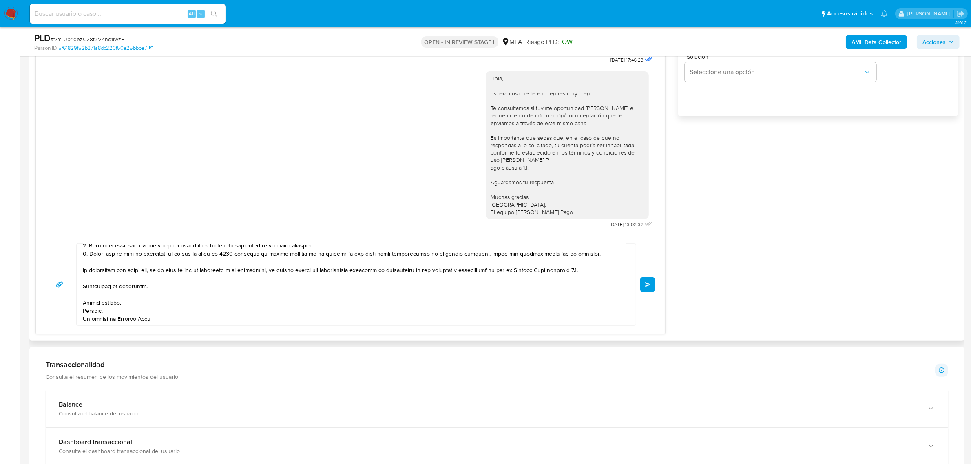
click at [644, 296] on div "Enviar" at bounding box center [350, 285] width 609 height 82
click at [651, 287] on span "Enviar" at bounding box center [648, 284] width 6 height 5
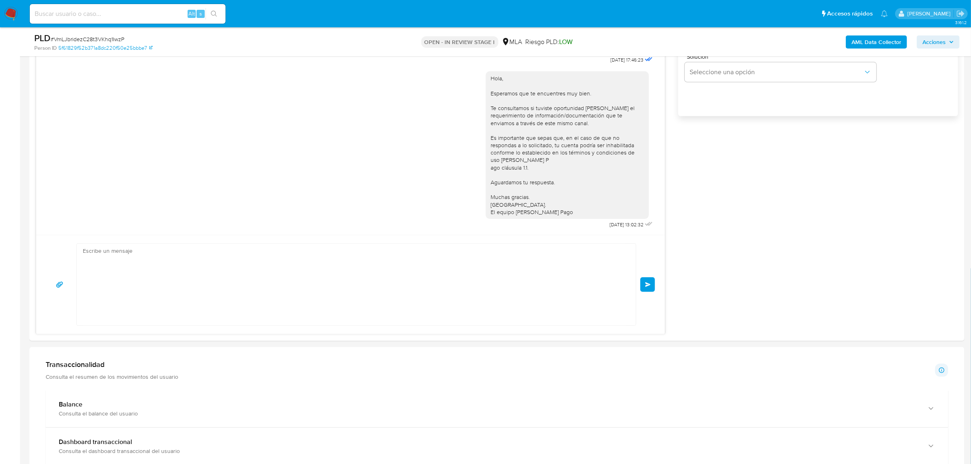
scroll to position [536, 0]
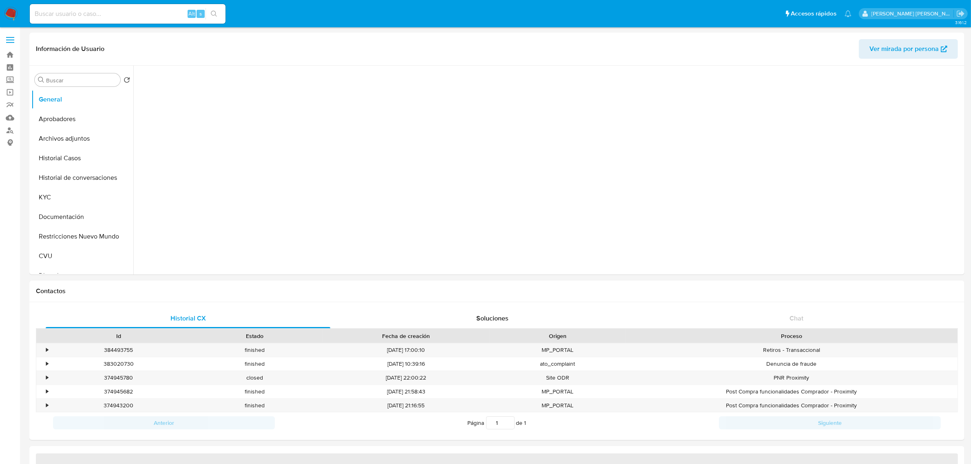
select select "10"
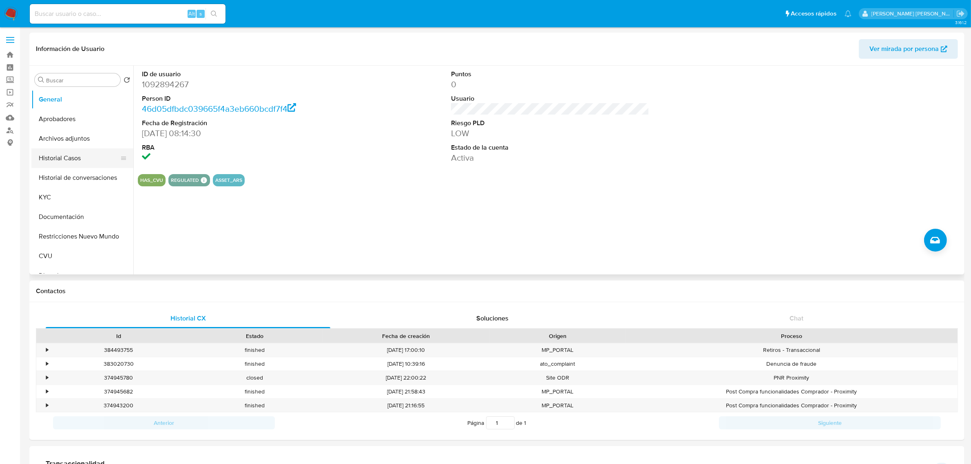
drag, startPoint x: 82, startPoint y: 153, endPoint x: 90, endPoint y: 151, distance: 7.5
click at [82, 153] on button "Historial Casos" at bounding box center [78, 159] width 95 height 20
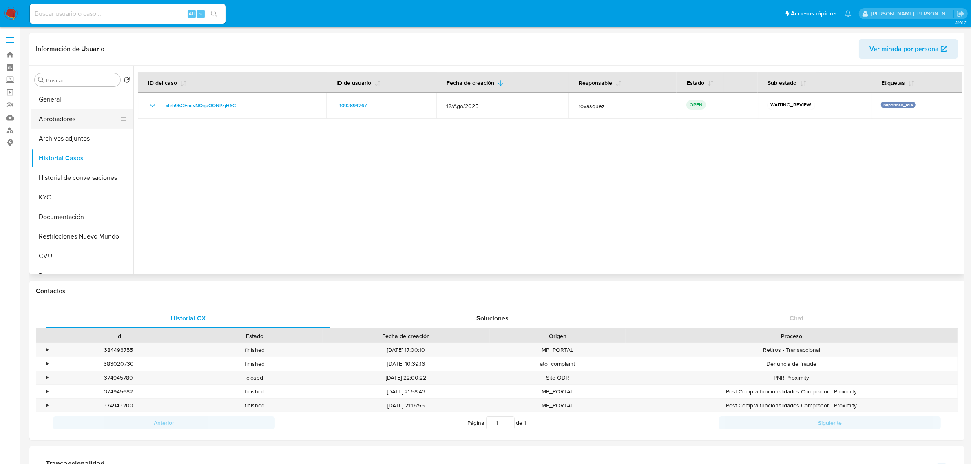
click at [72, 120] on button "Aprobadores" at bounding box center [78, 119] width 95 height 20
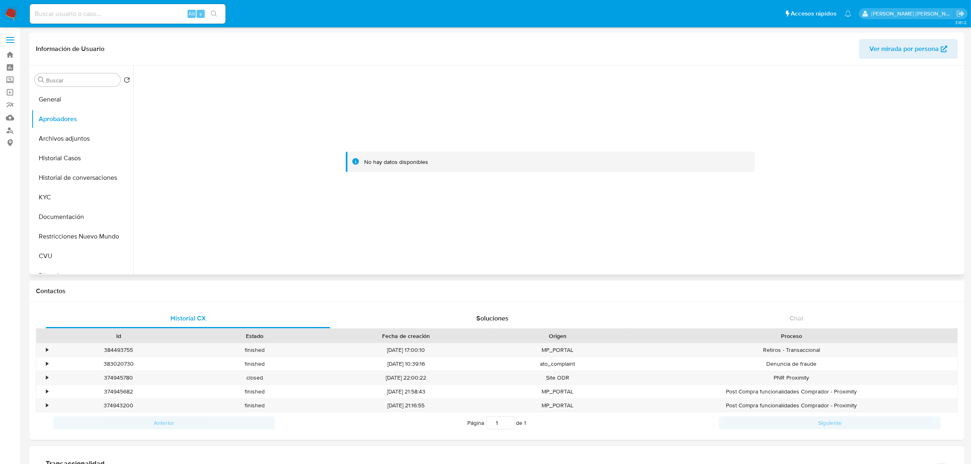
click at [279, 193] on div at bounding box center [550, 162] width 818 height 180
click at [70, 203] on button "KYC" at bounding box center [78, 198] width 95 height 20
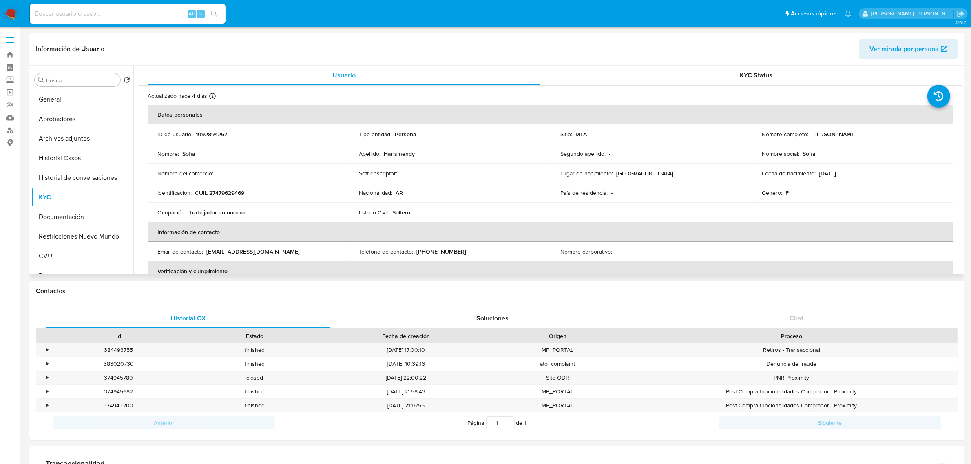
click at [219, 191] on p "CUIL 27479629469" at bounding box center [219, 192] width 49 height 7
copy p "27479629469"
click at [67, 218] on button "Documentación" at bounding box center [78, 217] width 95 height 20
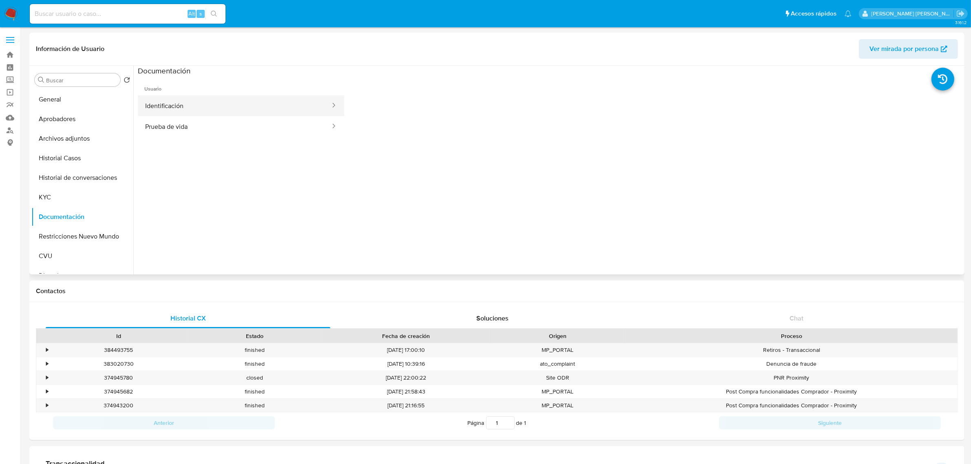
click at [231, 97] on button "Identificación" at bounding box center [234, 105] width 193 height 21
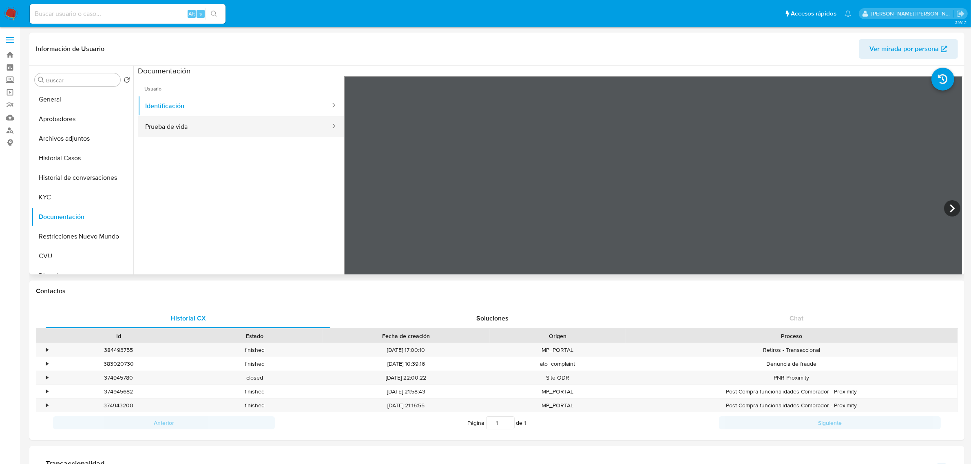
click at [221, 129] on button "Prueba de vida" at bounding box center [234, 126] width 193 height 21
click at [62, 201] on button "KYC" at bounding box center [78, 198] width 95 height 20
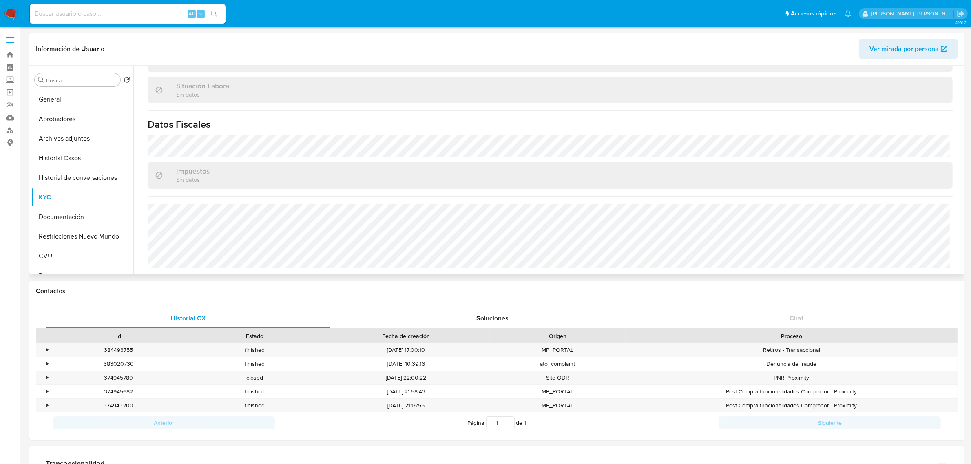
scroll to position [422, 0]
click at [60, 258] on button "CVU" at bounding box center [78, 256] width 95 height 20
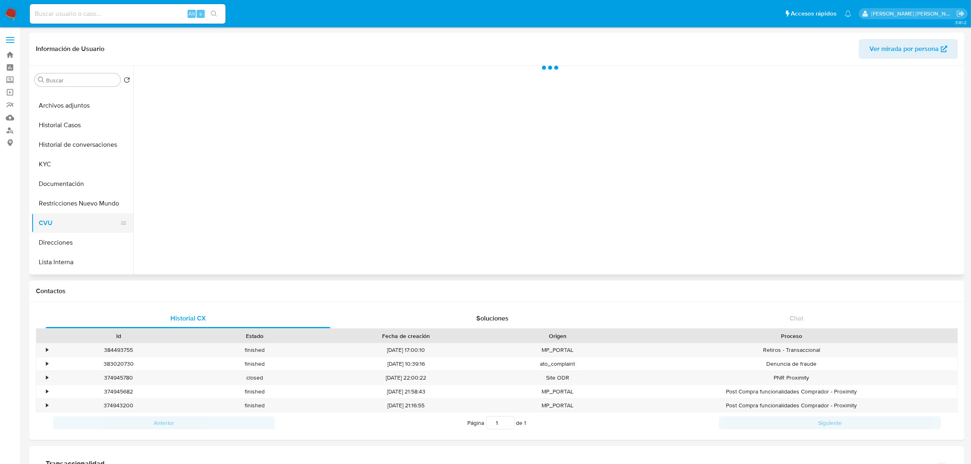
scroll to position [51, 0]
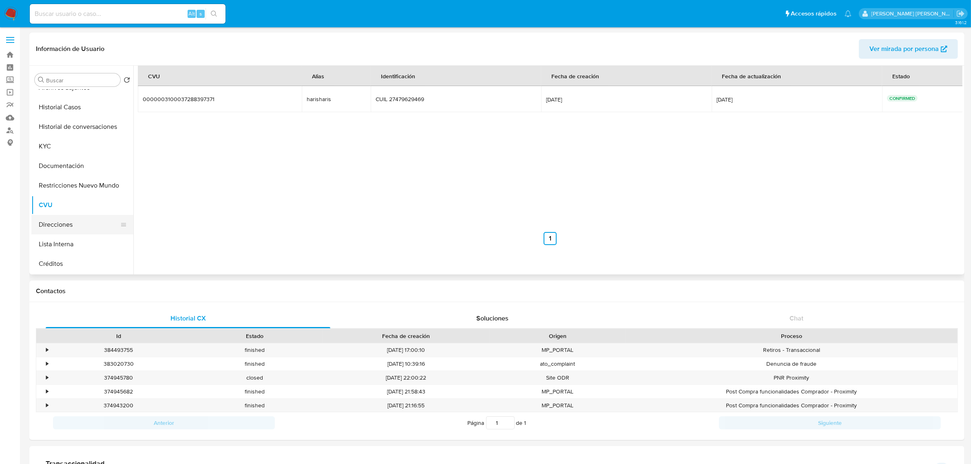
click at [68, 225] on button "Direcciones" at bounding box center [78, 225] width 95 height 20
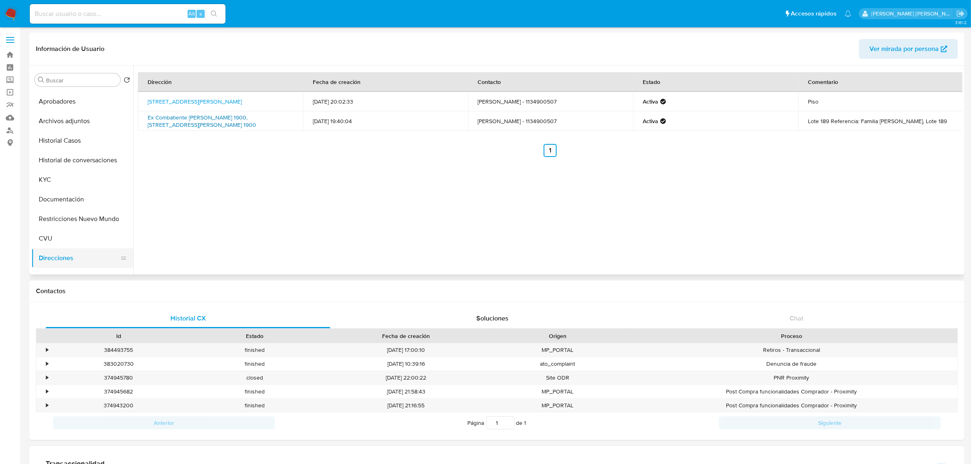
scroll to position [0, 0]
click at [73, 221] on button "Documentación" at bounding box center [82, 217] width 102 height 20
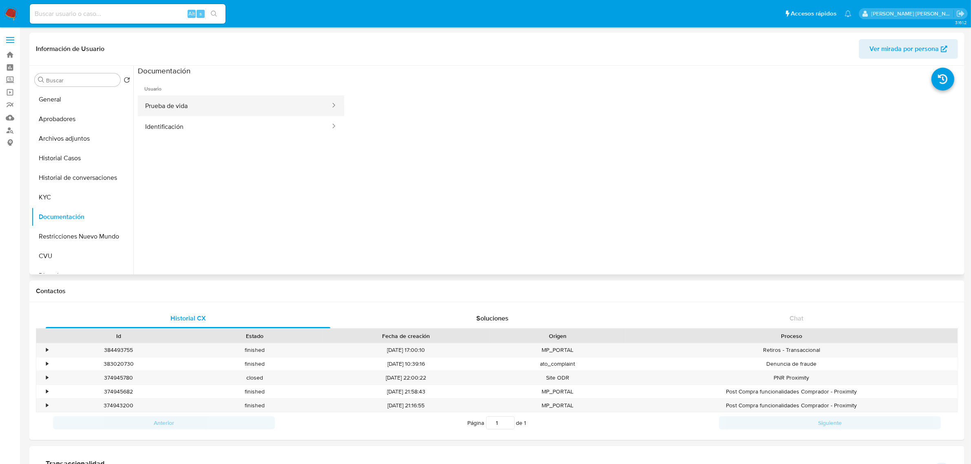
click at [248, 104] on button "Prueba de vida" at bounding box center [234, 105] width 193 height 21
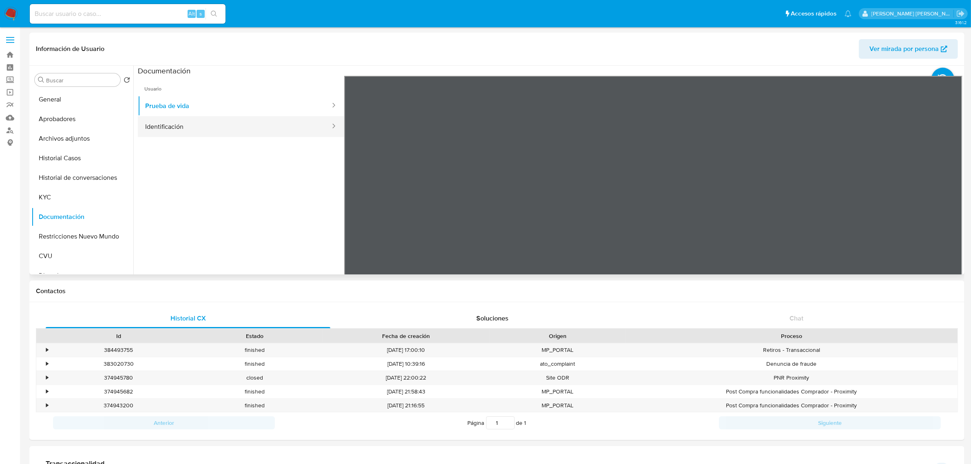
click at [261, 132] on button "Identificación" at bounding box center [234, 126] width 193 height 21
click at [948, 206] on icon at bounding box center [952, 208] width 16 height 16
click at [67, 193] on button "KYC" at bounding box center [78, 198] width 95 height 20
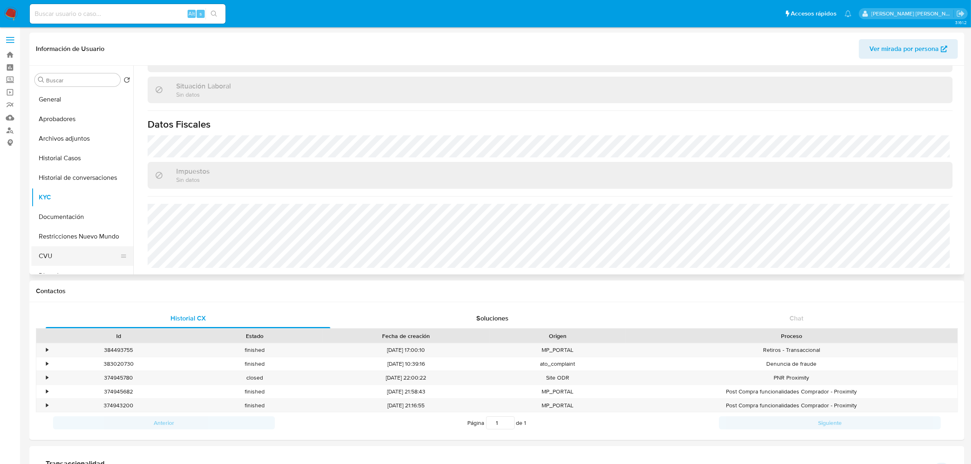
scroll to position [51, 0]
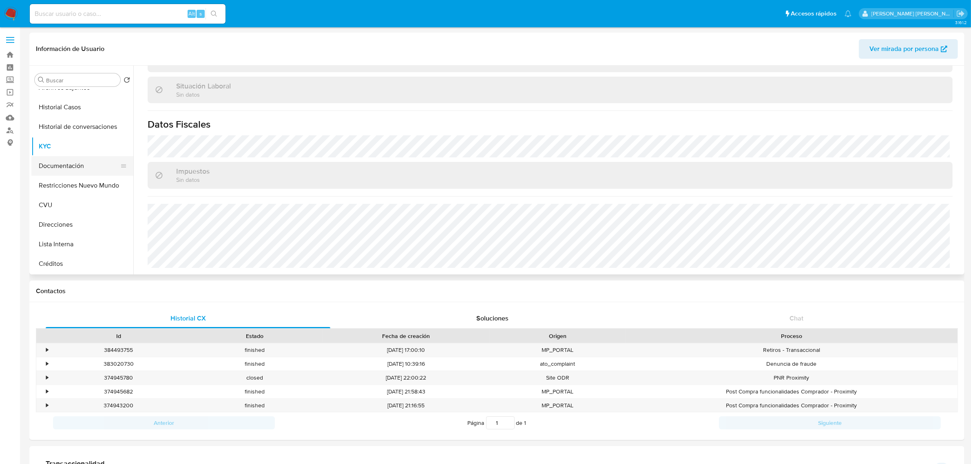
click at [74, 165] on button "Documentación" at bounding box center [78, 166] width 95 height 20
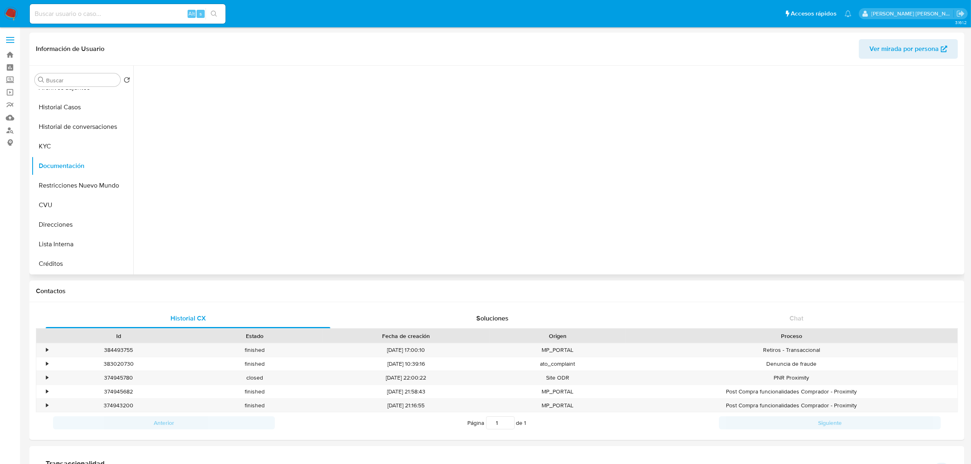
scroll to position [0, 0]
click at [240, 104] on button "Identificación" at bounding box center [234, 105] width 193 height 21
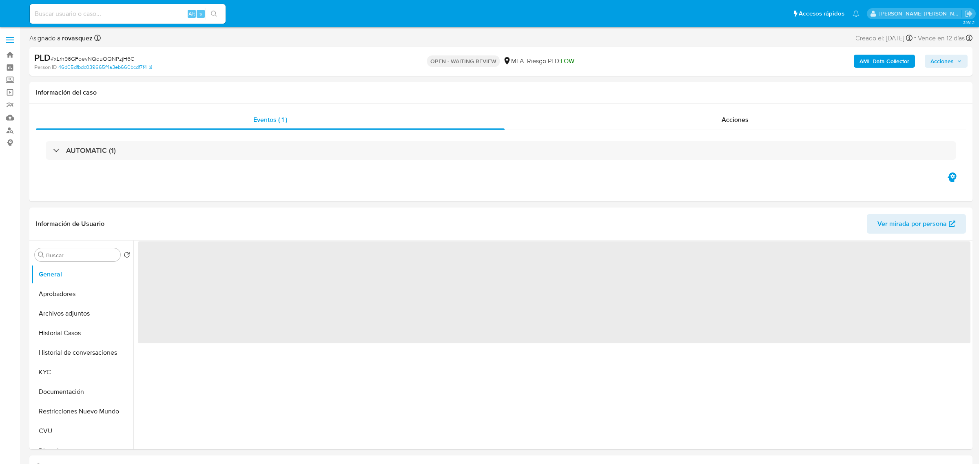
select select "10"
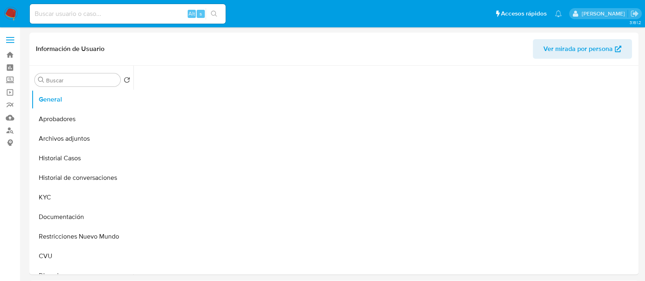
select select "10"
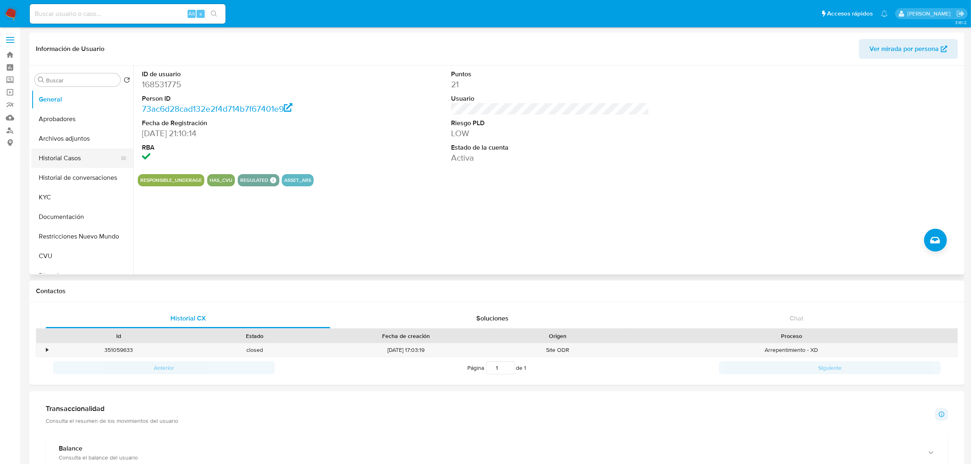
click at [68, 160] on button "Historial Casos" at bounding box center [78, 159] width 95 height 20
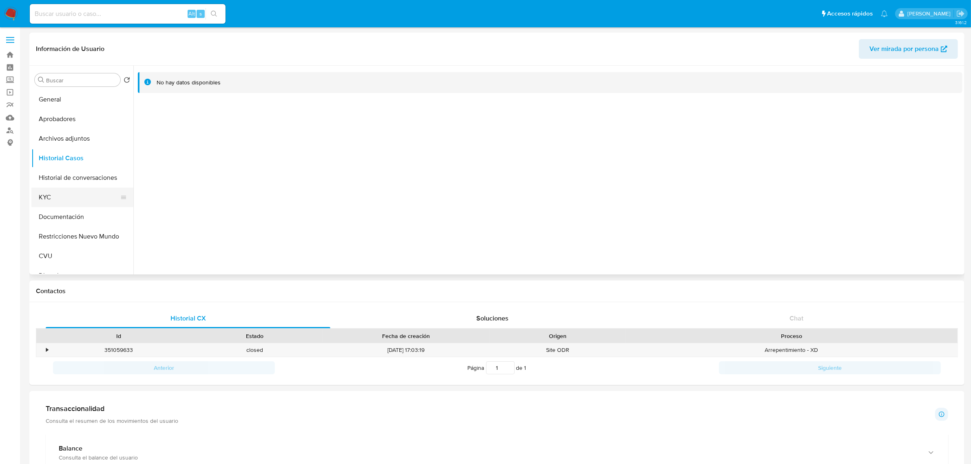
click at [56, 198] on button "KYC" at bounding box center [78, 198] width 95 height 20
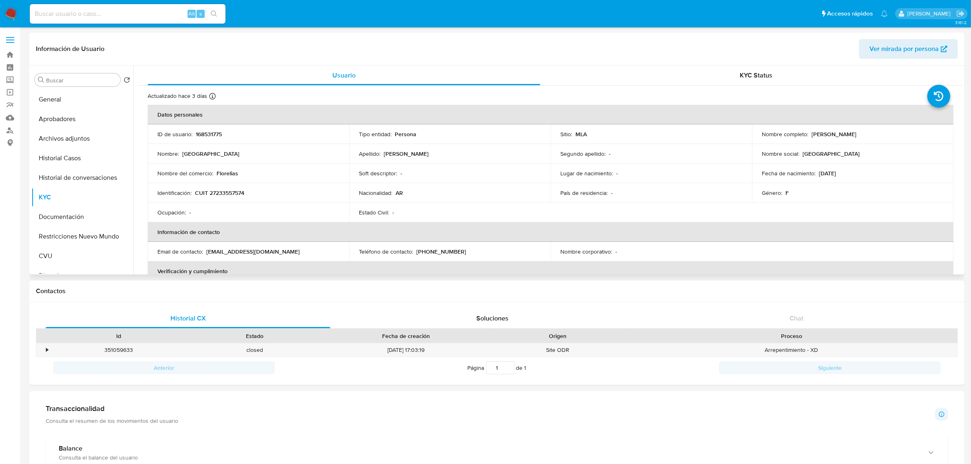
drag, startPoint x: 809, startPoint y: 135, endPoint x: 856, endPoint y: 139, distance: 46.7
click at [652, 139] on td "Nombre completo : Florencia Elias" at bounding box center [853, 134] width 202 height 20
copy p "Florencia Elias"
click at [211, 188] on td "Identificación : CUIT 27233557574" at bounding box center [249, 193] width 202 height 20
click at [219, 191] on p "CUIT 27233557574" at bounding box center [219, 192] width 49 height 7
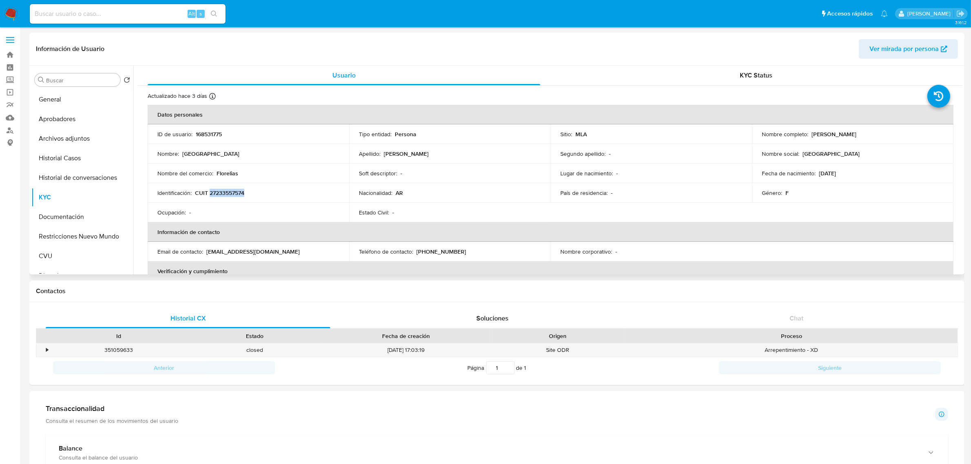
click at [219, 191] on p "CUIT 27233557574" at bounding box center [219, 192] width 49 height 7
copy p "27233557574"
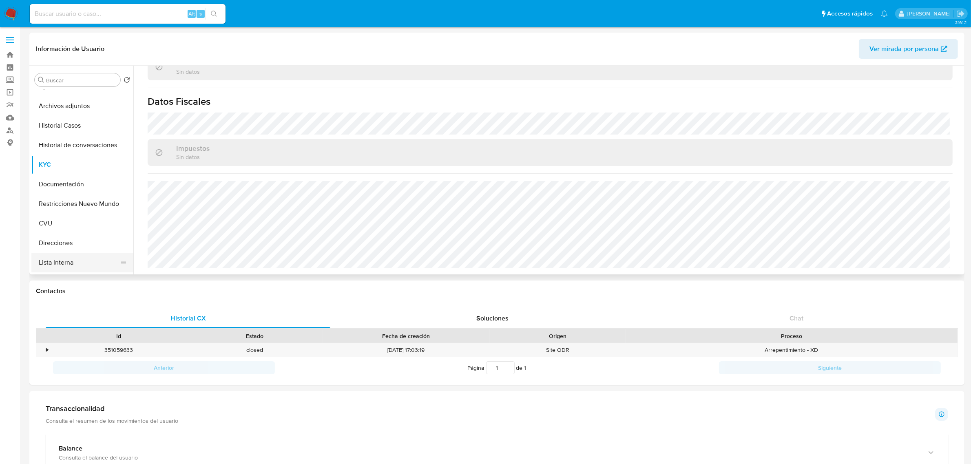
scroll to position [51, 0]
click at [77, 222] on button "Direcciones" at bounding box center [78, 225] width 95 height 20
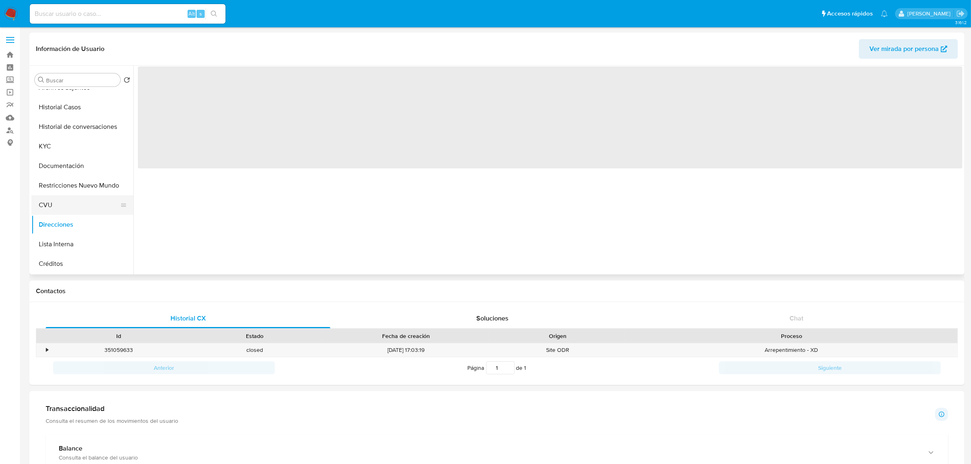
scroll to position [0, 0]
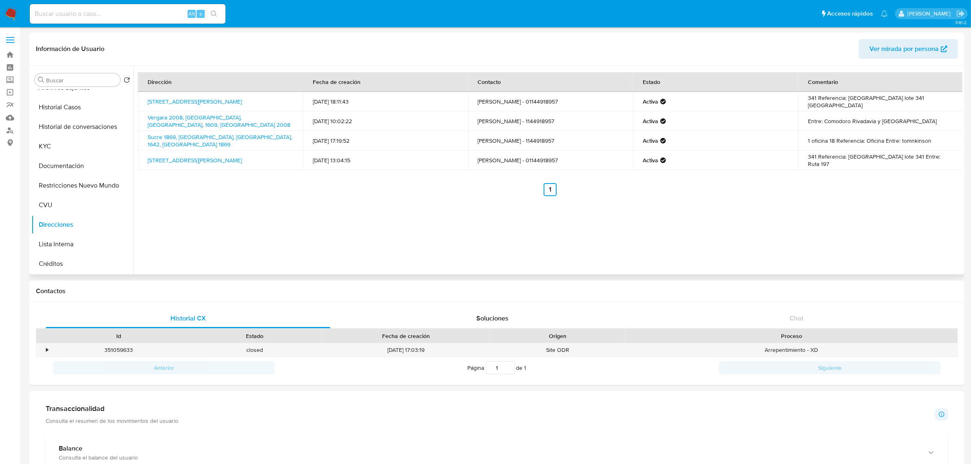
click at [257, 215] on div "Dirección Fecha de creación Contacto Estado Comentario Corredor Bancalari 3901,…" at bounding box center [547, 170] width 829 height 209
click at [61, 203] on button "CVU" at bounding box center [78, 205] width 95 height 20
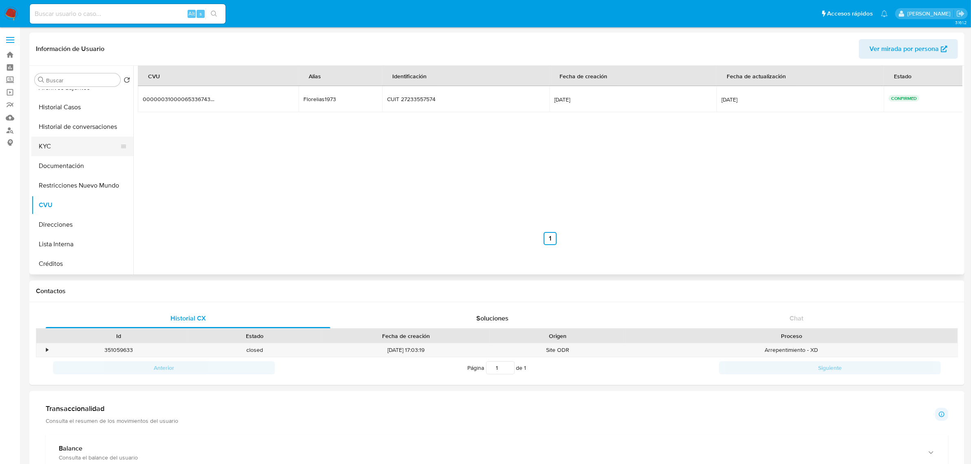
click at [62, 147] on button "KYC" at bounding box center [78, 147] width 95 height 20
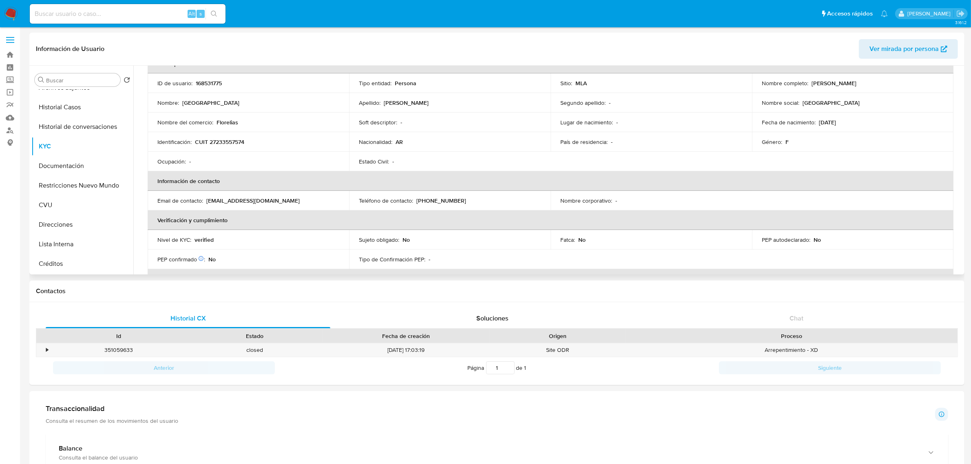
scroll to position [102, 0]
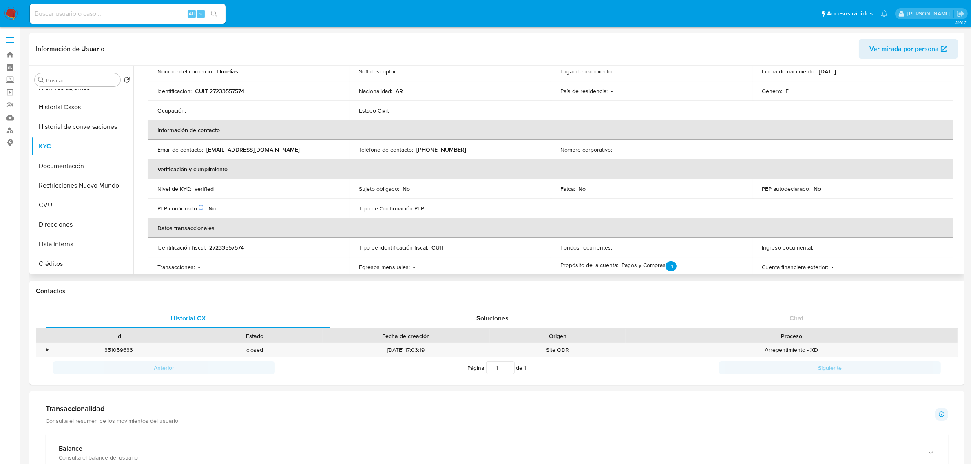
click at [225, 249] on p "27233557574" at bounding box center [226, 247] width 35 height 7
copy p "27233557574"
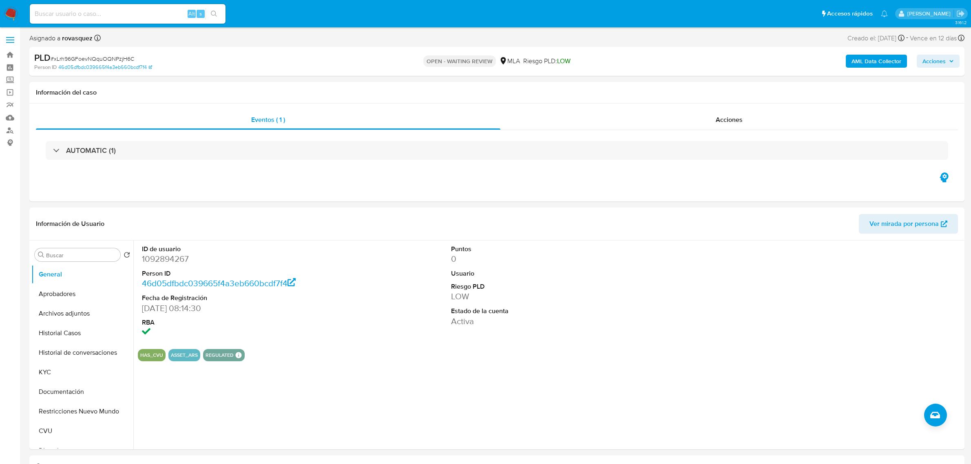
select select "10"
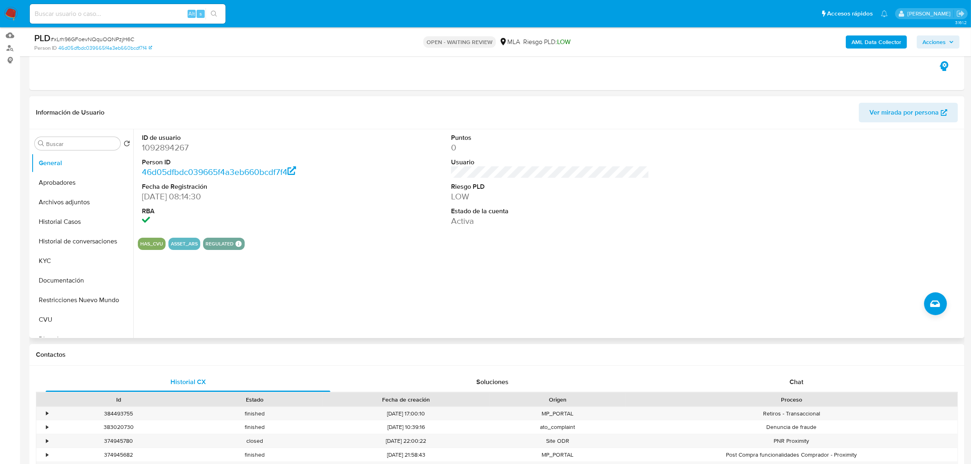
scroll to position [102, 0]
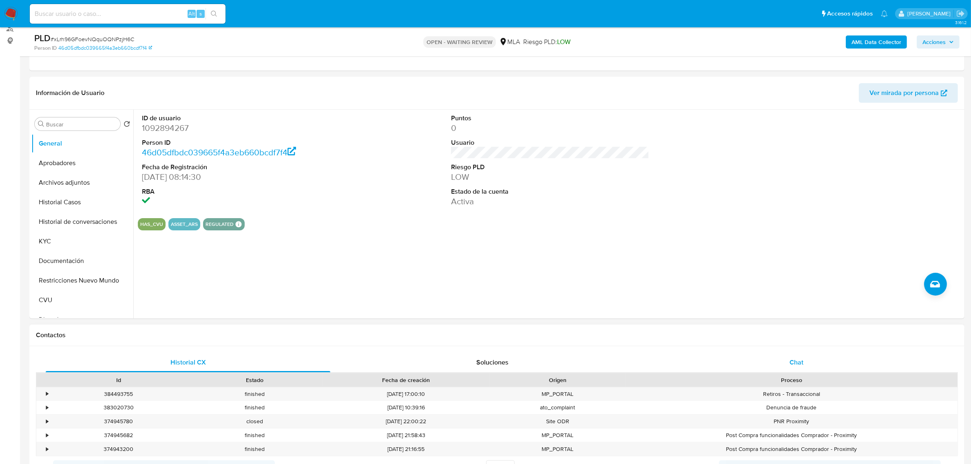
click at [813, 368] on div "Chat" at bounding box center [796, 363] width 285 height 20
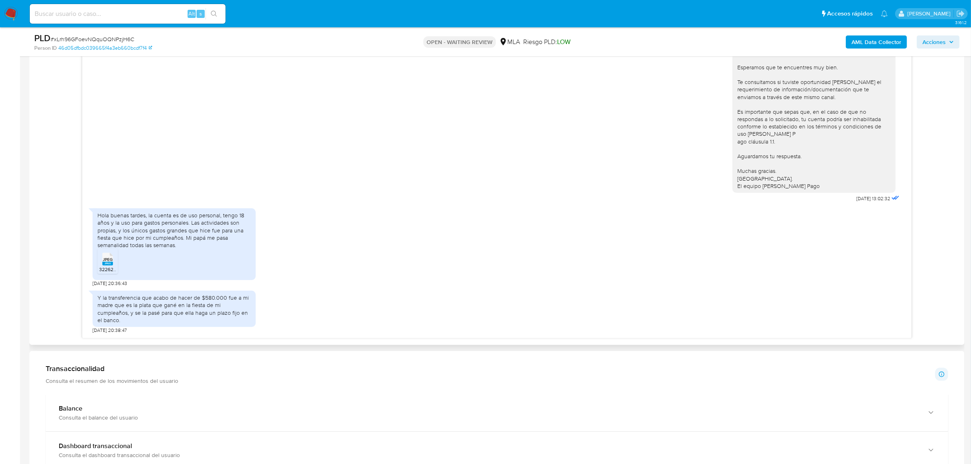
scroll to position [459, 0]
click at [108, 262] on rect at bounding box center [107, 263] width 11 height 4
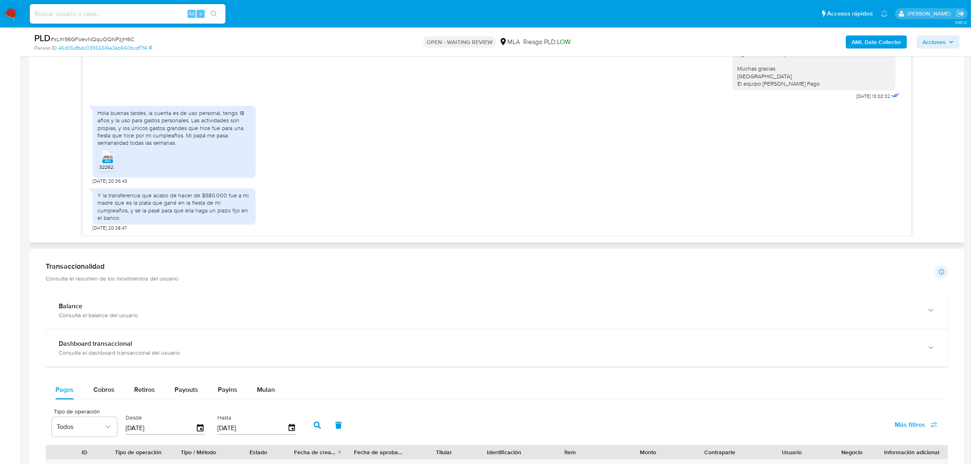
scroll to position [561, 0]
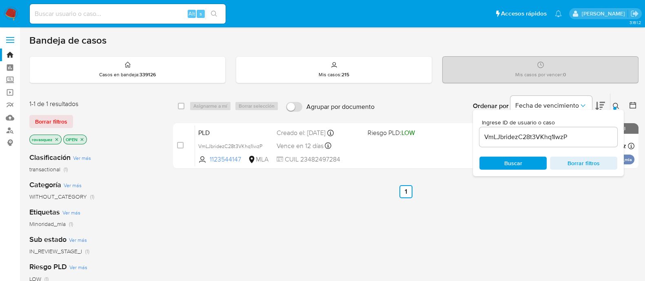
click at [529, 136] on input "VmLJbridezC28t3VKhq1IwzP" at bounding box center [548, 137] width 138 height 11
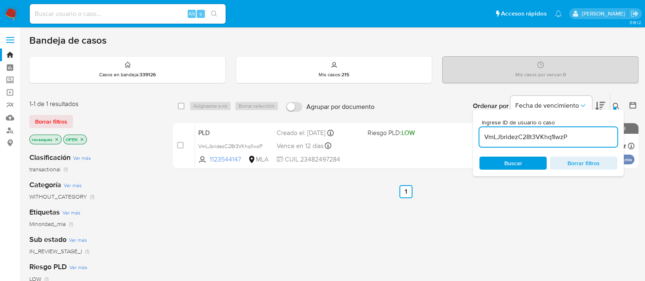
click at [529, 136] on input "VmLJbridezC28t3VKhq1IwzP" at bounding box center [548, 137] width 138 height 11
paste input "xLrh96GFoevNQquOQNPzjH6C"
type input "xLrh96GFoevNQquOQNPzjH6C"
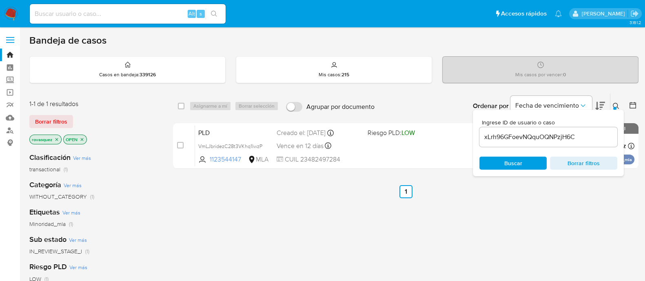
click at [495, 170] on div "Ingrese ID de usuario o caso xLrh96GFoevNQquOQNPzjH6C Buscar Borrar filtros" at bounding box center [548, 143] width 151 height 67
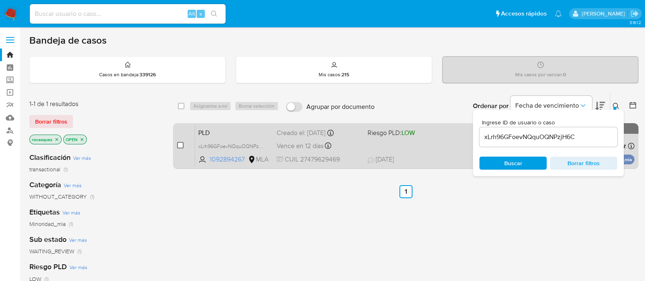
click at [178, 142] on input "checkbox" at bounding box center [180, 145] width 7 height 7
checkbox input "true"
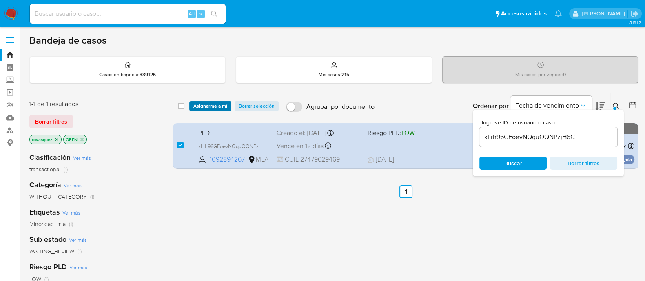
click at [210, 106] on span "Asignarme a mí" at bounding box center [210, 106] width 34 height 8
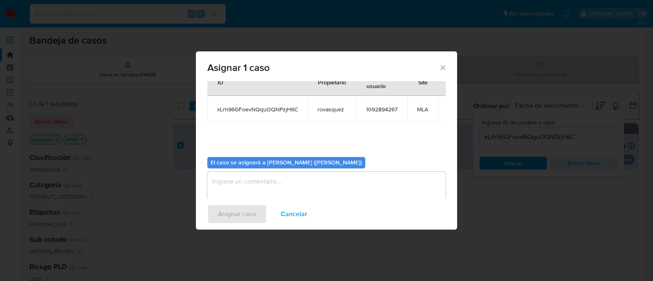
scroll to position [42, 0]
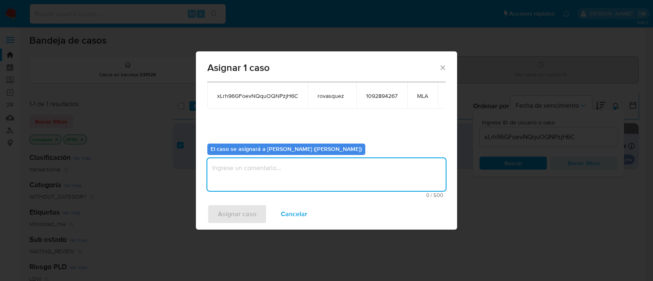
click at [288, 188] on textarea "assign-modal" at bounding box center [326, 174] width 238 height 33
type textarea "."
click at [253, 213] on span "Asignar caso" at bounding box center [237, 214] width 38 height 18
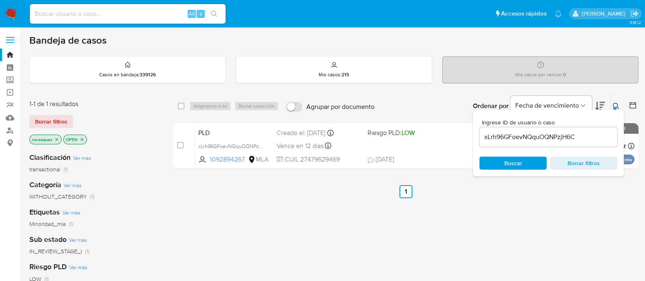
click at [321, 219] on div "select-all-cases-checkbox Asignarme a mí Borrar selección Agrupar por documento…" at bounding box center [406, 278] width 466 height 370
click at [504, 134] on input "xLrh96GFoevNQquOQNPzjH6C" at bounding box center [548, 137] width 138 height 11
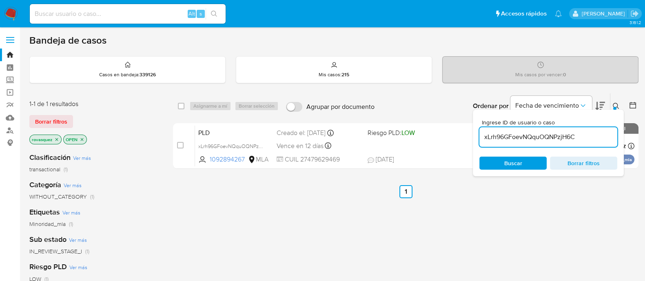
click at [504, 134] on input "xLrh96GFoevNQquOQNPzjH6C" at bounding box center [548, 137] width 138 height 11
paste input "6TkyITrOay0AGZG2pUHK1STO"
type input "6TkyITrOay0AGZG2pUHK1STO"
click at [511, 162] on span "Buscar" at bounding box center [513, 163] width 18 height 13
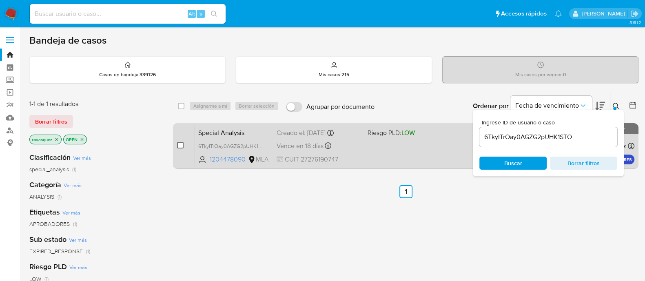
click at [182, 146] on input "checkbox" at bounding box center [180, 145] width 7 height 7
checkbox input "true"
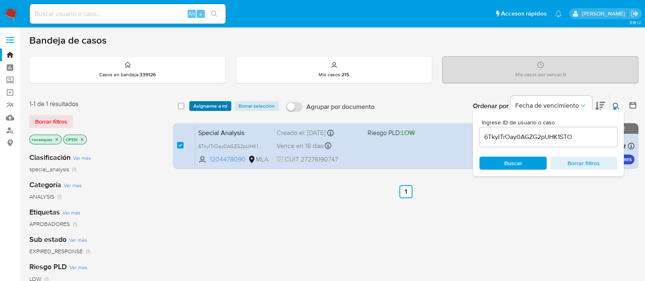
click at [221, 106] on span "Asignarme a mí" at bounding box center [210, 106] width 34 height 8
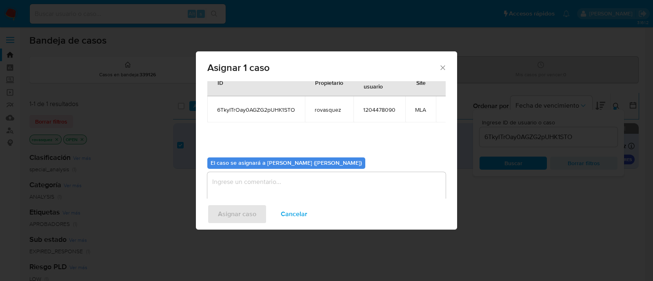
scroll to position [42, 0]
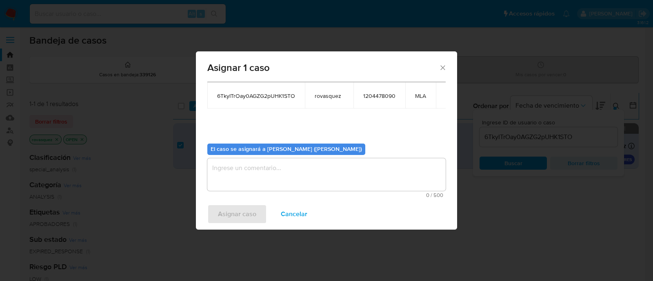
click at [284, 180] on textarea "assign-modal" at bounding box center [326, 174] width 238 height 33
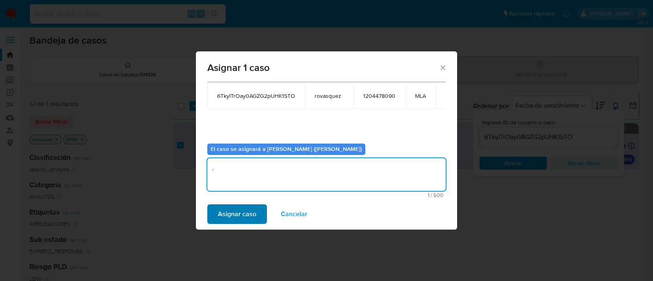
type textarea "."
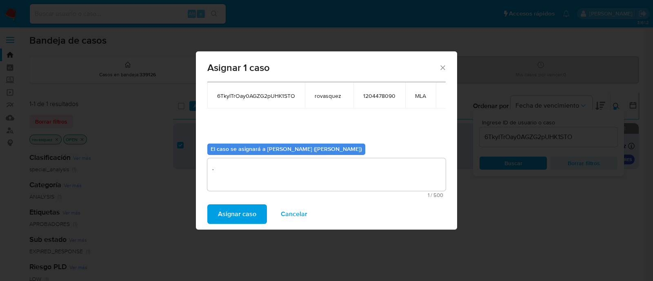
click at [249, 221] on span "Asignar caso" at bounding box center [237, 214] width 38 height 18
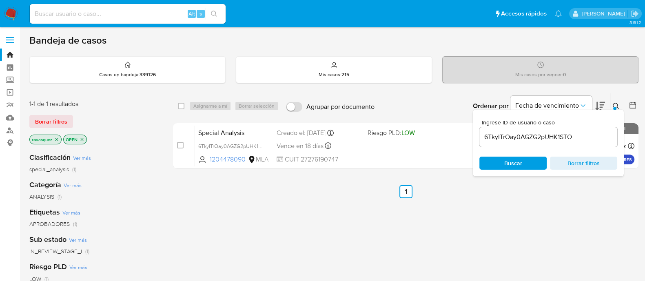
click at [528, 144] on div "6TkyITrOay0AGZG2pUHK1STO" at bounding box center [548, 137] width 138 height 20
click at [541, 135] on input "6TkyITrOay0AGZG2pUHK1STO" at bounding box center [548, 137] width 138 height 11
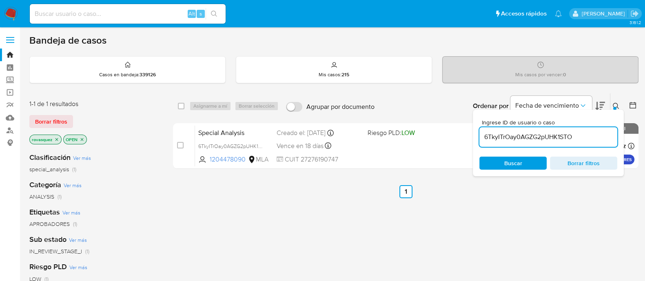
click at [541, 135] on input "6TkyITrOay0AGZG2pUHK1STO" at bounding box center [548, 137] width 138 height 11
paste input "DTlPZ3n4Ki0F8R0z8zw23iJR"
type input "DTlPZ3n4Ki0F8R0z8zw23iJR"
click at [514, 164] on span "Buscar" at bounding box center [513, 163] width 18 height 13
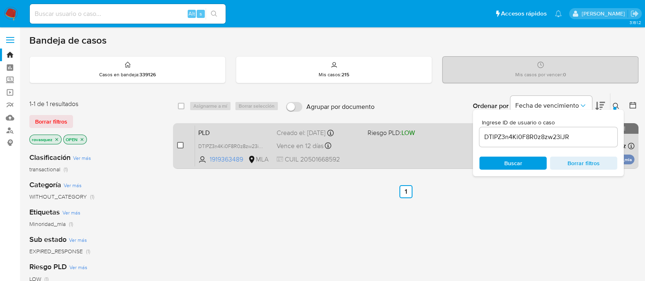
click at [178, 144] on input "checkbox" at bounding box center [180, 145] width 7 height 7
checkbox input "true"
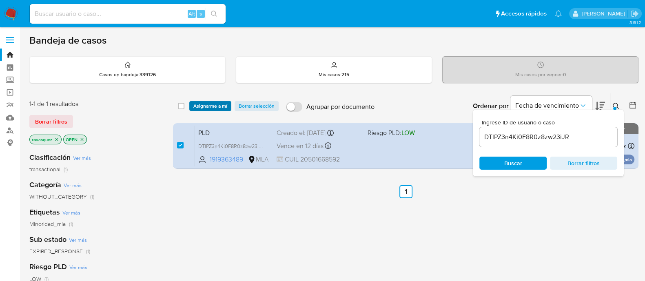
click at [224, 105] on span "Asignarme a mí" at bounding box center [210, 106] width 34 height 8
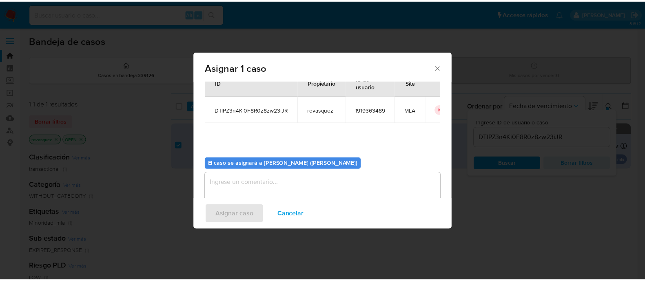
scroll to position [42, 0]
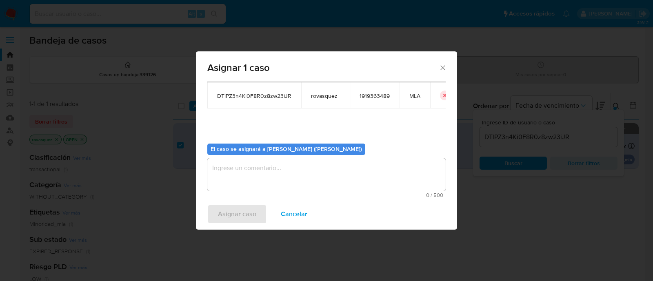
click at [249, 166] on textarea "assign-modal" at bounding box center [326, 174] width 238 height 33
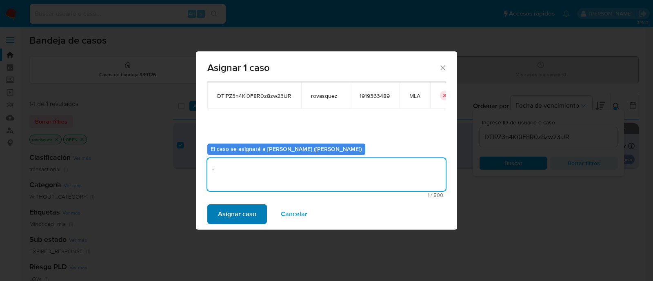
type textarea "."
click at [245, 214] on span "Asignar caso" at bounding box center [237, 214] width 38 height 18
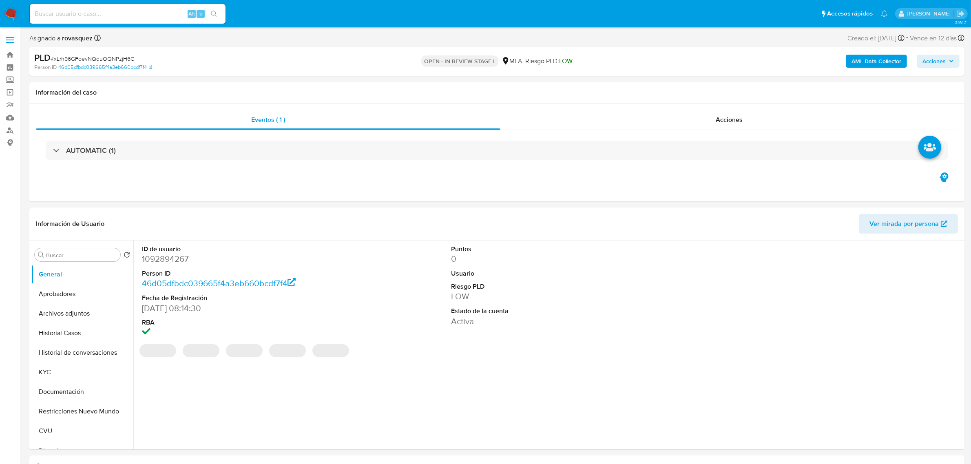
select select "10"
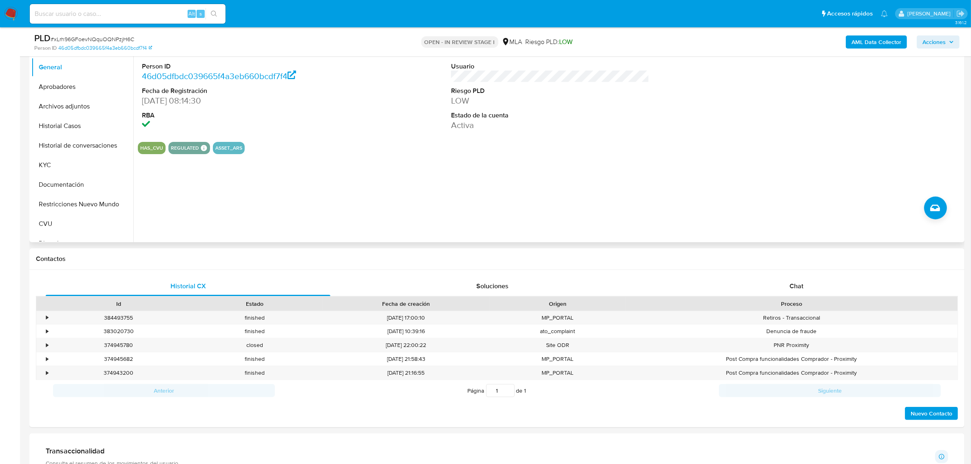
scroll to position [255, 0]
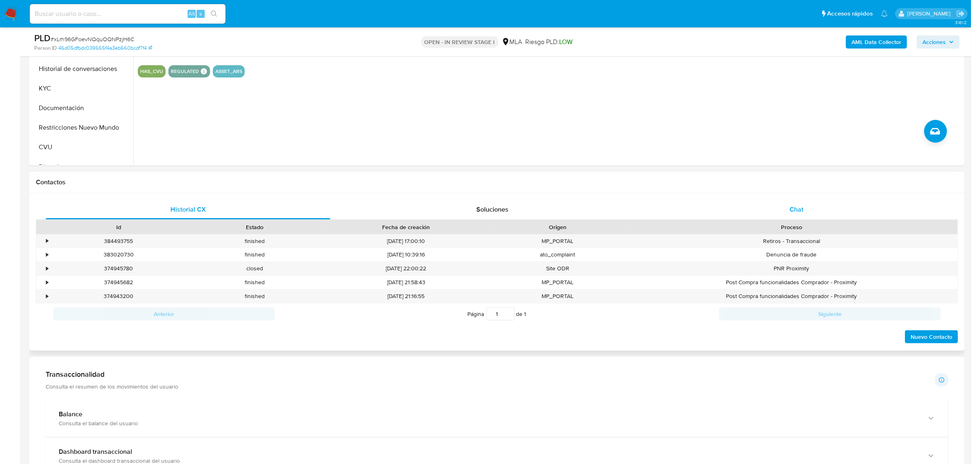
click at [785, 215] on div "Chat" at bounding box center [796, 210] width 285 height 20
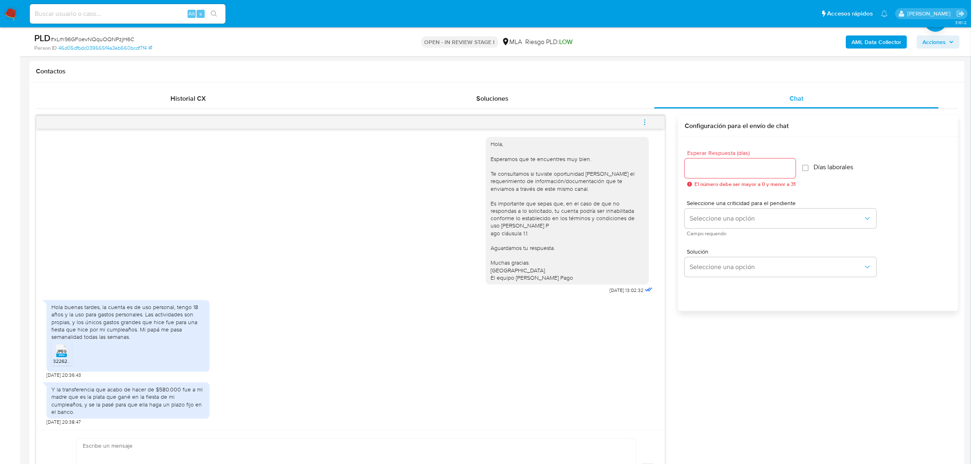
scroll to position [459, 0]
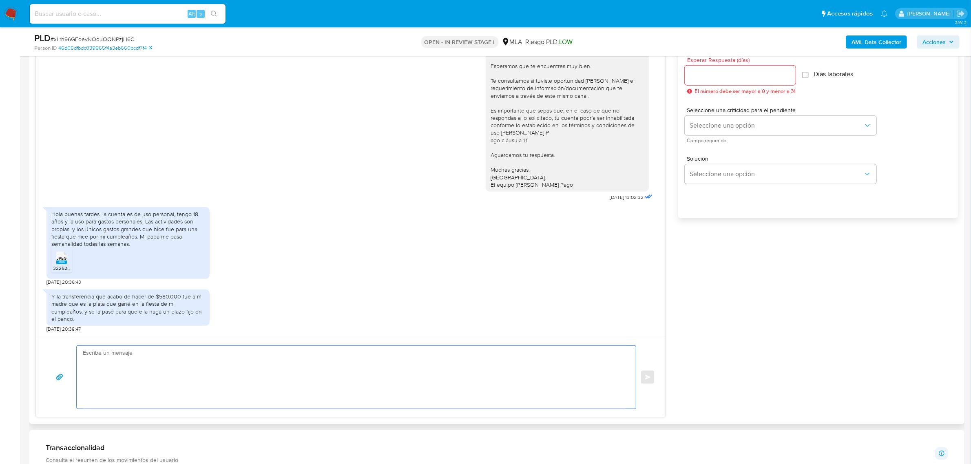
click at [139, 366] on textarea at bounding box center [354, 377] width 543 height 63
click at [213, 366] on textarea at bounding box center [354, 377] width 543 height 63
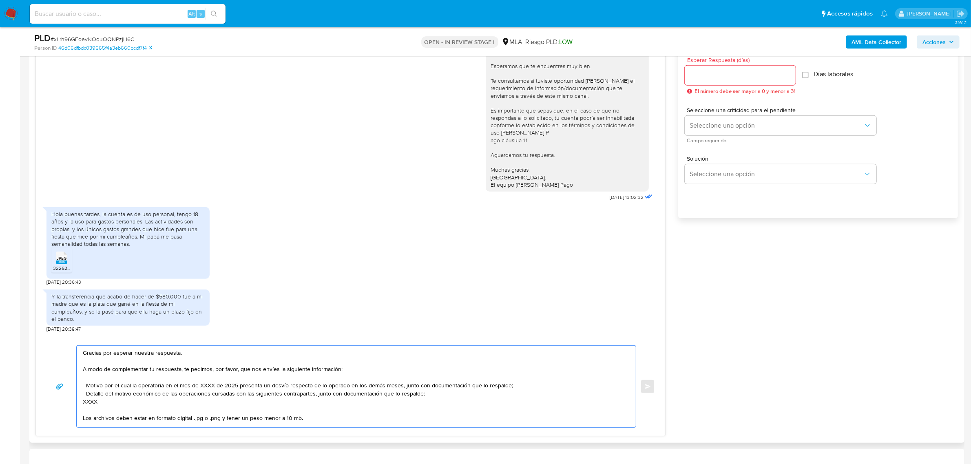
click at [83, 353] on textarea "Gracias por esperar nuestra respuesta. A modo de complementar tu respuesta, te …" at bounding box center [354, 387] width 543 height 82
click at [81, 353] on div "Gracias por esperar nuestra respuesta. A modo de complementar tu respuesta, te …" at bounding box center [354, 387] width 555 height 82
click at [90, 358] on textarea "Gracias por esperar nuestra respuesta. A modo de complementar tu respuesta, te …" at bounding box center [354, 387] width 543 height 82
click at [89, 356] on textarea "Gracias por esperar nuestra respuesta. A modo de complementar tu respuesta, te …" at bounding box center [354, 387] width 543 height 82
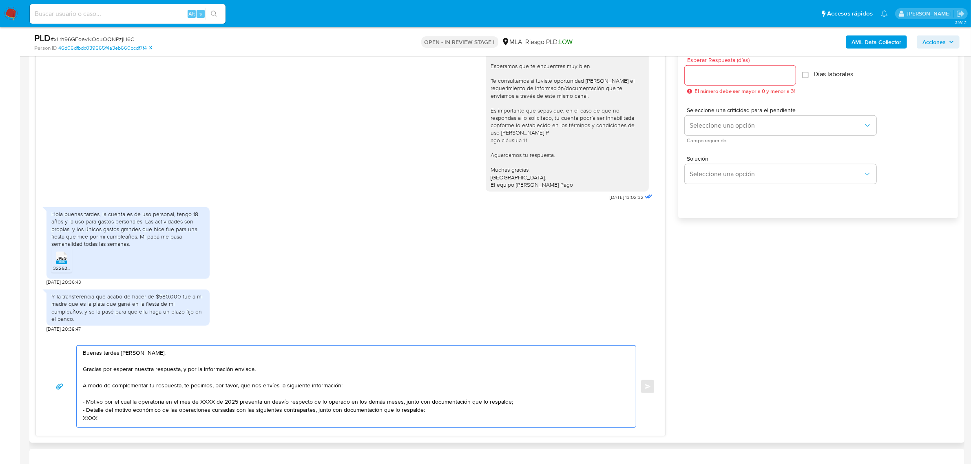
click at [203, 403] on textarea "Buenas tardes Sofia. Gracias por esperar nuestra respuesta, y por la informació…" at bounding box center [354, 387] width 543 height 82
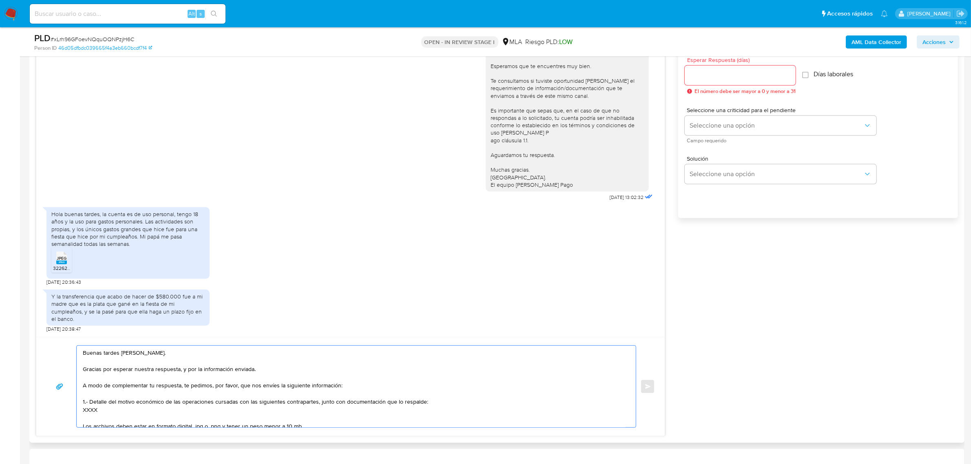
click at [90, 403] on textarea "Buenas tardes Sofia. Gracias por esperar nuestra respuesta, y por la informació…" at bounding box center [354, 387] width 543 height 82
click at [97, 412] on textarea "Buenas tardes Sofia. Gracias por esperar nuestra respuesta, y por la informació…" at bounding box center [354, 387] width 543 height 82
click at [92, 411] on textarea "Buenas tardes Sofia. Gracias por esperar nuestra respuesta, y por la informació…" at bounding box center [354, 387] width 543 height 82
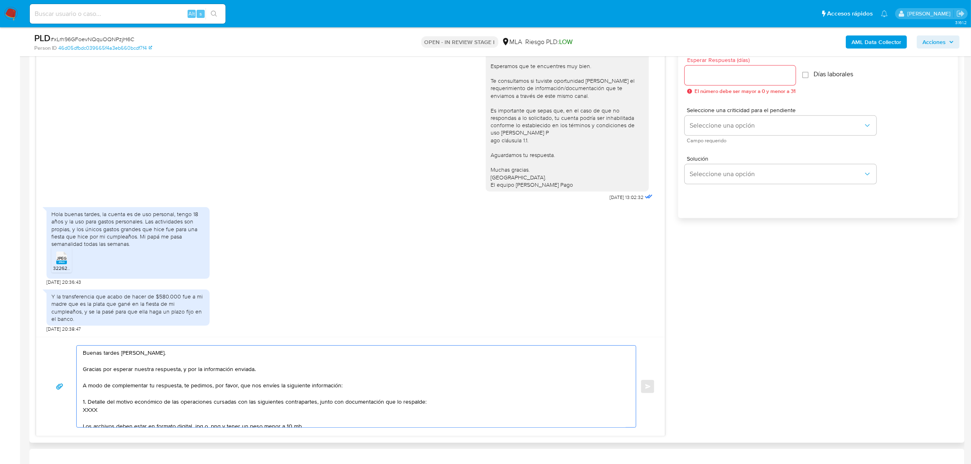
paste textarea "Josefina Harismendy - CUIL 27515073677"
click at [216, 413] on textarea "Buenas tardes Sofia. Gracias por esperar nuestra respuesta, y por la informació…" at bounding box center [354, 387] width 543 height 82
click at [144, 415] on textarea "Buenas tardes Sofia. Gracias por esperar nuestra respuesta, y por la informació…" at bounding box center [354, 387] width 543 height 82
click at [102, 417] on textarea "Buenas tardes Sofia. Gracias por esperar nuestra respuesta, y por la informació…" at bounding box center [354, 387] width 543 height 82
paste textarea "- Nicolás Gradin - CUIL 20483900318 (SIN ACTIVIDAD | menor de edad), de quien r…"
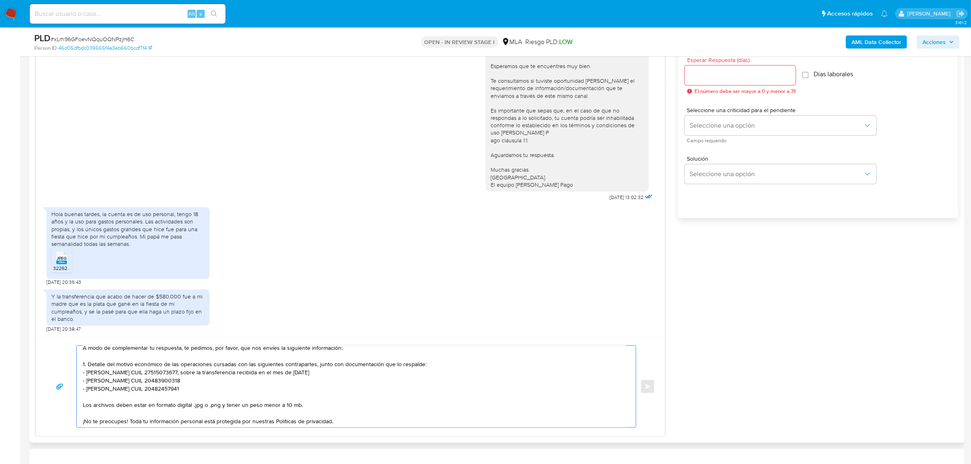
scroll to position [62, 0]
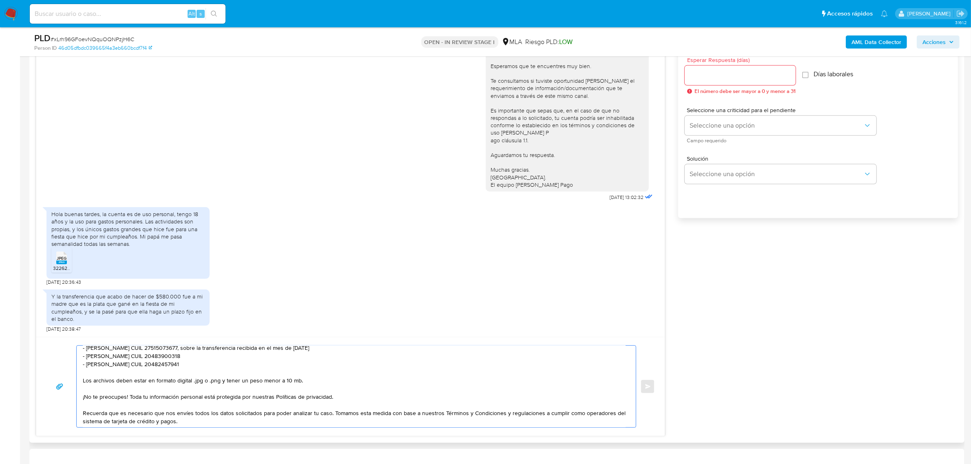
click at [91, 373] on textarea "Buenas tardes Sofia. Gracias por esperar nuestra respuesta, y por la informació…" at bounding box center [354, 387] width 543 height 82
paste textarea "- Cantero Godoy Claudio - CUIT 20951599728 (ACTIVIDAD: Servicios de alquiler y …"
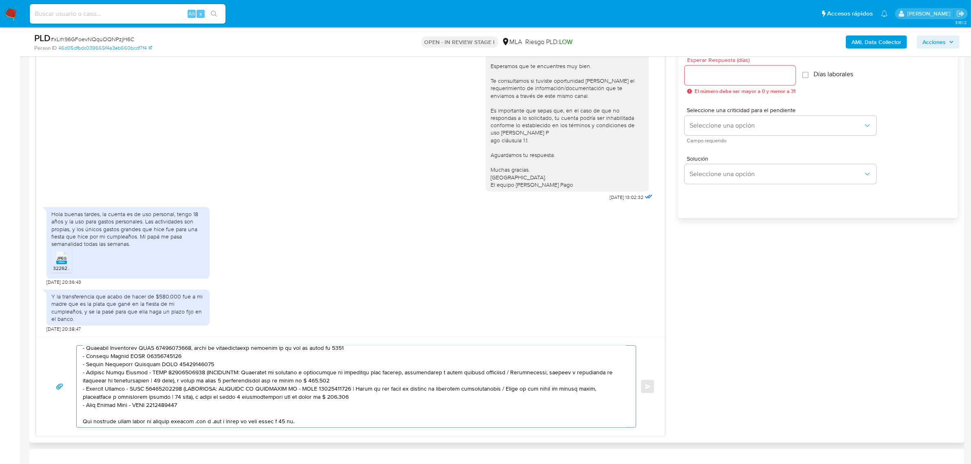
click at [147, 379] on textarea at bounding box center [354, 387] width 543 height 82
click at [149, 374] on textarea at bounding box center [354, 387] width 543 height 82
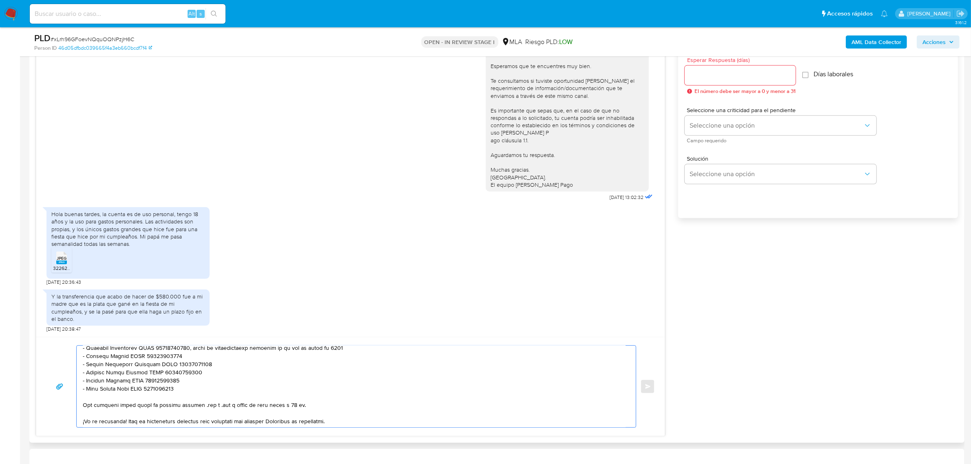
click at [570, 137] on div "Hola, Esperamos que te encuentres muy bien. Te consultamos si tuviste oportunid…" at bounding box center [567, 117] width 153 height 141
drag, startPoint x: 559, startPoint y: 173, endPoint x: 498, endPoint y: 121, distance: 80.7
click at [498, 121] on div "Hola, Esperamos que te encuentres muy bien. Te consultamos si tuviste oportunid…" at bounding box center [567, 117] width 153 height 141
click at [550, 140] on div "Hola, Esperamos que te encuentres muy bien. Te consultamos si tuviste oportunid…" at bounding box center [567, 117] width 153 height 141
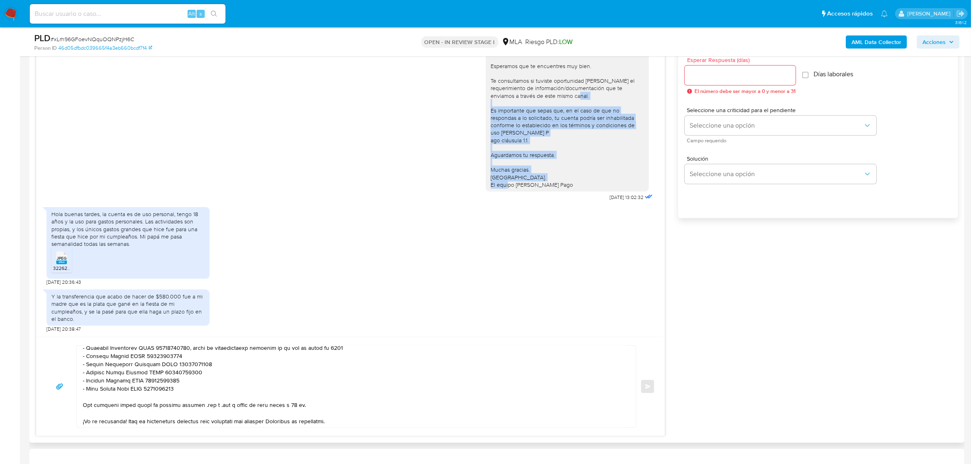
drag, startPoint x: 483, startPoint y: 102, endPoint x: 579, endPoint y: 182, distance: 124.0
click at [579, 182] on div "Hola, Esperamos que te encuentres muy bien. Te consultamos si tuviste oportunid…" at bounding box center [567, 117] width 153 height 141
copy div "Es importante que sepas que, en el caso de que no respondas a lo solicitado, tu…"
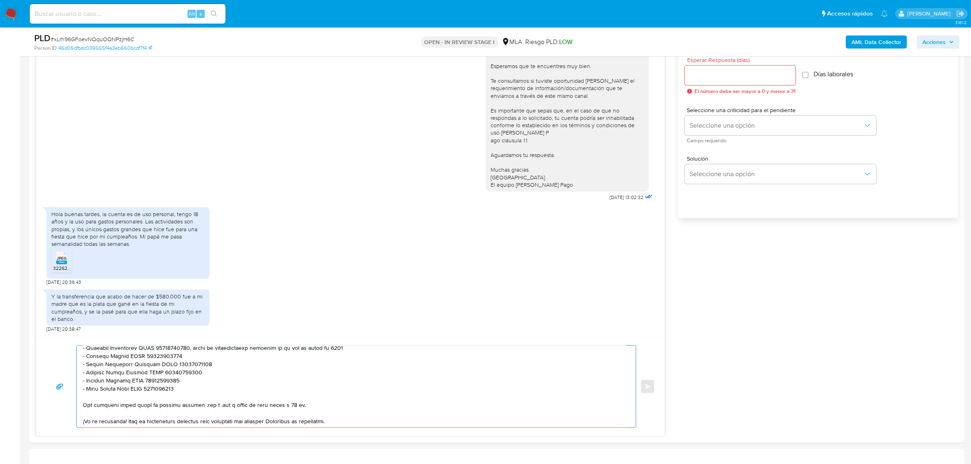
scroll to position [128, 0]
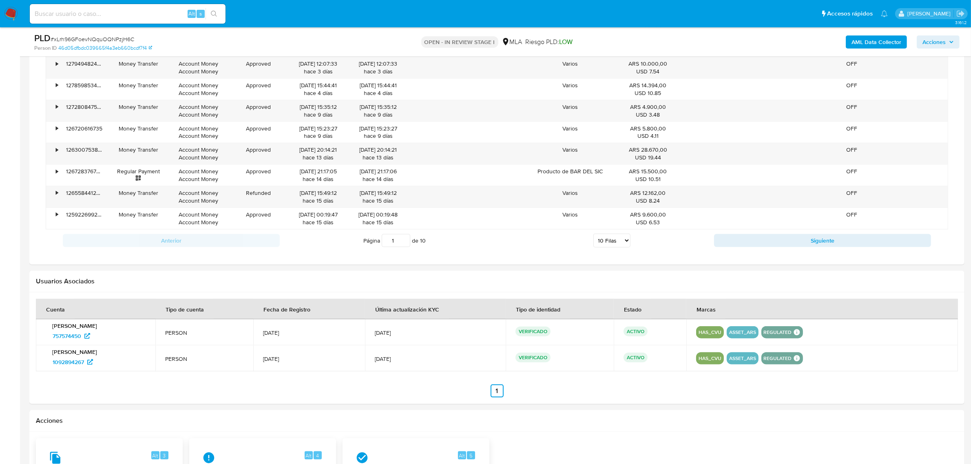
drag, startPoint x: 86, startPoint y: 399, endPoint x: 186, endPoint y: 488, distance: 134.7
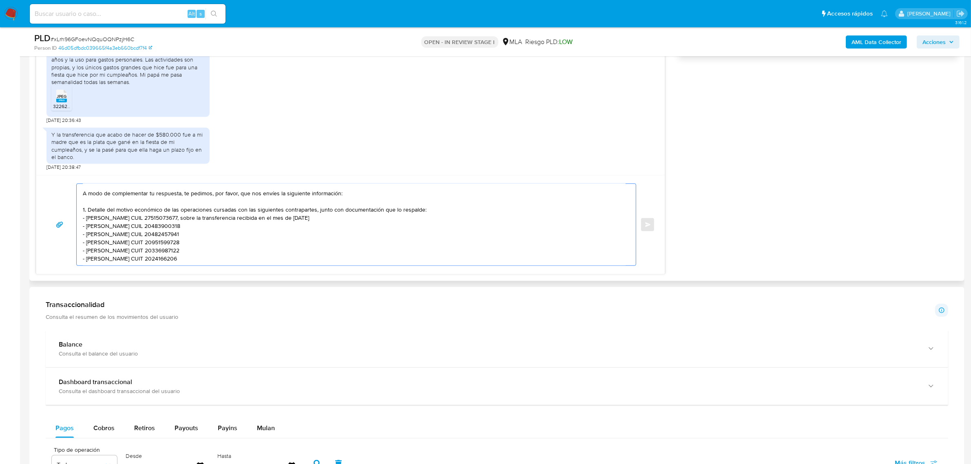
scroll to position [44, 0]
paste textarea "Es importante que sepas que, en el caso de que no respondas a lo solicitado, tu…"
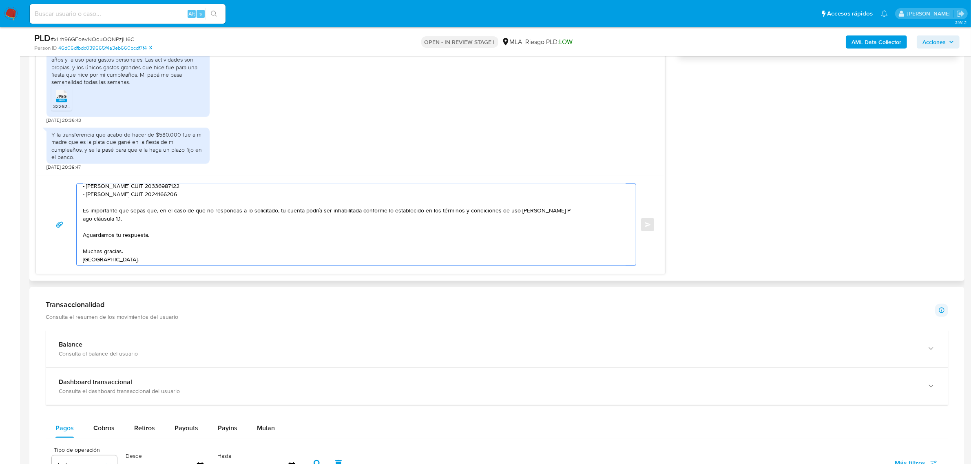
scroll to position [111, 0]
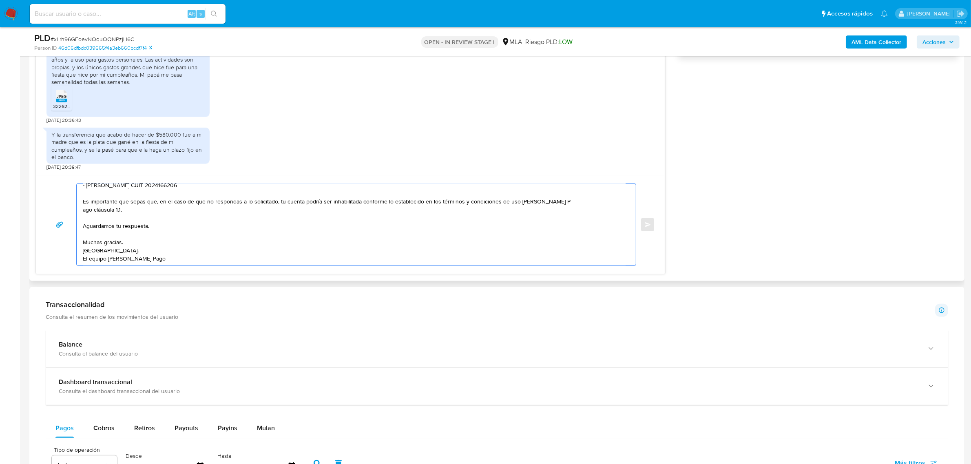
click at [122, 258] on textarea "Buenas tardes Sofia. Gracias por esperar nuestra respuesta, y por la informació…" at bounding box center [354, 225] width 543 height 82
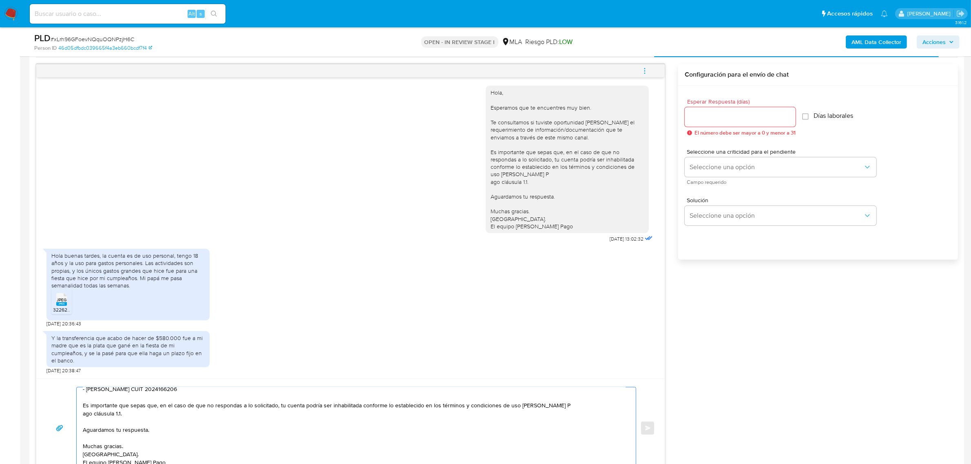
scroll to position [417, 0]
type textarea "Buenas tardes Sofia. Gracias por esperar nuestra respuesta, y por la informació…"
click at [712, 122] on input "Esperar Respuesta (días)" at bounding box center [740, 117] width 111 height 11
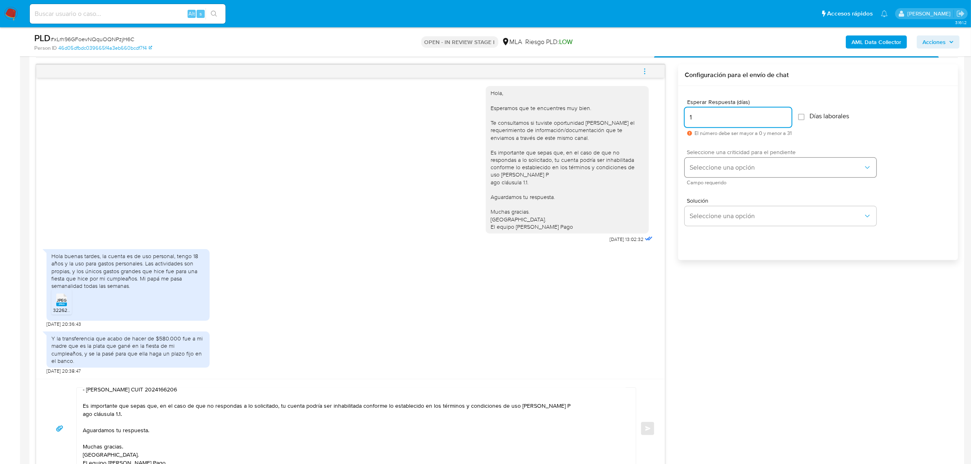
type input "1"
click at [721, 164] on span "Seleccione una opción" at bounding box center [777, 168] width 174 height 8
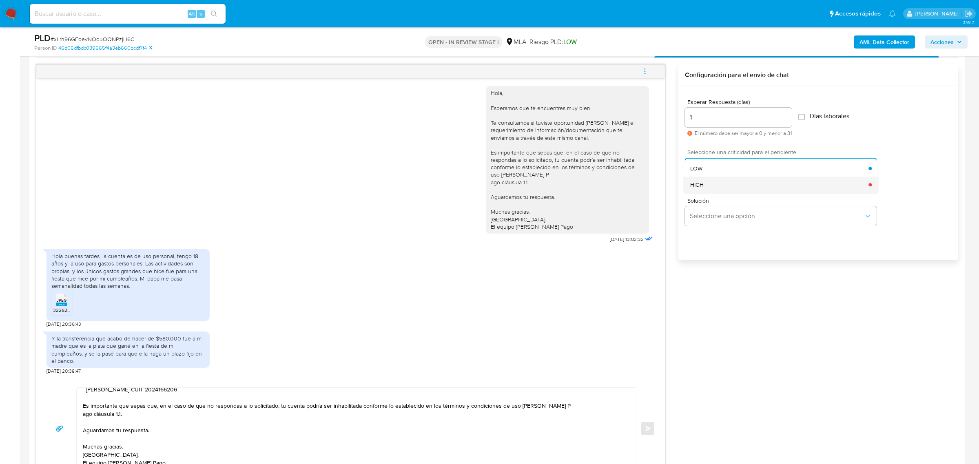
click at [741, 188] on div "HIGH" at bounding box center [779, 185] width 179 height 16
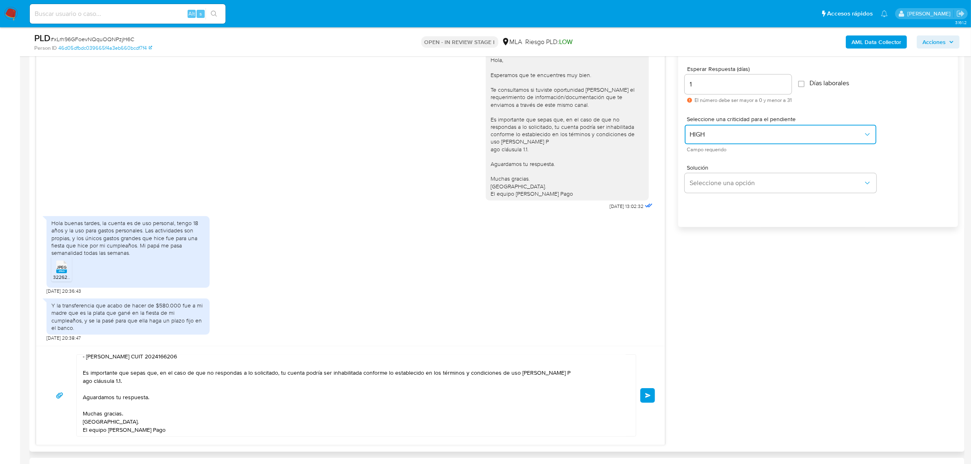
scroll to position [468, 0]
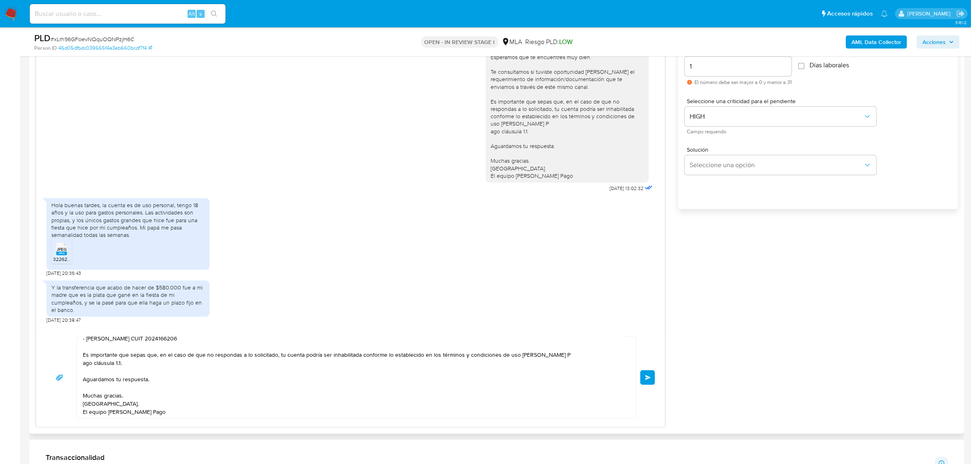
click at [647, 376] on span "Enviar" at bounding box center [648, 377] width 6 height 5
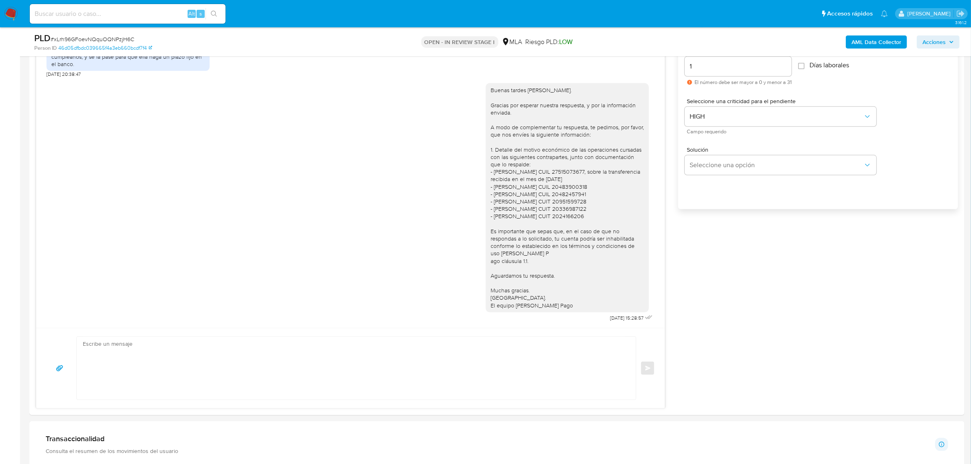
scroll to position [0, 0]
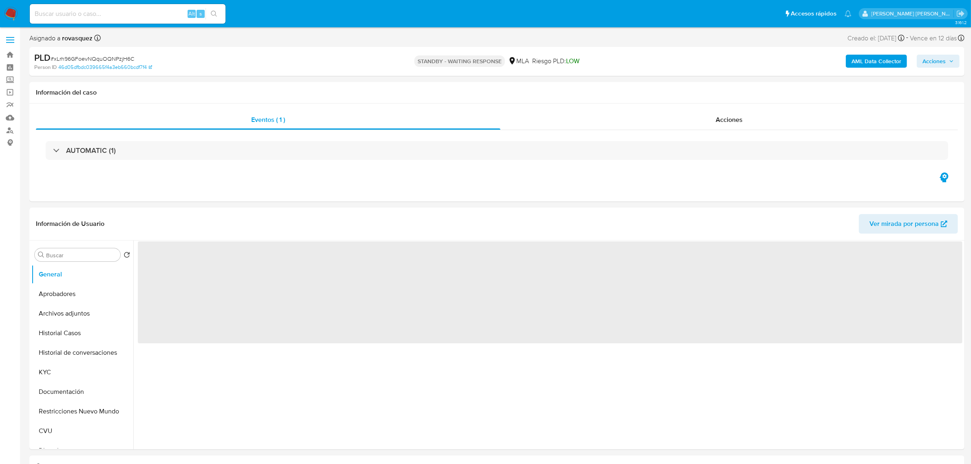
select select "10"
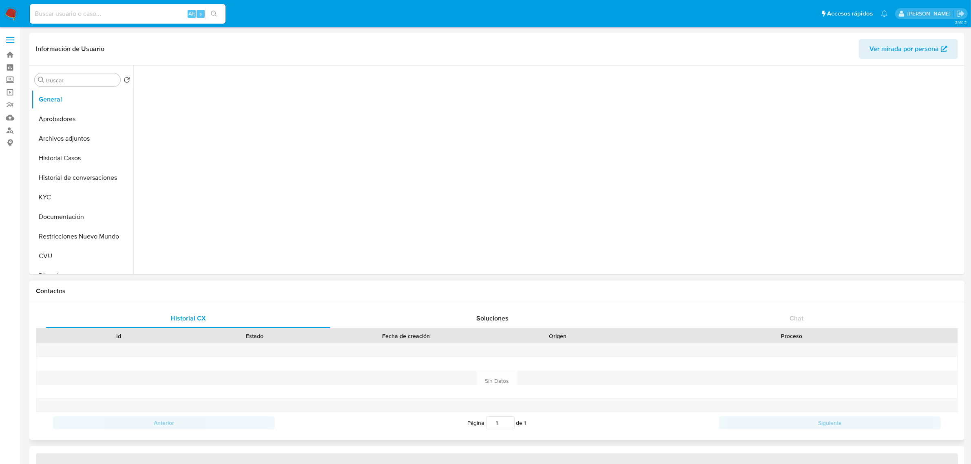
select select "10"
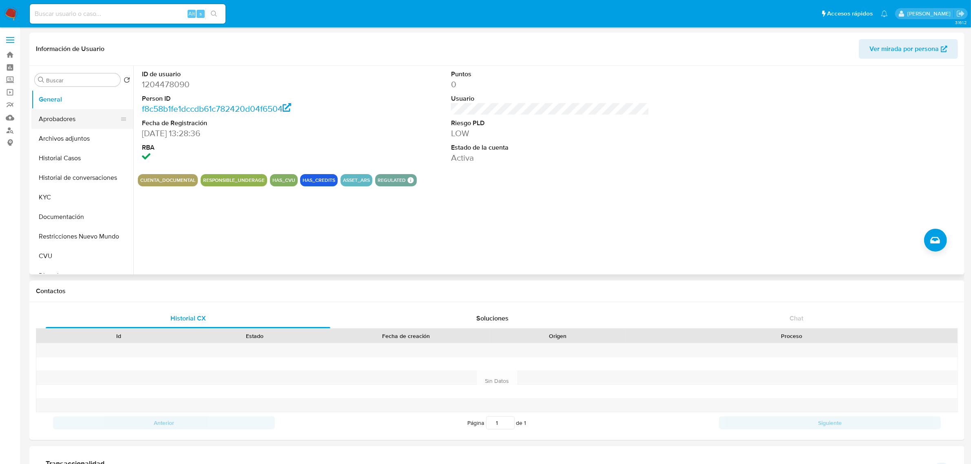
click at [80, 118] on button "Aprobadores" at bounding box center [78, 119] width 95 height 20
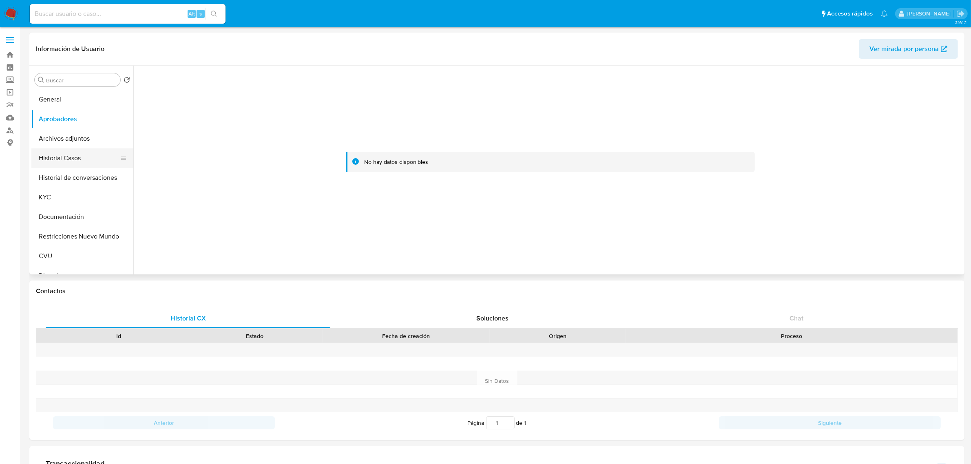
click at [77, 164] on button "Historial Casos" at bounding box center [78, 159] width 95 height 20
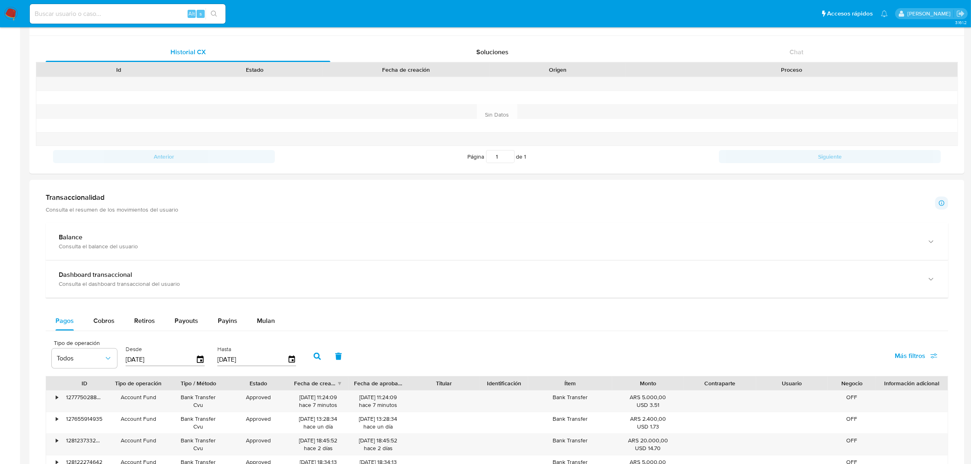
scroll to position [357, 0]
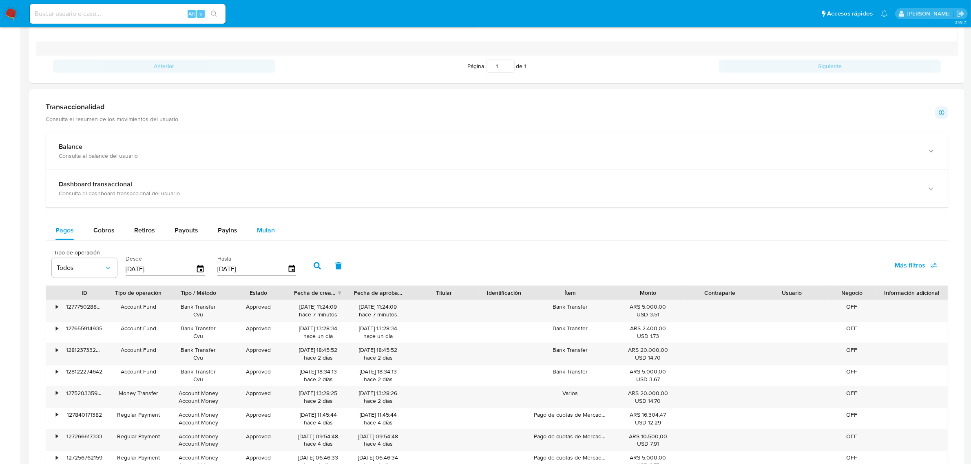
click at [262, 231] on span "Mulan" at bounding box center [266, 230] width 18 height 9
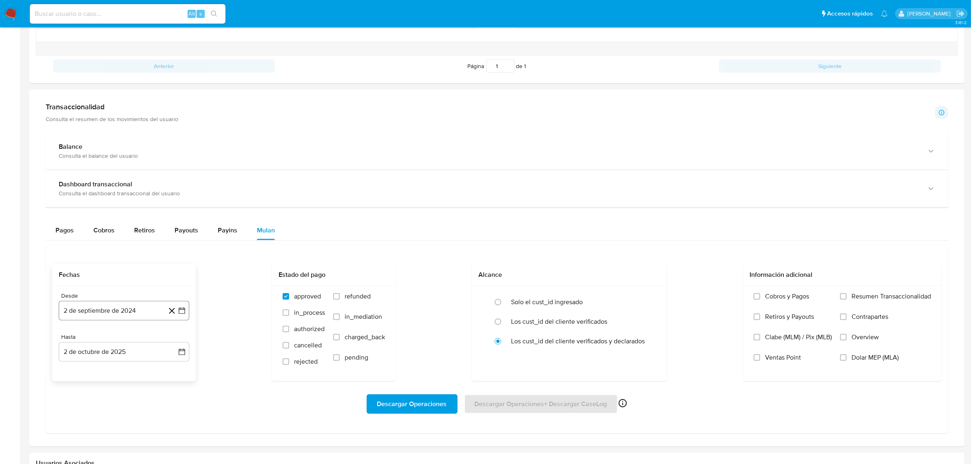
click at [183, 315] on icon "button" at bounding box center [182, 311] width 7 height 7
click at [175, 355] on button "2 de octubre de 2025" at bounding box center [124, 352] width 131 height 20
click at [76, 233] on icon "Mes anterior" at bounding box center [74, 229] width 10 height 10
click at [74, 231] on icon "Mes anterior" at bounding box center [72, 229] width 3 height 6
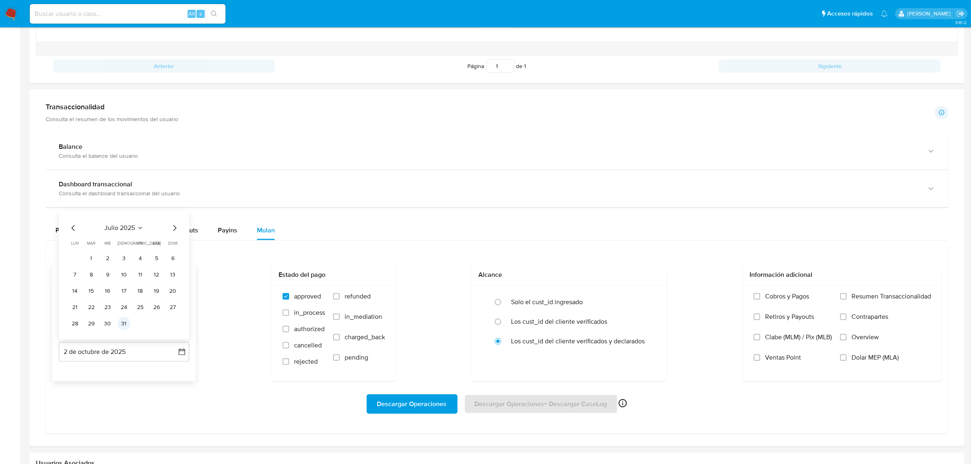
click at [127, 324] on button "31" at bounding box center [123, 323] width 13 height 13
click at [145, 309] on button "2 de septiembre de 2024" at bounding box center [124, 311] width 131 height 20
click at [175, 175] on icon "Mes siguiente" at bounding box center [175, 171] width 10 height 10
click at [175, 175] on div "Dashboard transaccional Consulta el dashboard transaccional del usuario" at bounding box center [497, 188] width 903 height 37
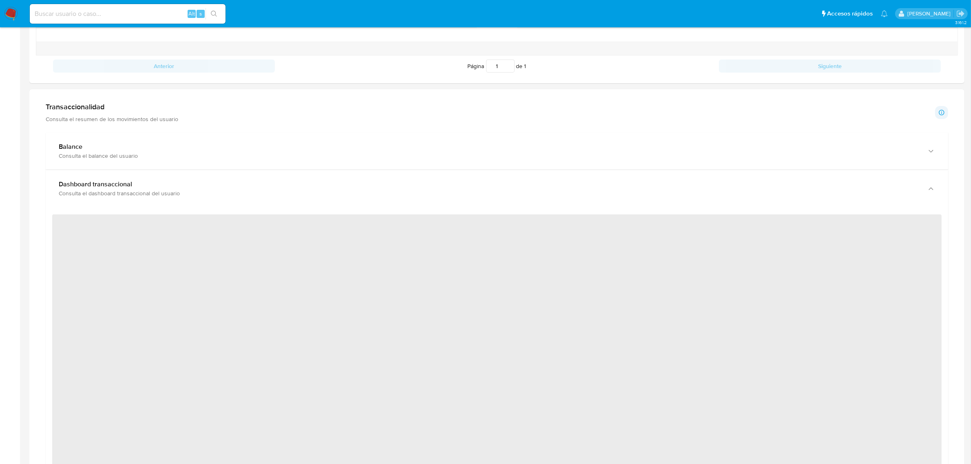
click at [175, 175] on div "Dashboard transaccional Consulta el dashboard transaccional del usuario" at bounding box center [497, 188] width 903 height 37
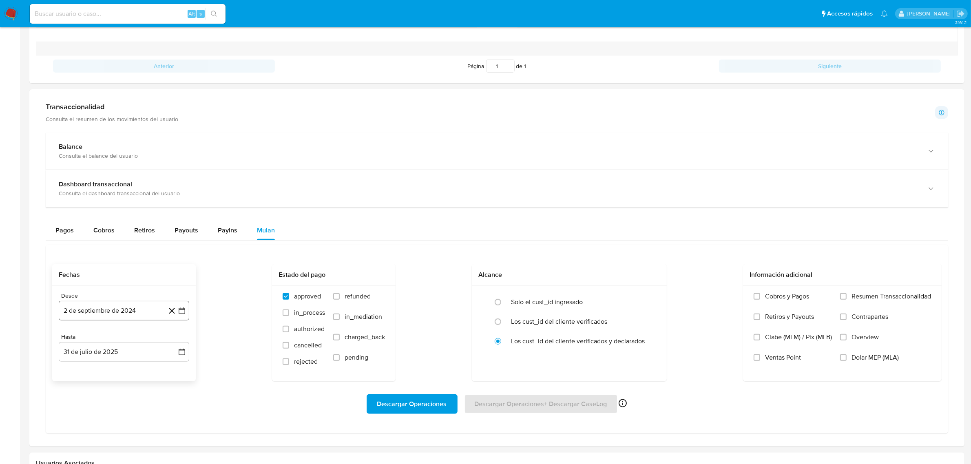
click at [133, 315] on button "2 de septiembre de 2024" at bounding box center [124, 311] width 131 height 20
click at [175, 168] on icon "Mes siguiente" at bounding box center [175, 171] width 10 height 10
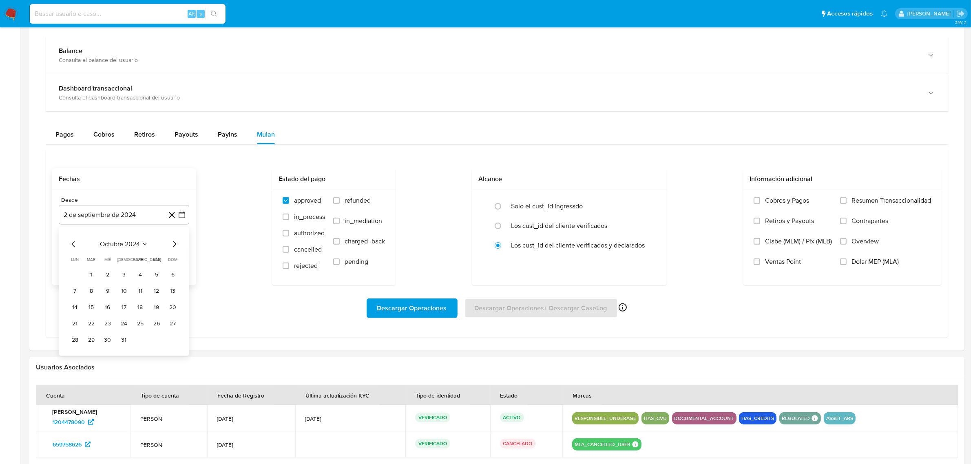
scroll to position [459, 0]
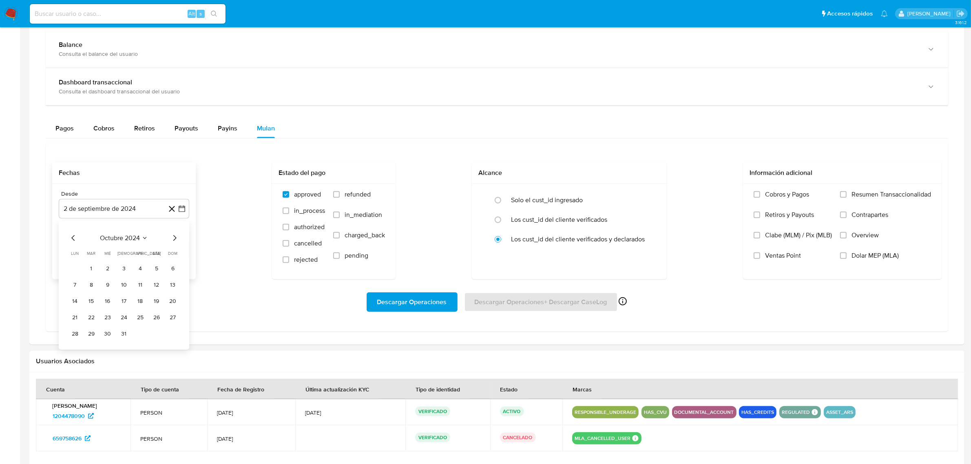
click at [174, 236] on icon "Mes siguiente" at bounding box center [175, 238] width 10 height 10
click at [174, 238] on icon "Mes siguiente" at bounding box center [175, 238] width 10 height 10
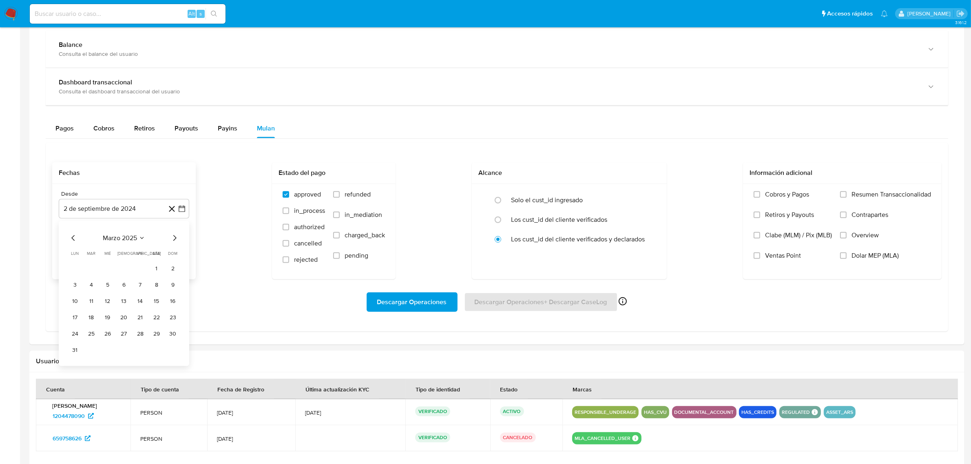
click at [174, 238] on icon "Mes siguiente" at bounding box center [175, 238] width 10 height 10
click at [94, 270] on button "1" at bounding box center [91, 268] width 13 height 13
click at [854, 253] on span "Dolar MEP (MLA)" at bounding box center [875, 256] width 47 height 8
click at [847, 253] on input "Dolar MEP (MLA)" at bounding box center [843, 256] width 7 height 7
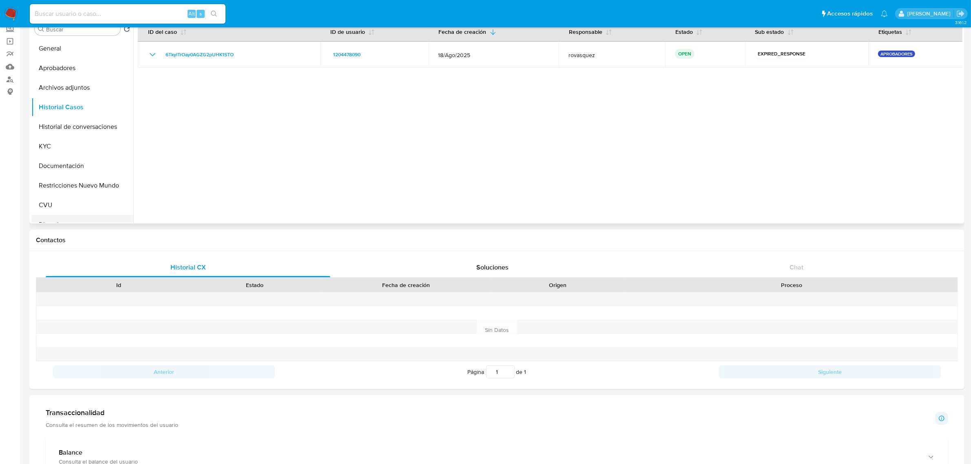
scroll to position [0, 0]
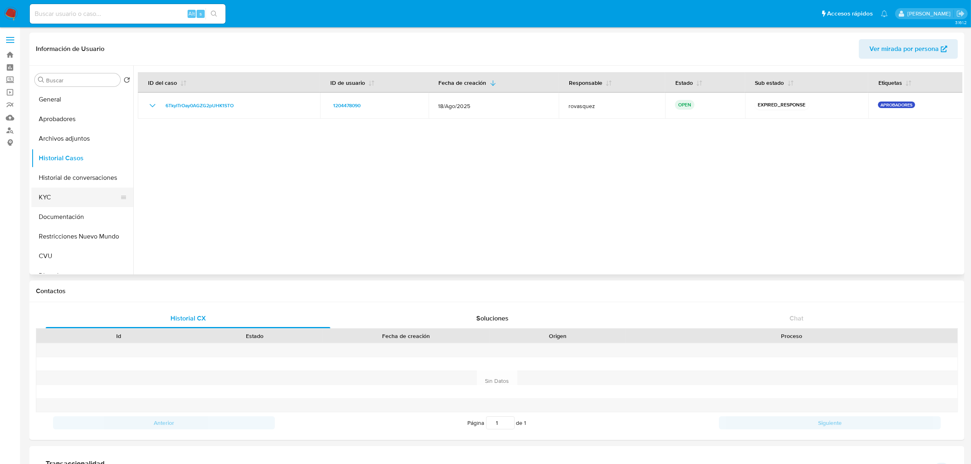
click at [66, 193] on button "KYC" at bounding box center [78, 198] width 95 height 20
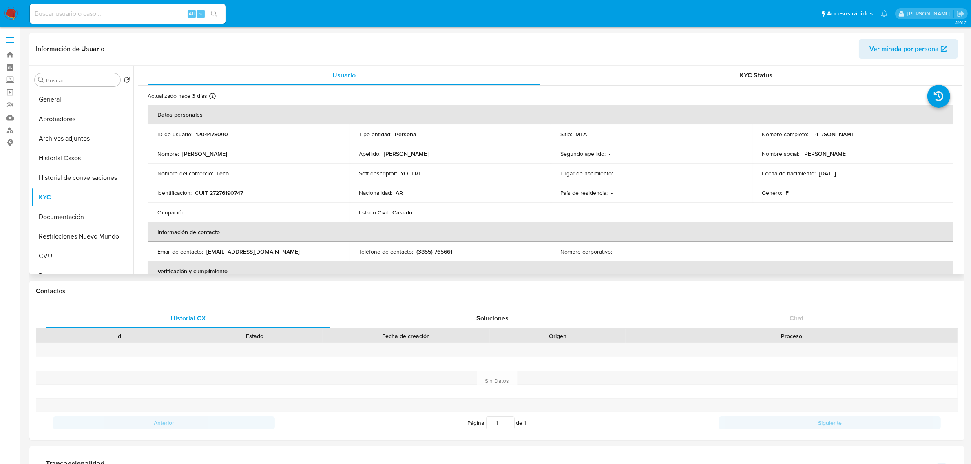
drag, startPoint x: 810, startPoint y: 134, endPoint x: 912, endPoint y: 136, distance: 102.0
click at [912, 136] on div "Nombre completo : Monica Liliana Rodriguez" at bounding box center [853, 134] width 182 height 7
copy p "Monica Liliana Rodriguez"
drag, startPoint x: 194, startPoint y: 194, endPoint x: 256, endPoint y: 193, distance: 62.0
click at [256, 193] on div "Identificación : CUIT 27276190747" at bounding box center [248, 192] width 182 height 7
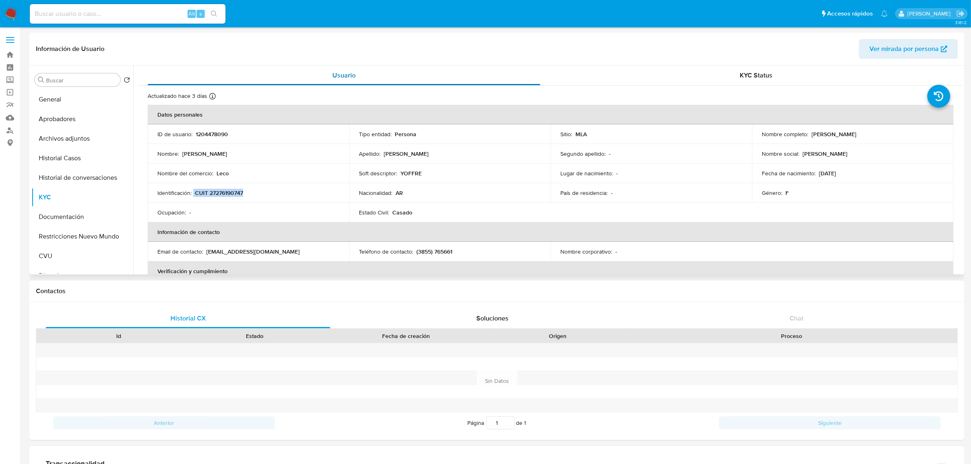
copy div "CUIT 27276190747"
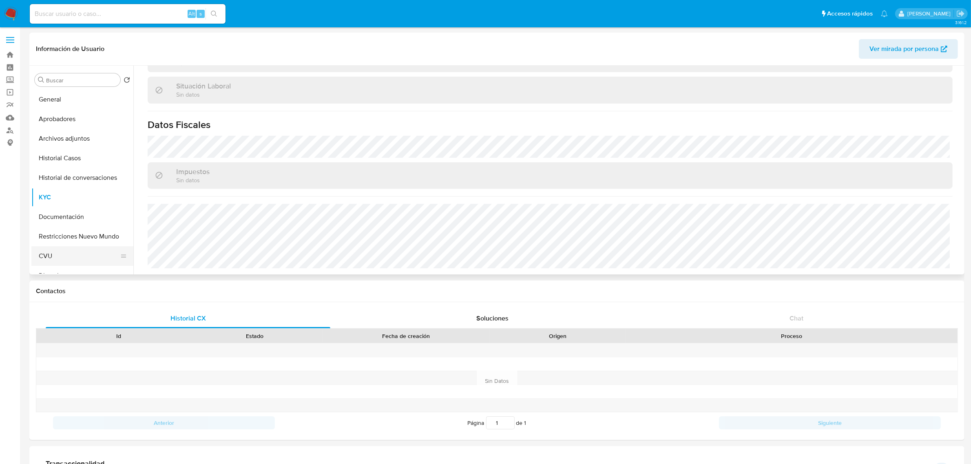
scroll to position [51, 0]
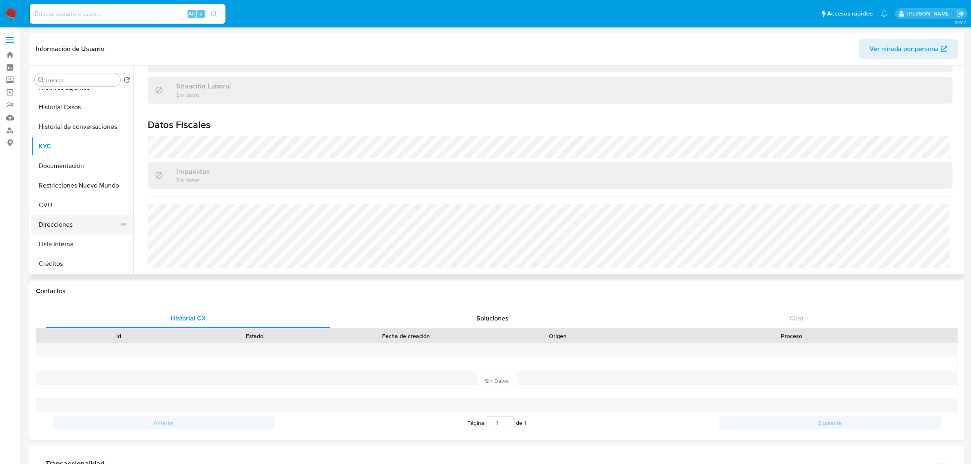
click at [71, 224] on button "Direcciones" at bounding box center [78, 225] width 95 height 20
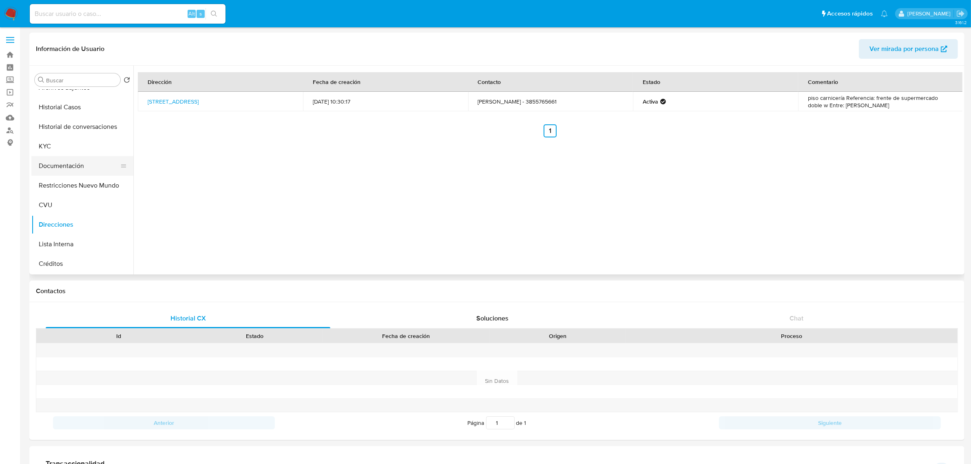
click at [66, 157] on button "Documentación" at bounding box center [78, 166] width 95 height 20
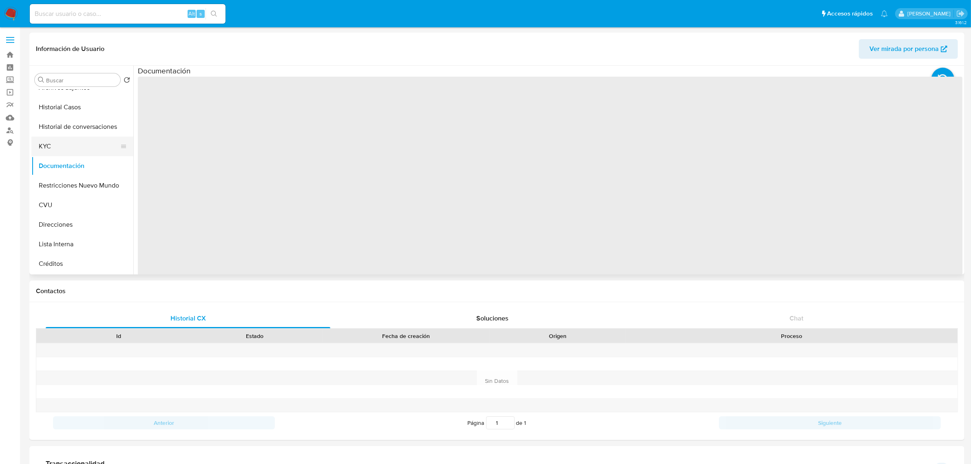
click at [66, 149] on button "KYC" at bounding box center [78, 147] width 95 height 20
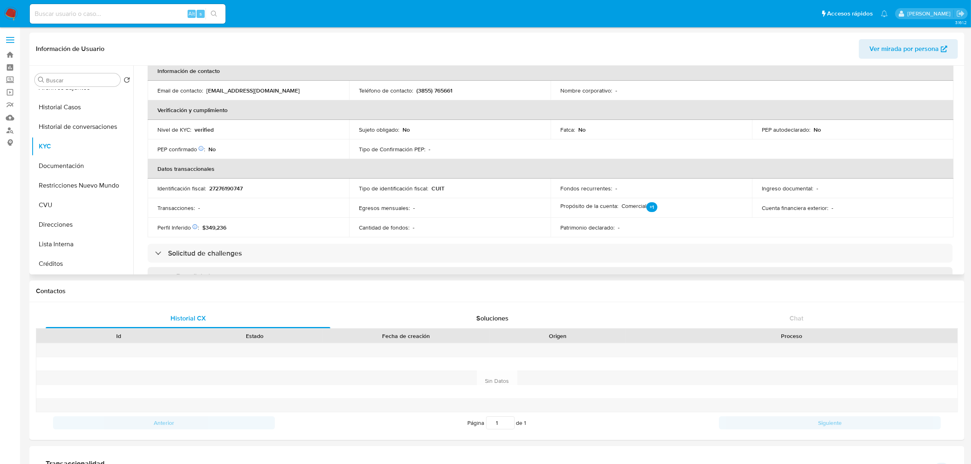
scroll to position [159, 0]
click at [229, 191] on p "27276190747" at bounding box center [225, 190] width 33 height 7
click at [229, 190] on p "27276190747" at bounding box center [225, 190] width 33 height 7
copy p "27276190747"
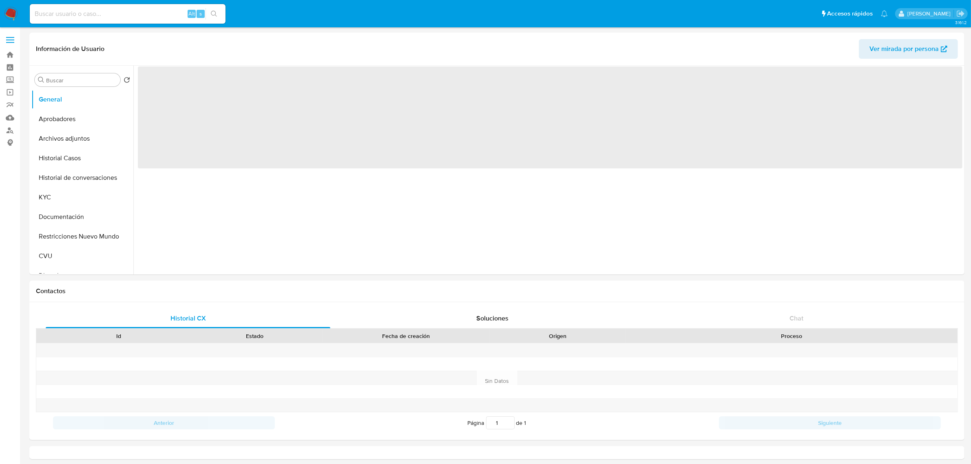
select select "10"
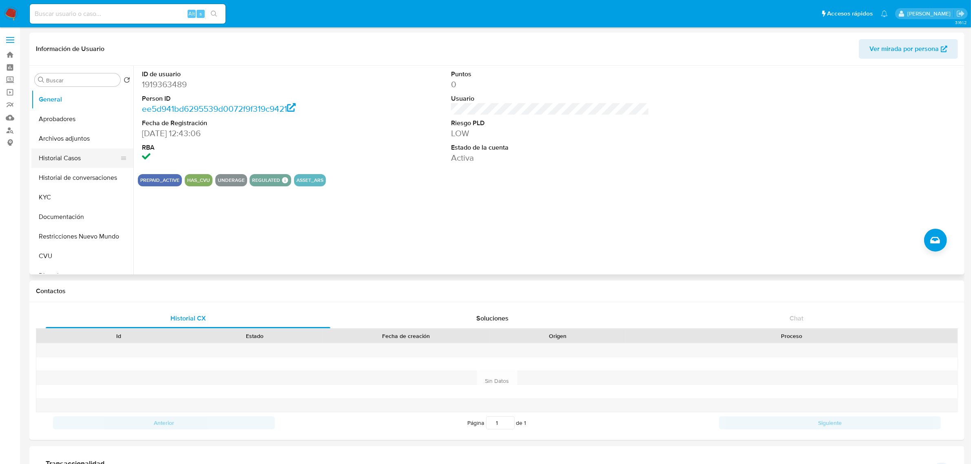
drag, startPoint x: 71, startPoint y: 165, endPoint x: 91, endPoint y: 164, distance: 19.7
click at [71, 165] on button "Historial Casos" at bounding box center [78, 159] width 95 height 20
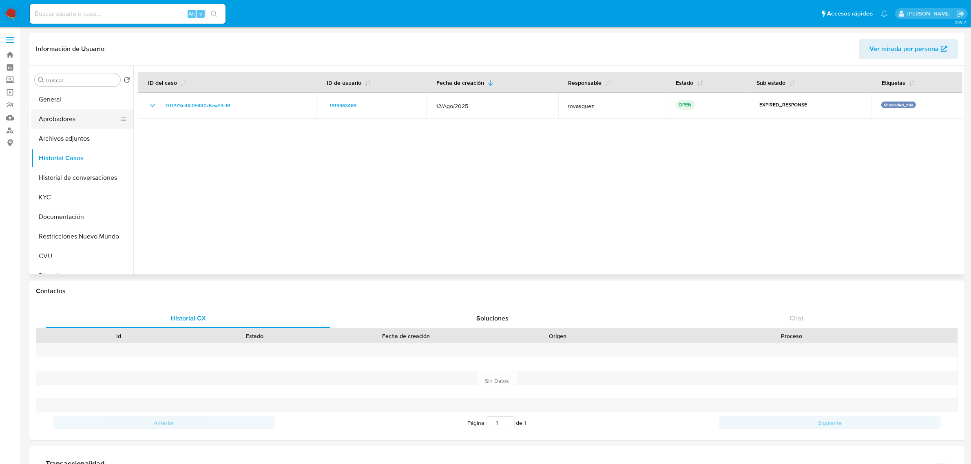
click at [74, 124] on button "Aprobadores" at bounding box center [78, 119] width 95 height 20
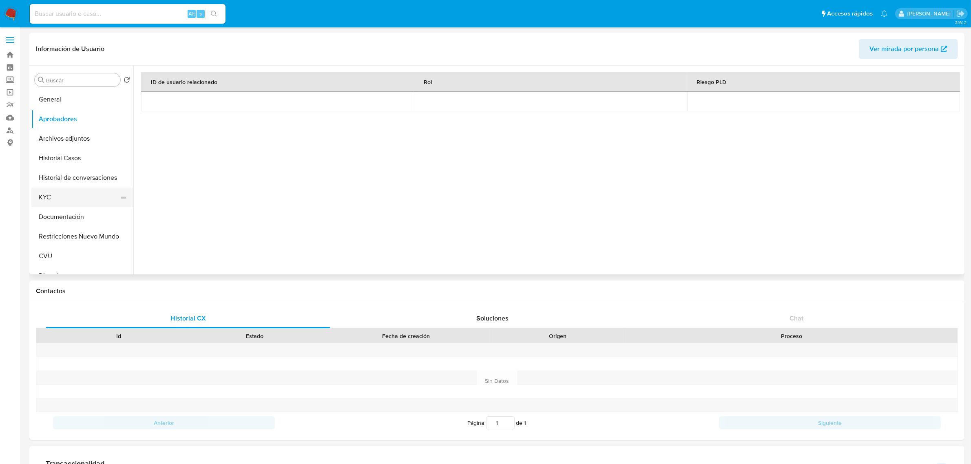
click at [71, 197] on button "KYC" at bounding box center [78, 198] width 95 height 20
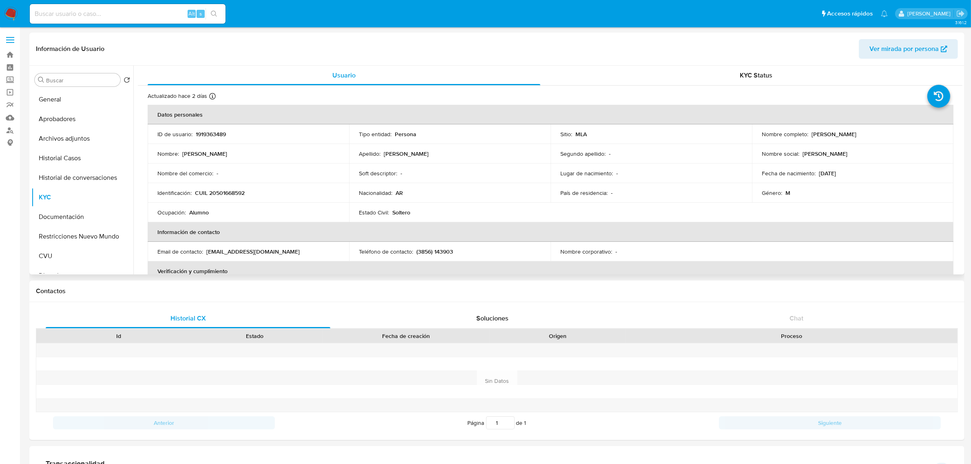
click at [233, 194] on p "CUIL 20501668592" at bounding box center [220, 192] width 50 height 7
copy p "20501668592"
click at [56, 211] on button "Documentación" at bounding box center [78, 217] width 95 height 20
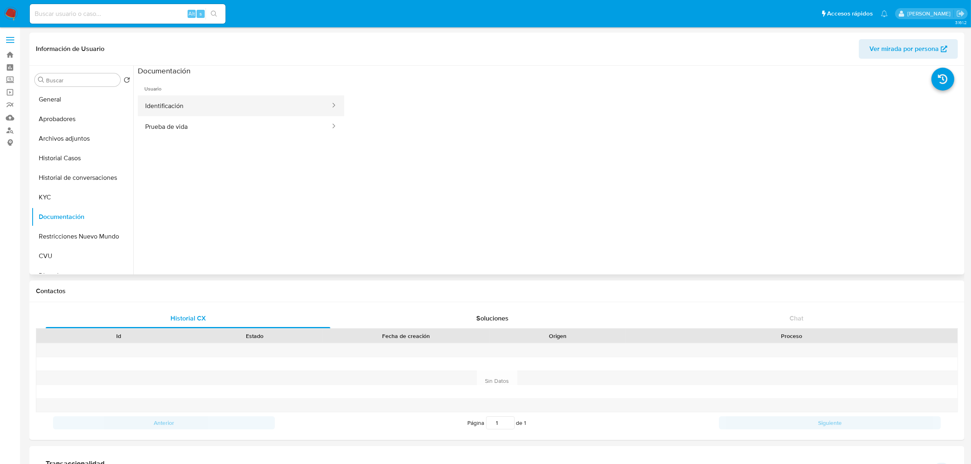
click at [250, 104] on button "Identificación" at bounding box center [234, 105] width 193 height 21
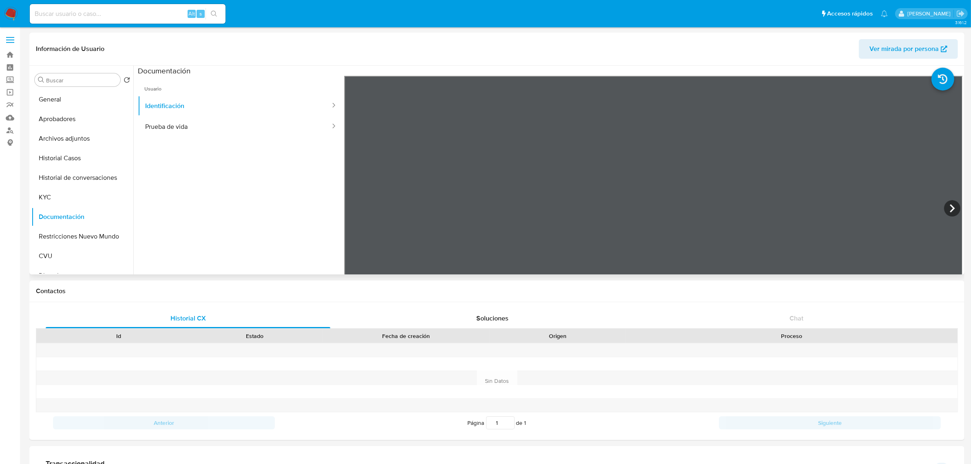
scroll to position [102, 0]
click at [950, 209] on icon at bounding box center [952, 208] width 5 height 8
click at [68, 199] on button "KYC" at bounding box center [78, 198] width 95 height 20
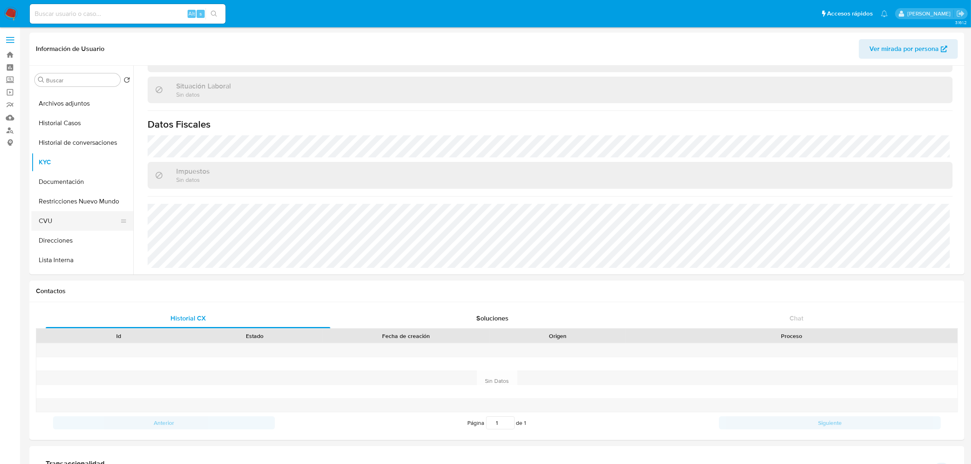
scroll to position [51, 0]
click at [76, 231] on button "Direcciones" at bounding box center [78, 225] width 95 height 20
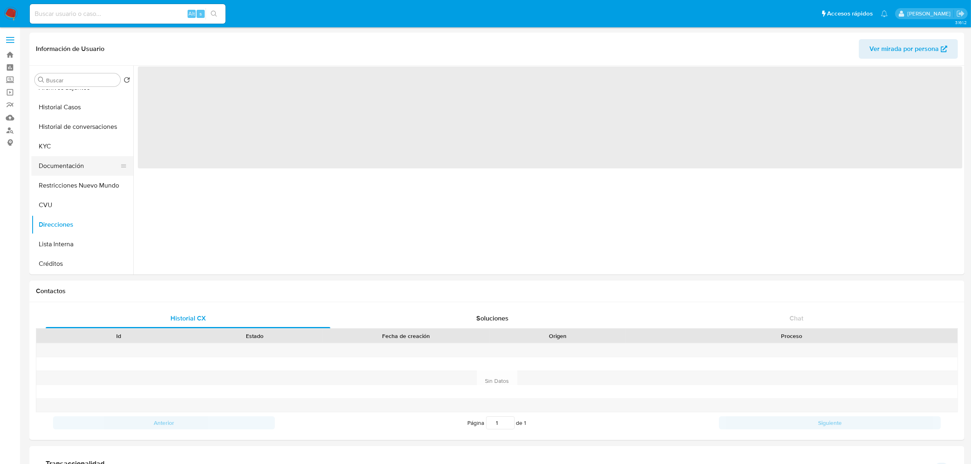
scroll to position [0, 0]
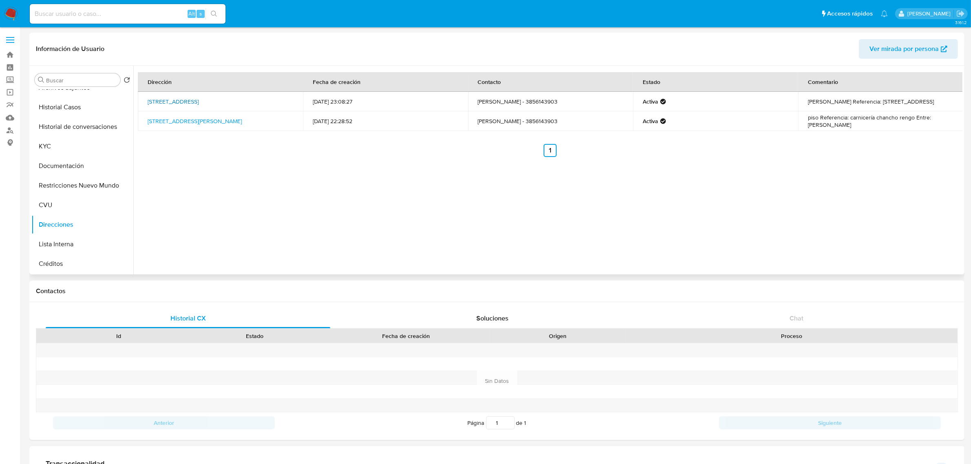
click at [175, 106] on link "Calle Roca Barrio Participación 5, Loreto, Santiago Del Estero, 4208, Argentina…" at bounding box center [173, 102] width 51 height 8
click at [69, 149] on button "KYC" at bounding box center [78, 147] width 95 height 20
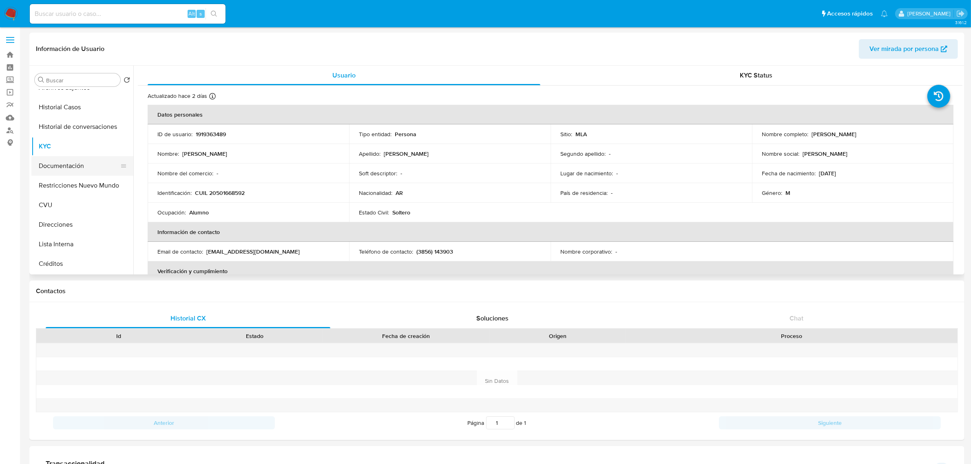
click at [76, 165] on button "Documentación" at bounding box center [78, 166] width 95 height 20
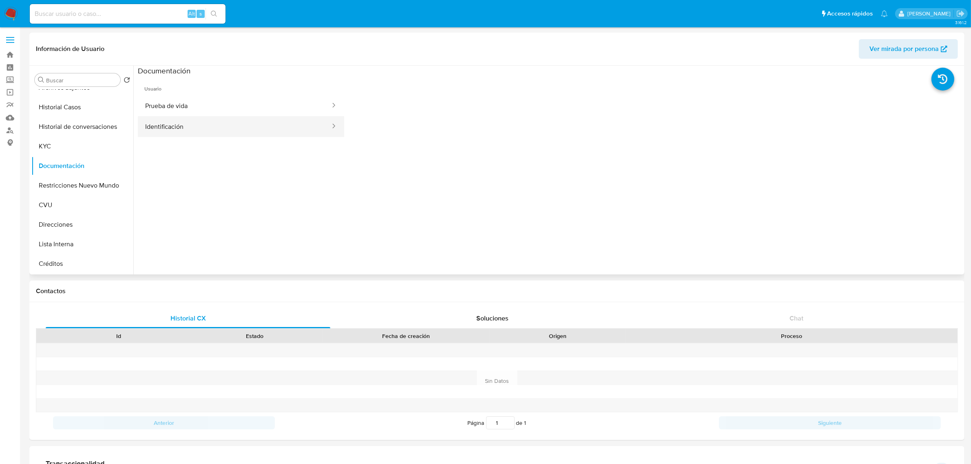
click at [270, 120] on button "Identificación" at bounding box center [234, 126] width 193 height 21
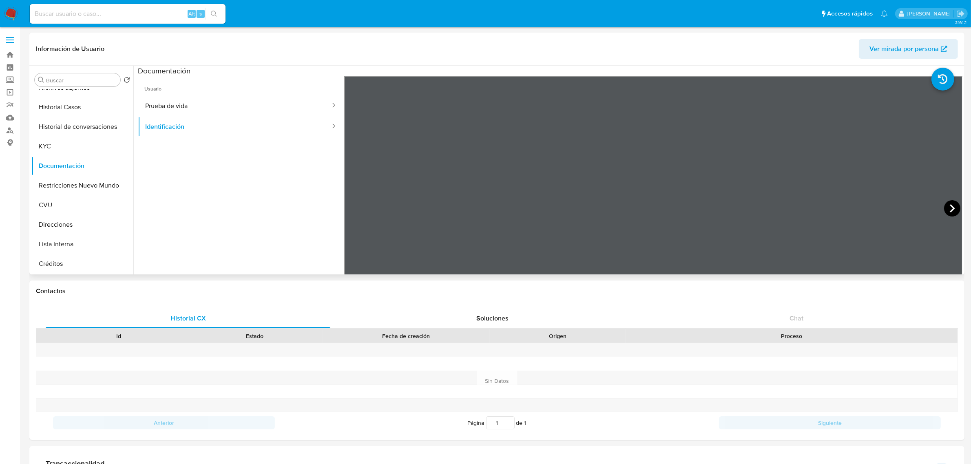
click at [947, 205] on icon at bounding box center [952, 208] width 16 height 16
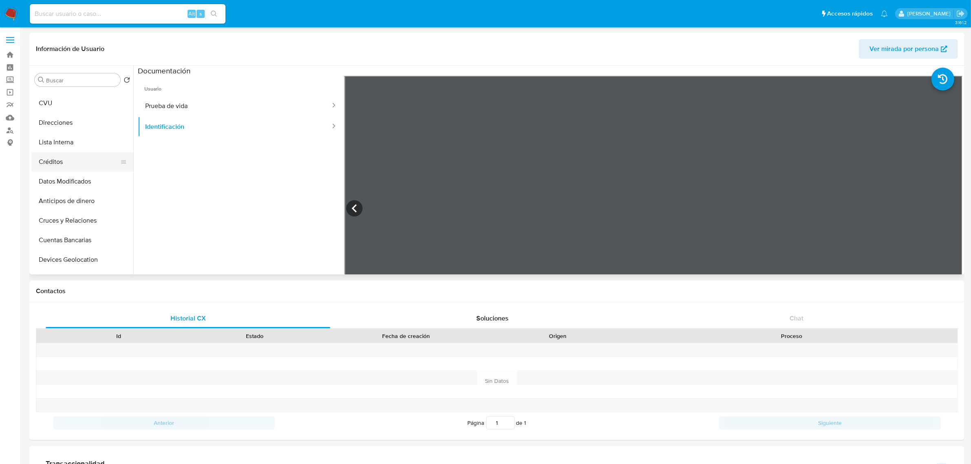
scroll to position [102, 0]
click at [78, 171] on button "Direcciones" at bounding box center [78, 174] width 95 height 20
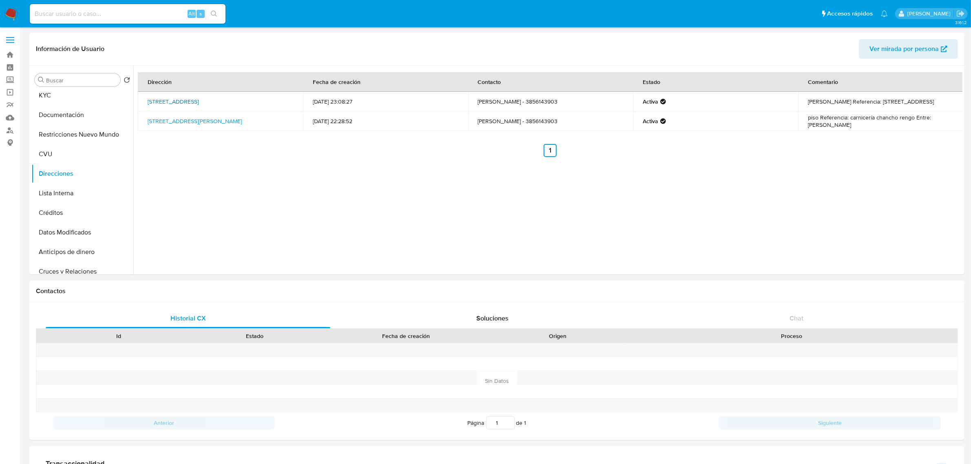
drag, startPoint x: 227, startPoint y: 107, endPoint x: 162, endPoint y: 95, distance: 66.0
click at [162, 95] on td "Calle Roca Barrio Participación 5, Loreto, Santiago Del Estero, 4208, Argentina…" at bounding box center [220, 102] width 165 height 20
copy link "Roca Barrio Participación 5, Loreto, Santiago Del Estero, 4208, Argentina 5"
click at [56, 200] on button "KYC" at bounding box center [78, 198] width 95 height 20
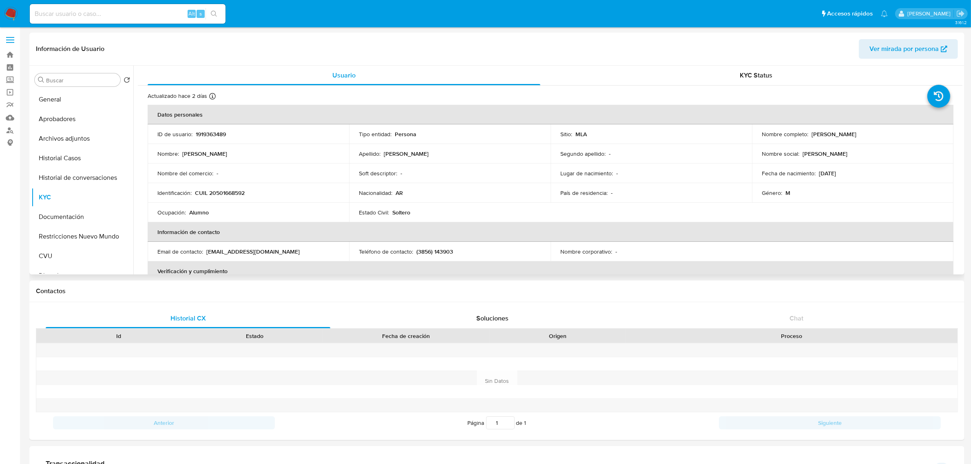
drag, startPoint x: 809, startPoint y: 133, endPoint x: 888, endPoint y: 138, distance: 79.3
click at [888, 138] on td "Nombre completo : Tiziano Josue Coria Rodriguez" at bounding box center [853, 134] width 202 height 20
copy p "Tiziano Josue Coria Rodriguez"
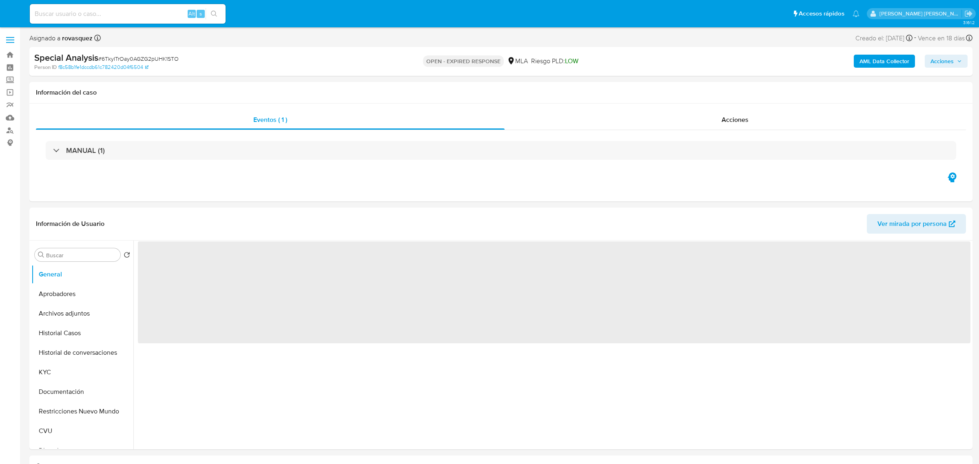
select select "10"
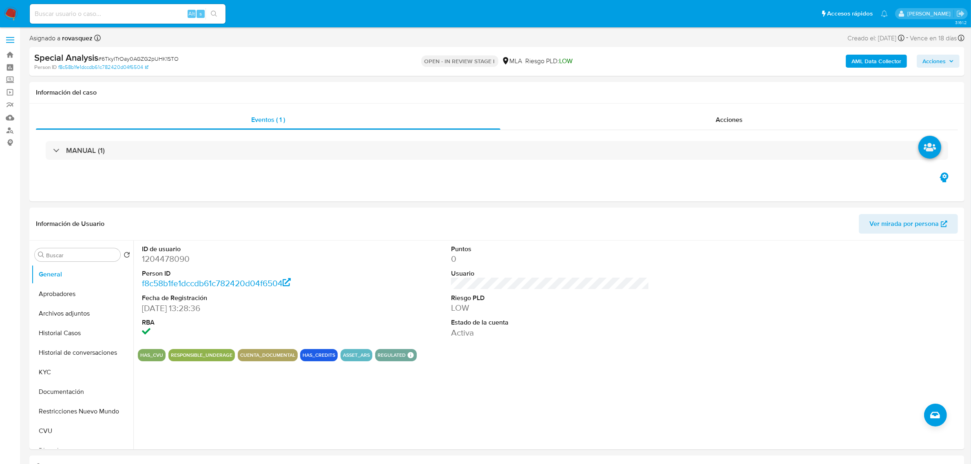
click at [873, 63] on b "AML Data Collector" at bounding box center [877, 61] width 50 height 13
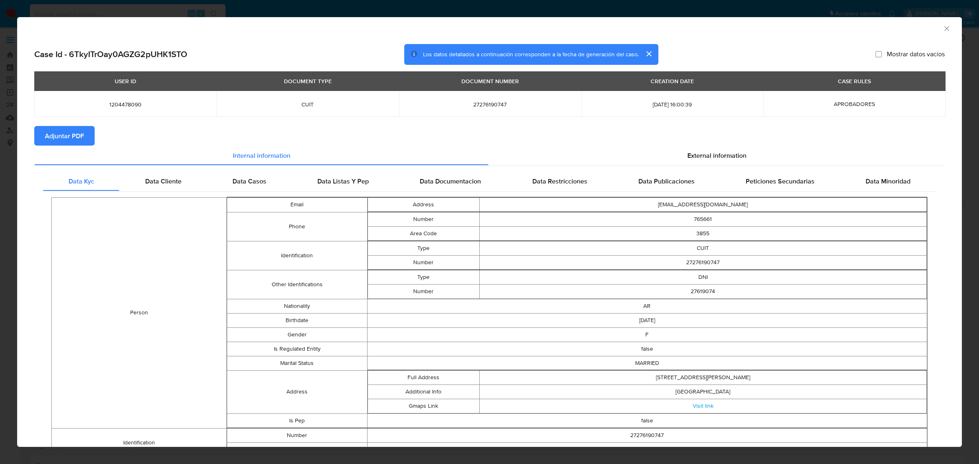
click at [75, 137] on span "Adjuntar PDF" at bounding box center [64, 136] width 39 height 18
click at [943, 30] on icon "Cerrar ventana" at bounding box center [947, 28] width 8 height 8
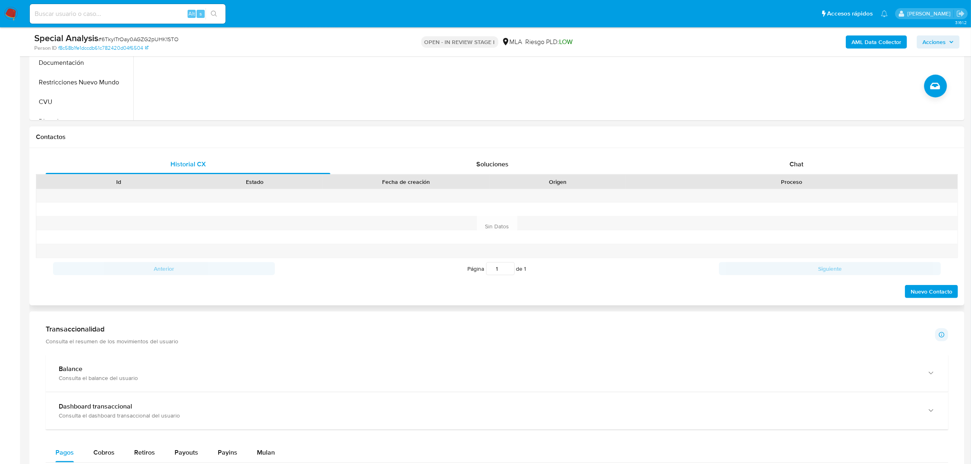
scroll to position [408, 0]
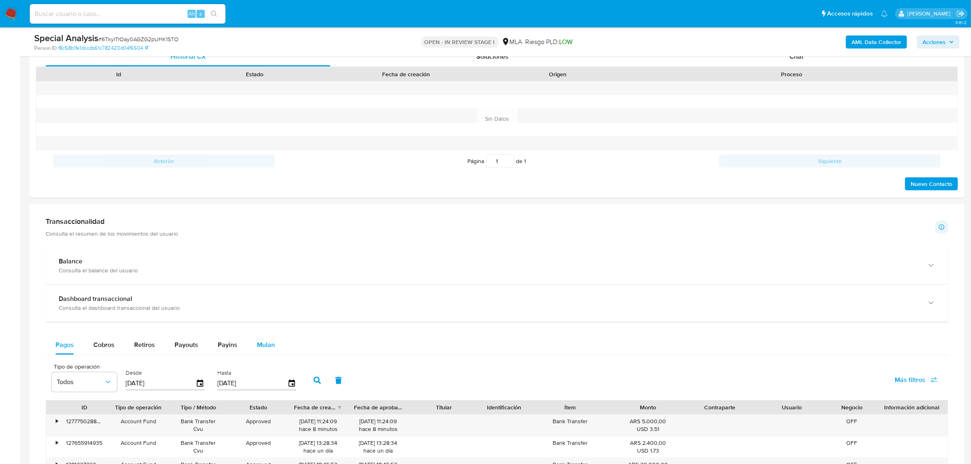
click at [257, 346] on span "Mulan" at bounding box center [266, 344] width 18 height 9
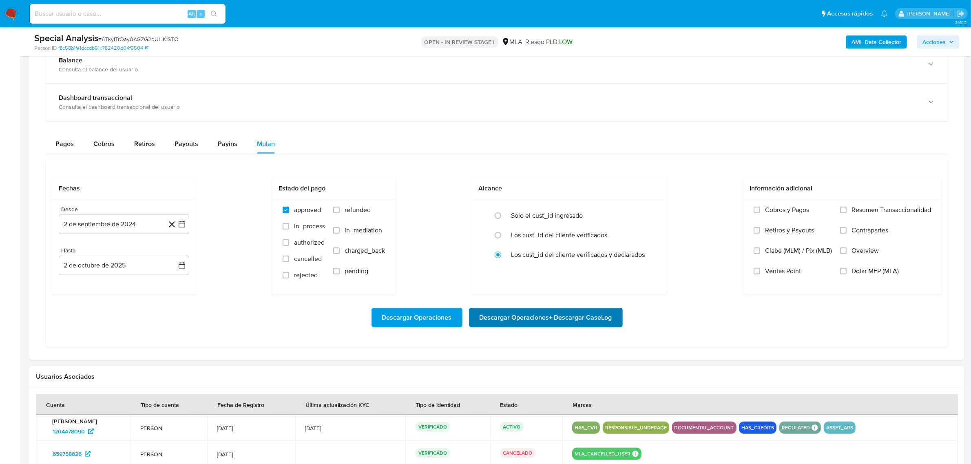
scroll to position [612, 0]
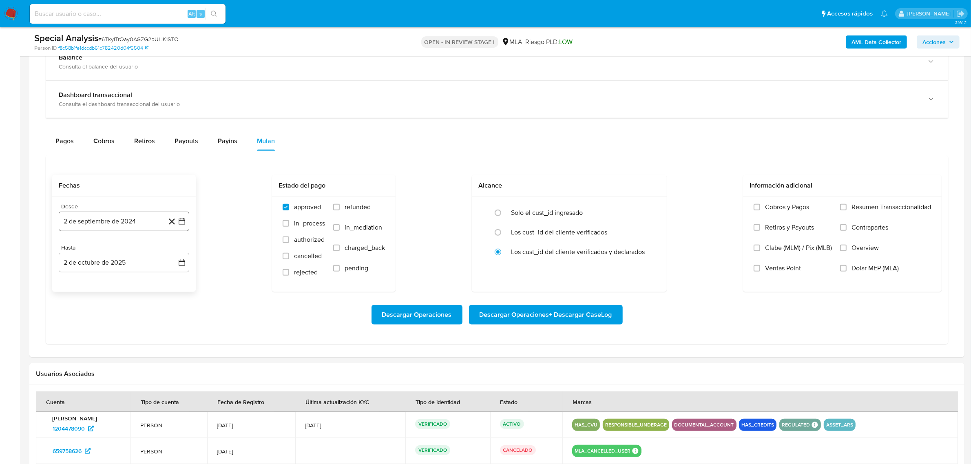
click at [184, 225] on icon "button" at bounding box center [182, 221] width 7 height 7
click at [180, 254] on div "septiembre 2024 septiembre 2024 lun lunes mar martes mié miércoles jue jueves v…" at bounding box center [124, 306] width 131 height 145
click at [175, 254] on icon "Mes siguiente" at bounding box center [175, 251] width 10 height 10
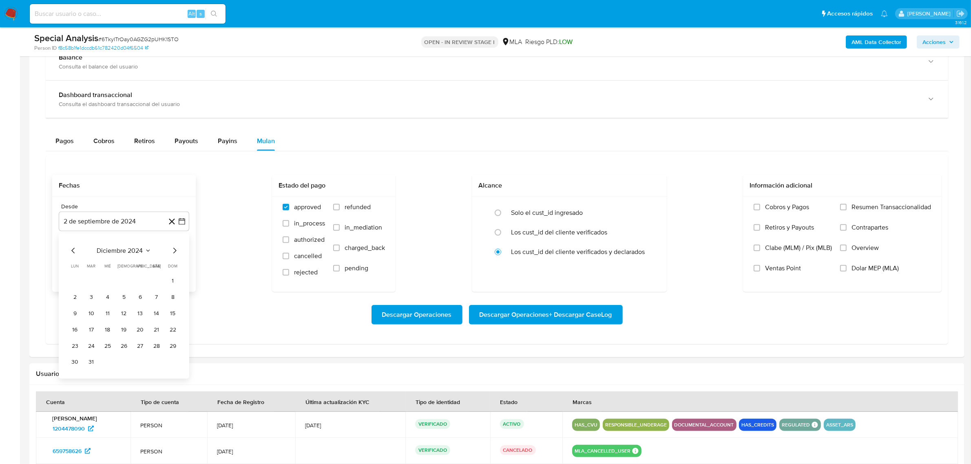
click at [175, 254] on icon "Mes siguiente" at bounding box center [175, 251] width 10 height 10
click at [92, 286] on button "1" at bounding box center [91, 281] width 13 height 13
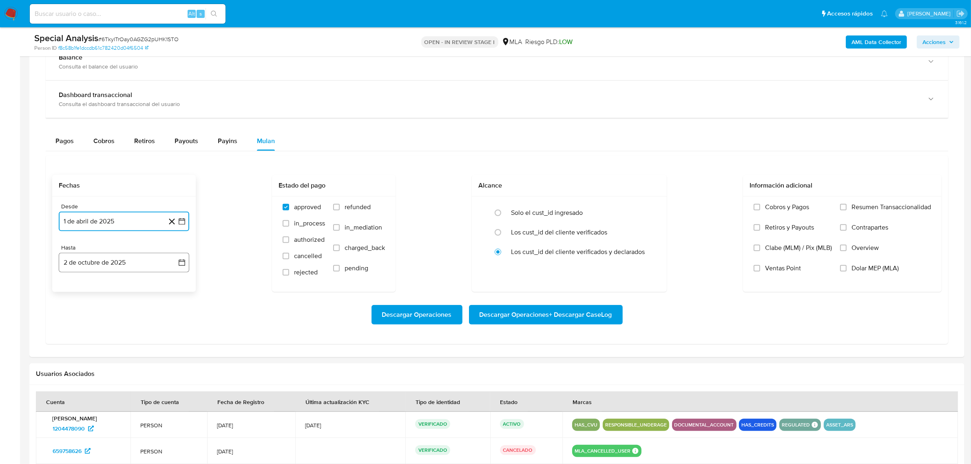
click at [139, 266] on button "2 de octubre de 2025" at bounding box center [124, 263] width 131 height 20
click at [74, 296] on icon "Mes anterior" at bounding box center [74, 292] width 10 height 10
click at [121, 391] on button "31" at bounding box center [123, 387] width 13 height 13
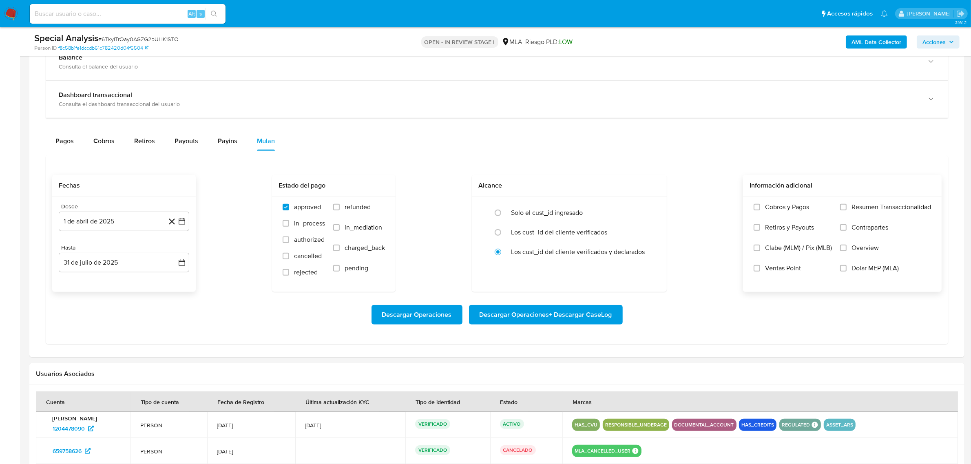
click at [894, 270] on span "Dolar MEP (MLA)" at bounding box center [875, 268] width 47 height 8
click at [847, 270] on input "Dolar MEP (MLA)" at bounding box center [843, 268] width 7 height 7
click at [562, 317] on span "Descargar Operaciones + Descargar CaseLog" at bounding box center [546, 315] width 133 height 18
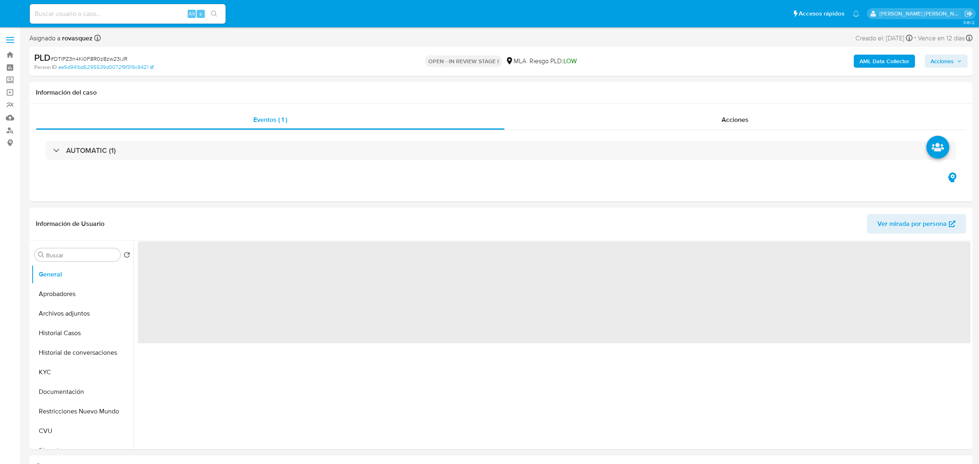
select select "10"
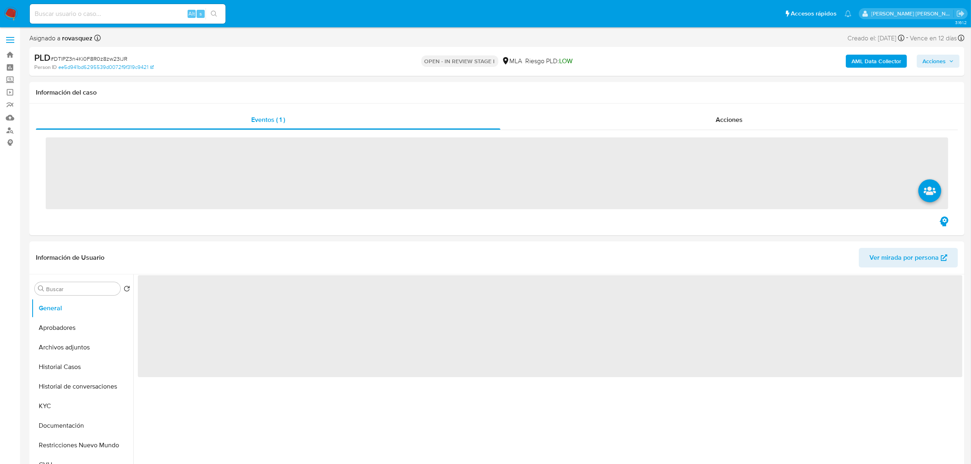
click at [869, 56] on b "AML Data Collector" at bounding box center [877, 61] width 50 height 13
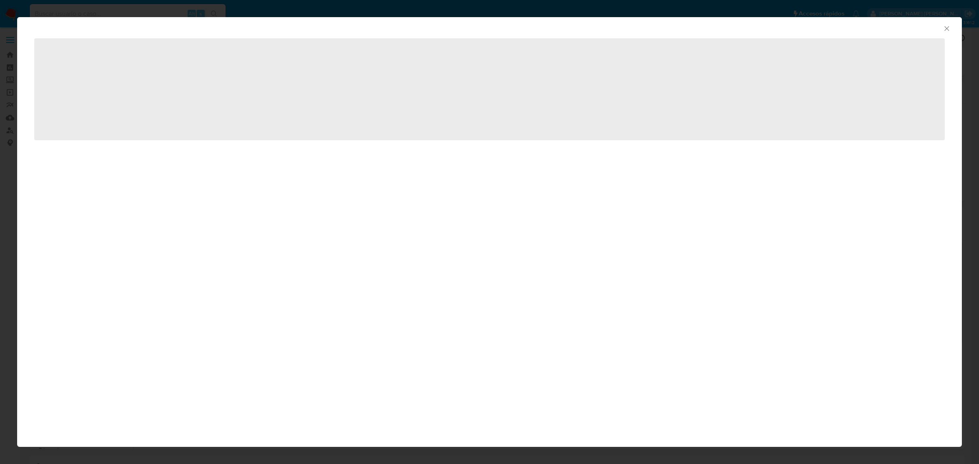
select select "10"
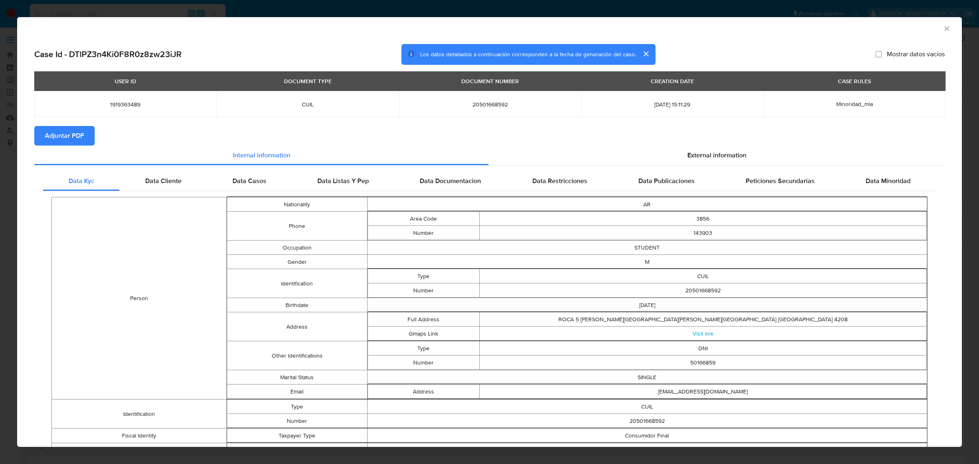
click at [62, 139] on span "Adjuntar PDF" at bounding box center [64, 136] width 39 height 18
click at [943, 28] on icon "Cerrar ventana" at bounding box center [947, 28] width 8 height 8
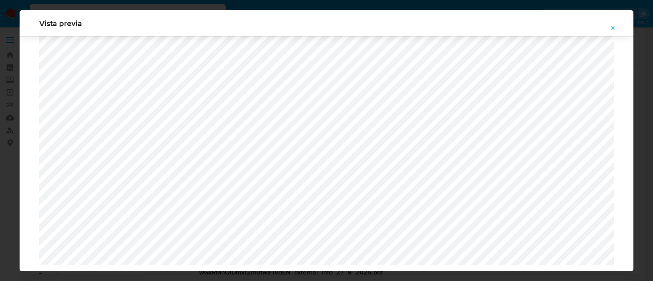
select select "10"
